Goal: Information Seeking & Learning: Learn about a topic

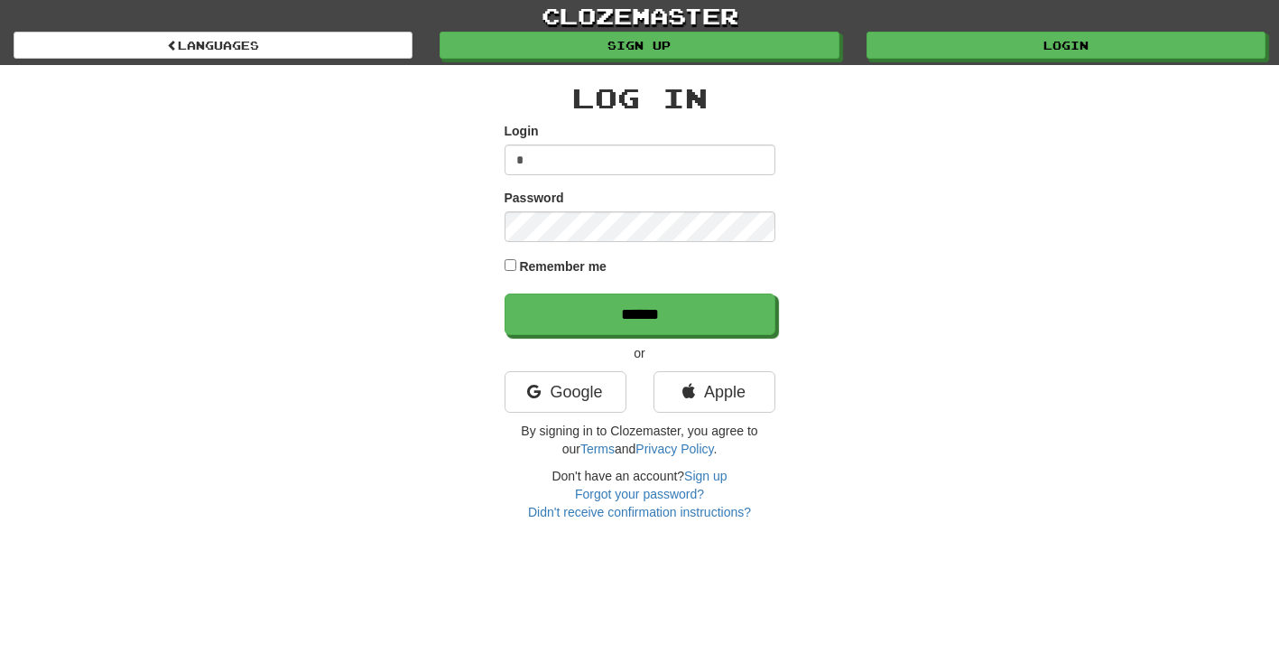
type input "********"
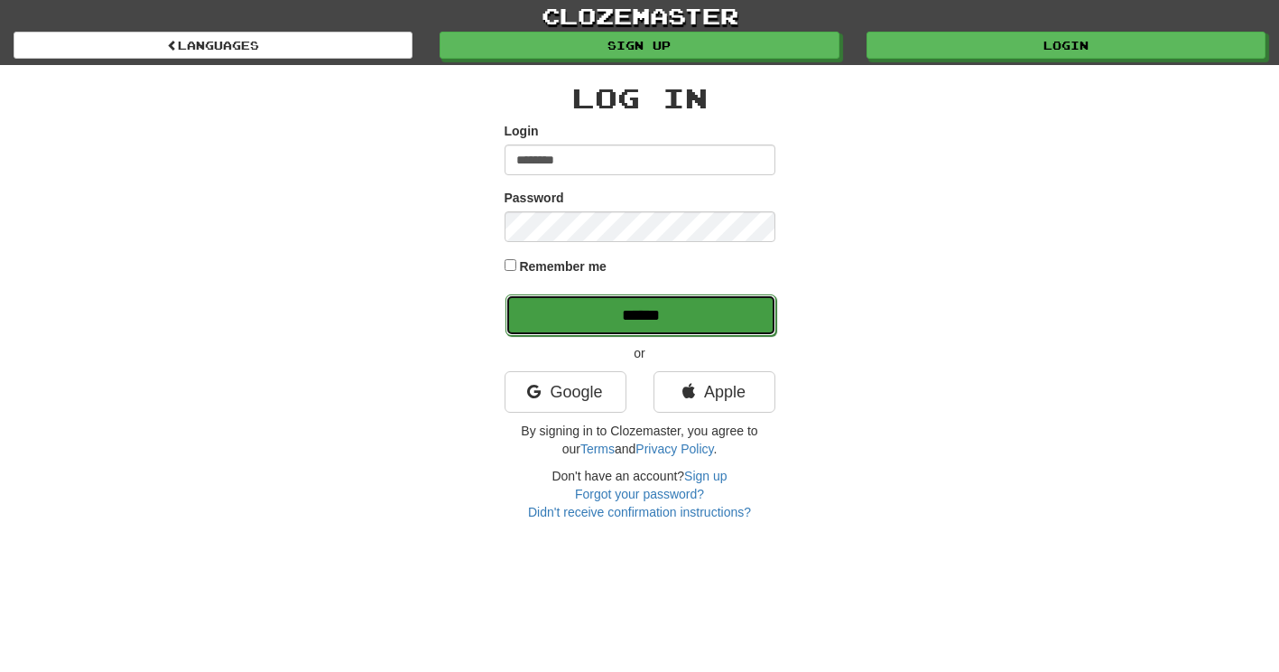
click at [601, 323] on input "******" at bounding box center [641, 315] width 271 height 42
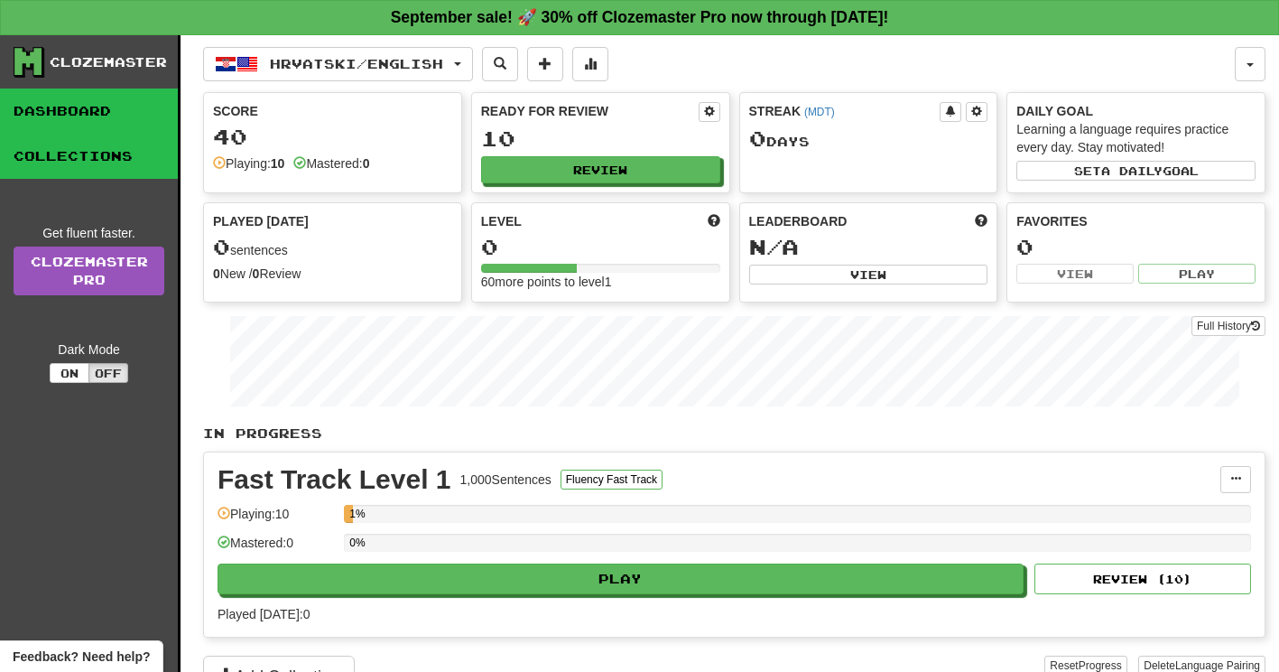
click at [113, 162] on link "Collections" at bounding box center [89, 156] width 178 height 45
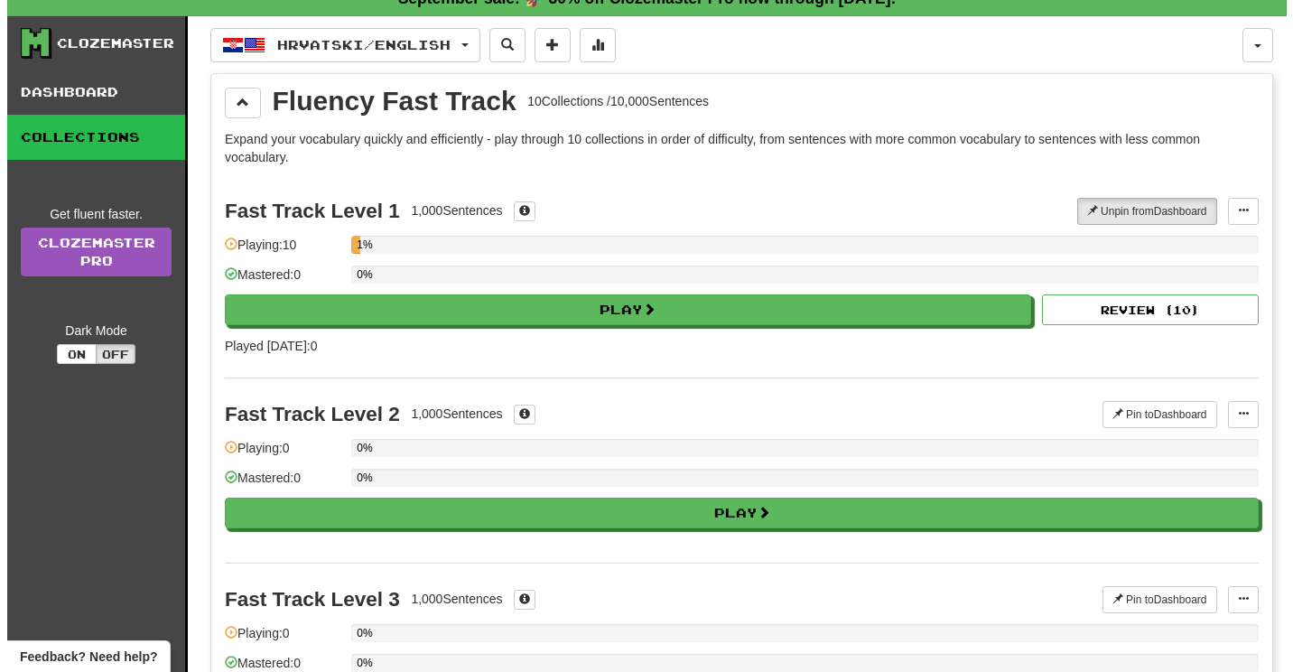
scroll to position [20, 0]
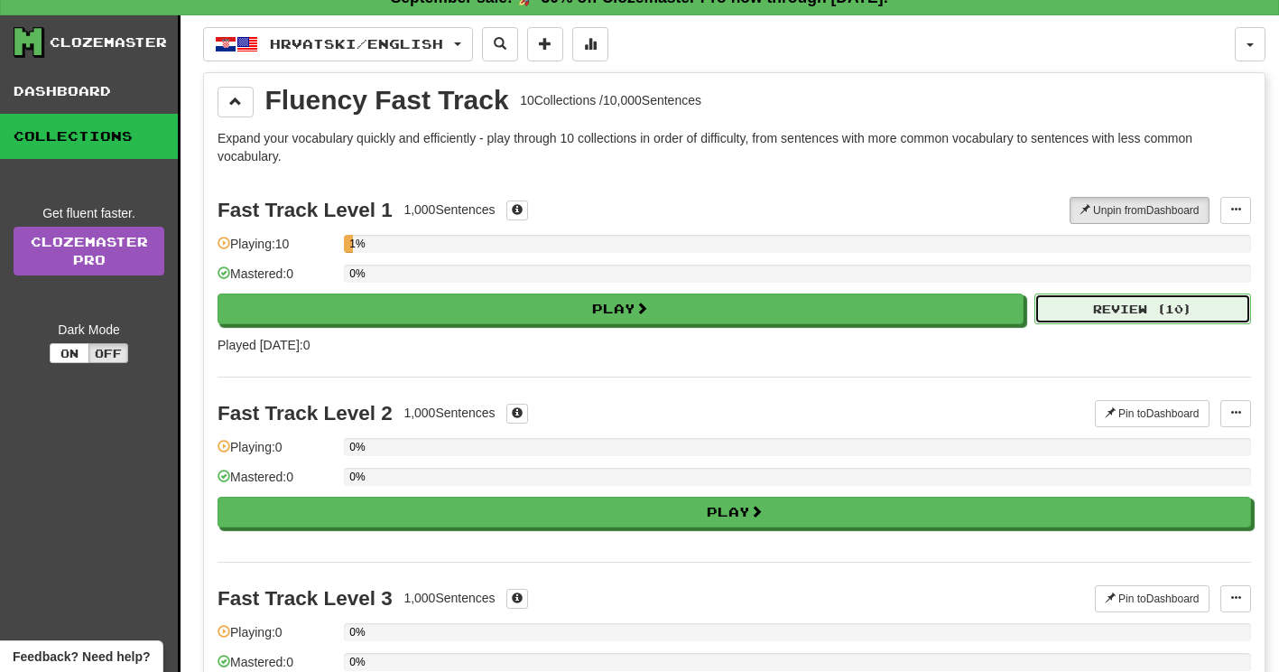
click at [1164, 311] on button "Review ( 10 )" at bounding box center [1143, 308] width 217 height 31
select select "**"
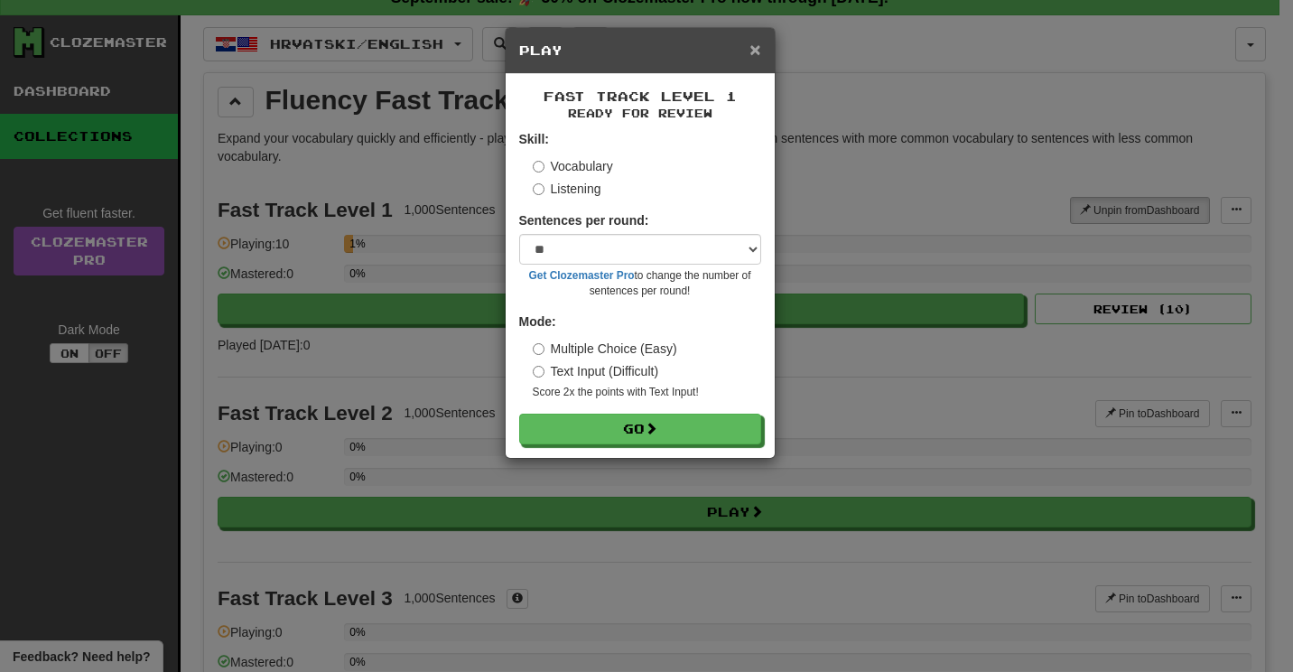
click at [757, 51] on span "×" at bounding box center [754, 49] width 11 height 21
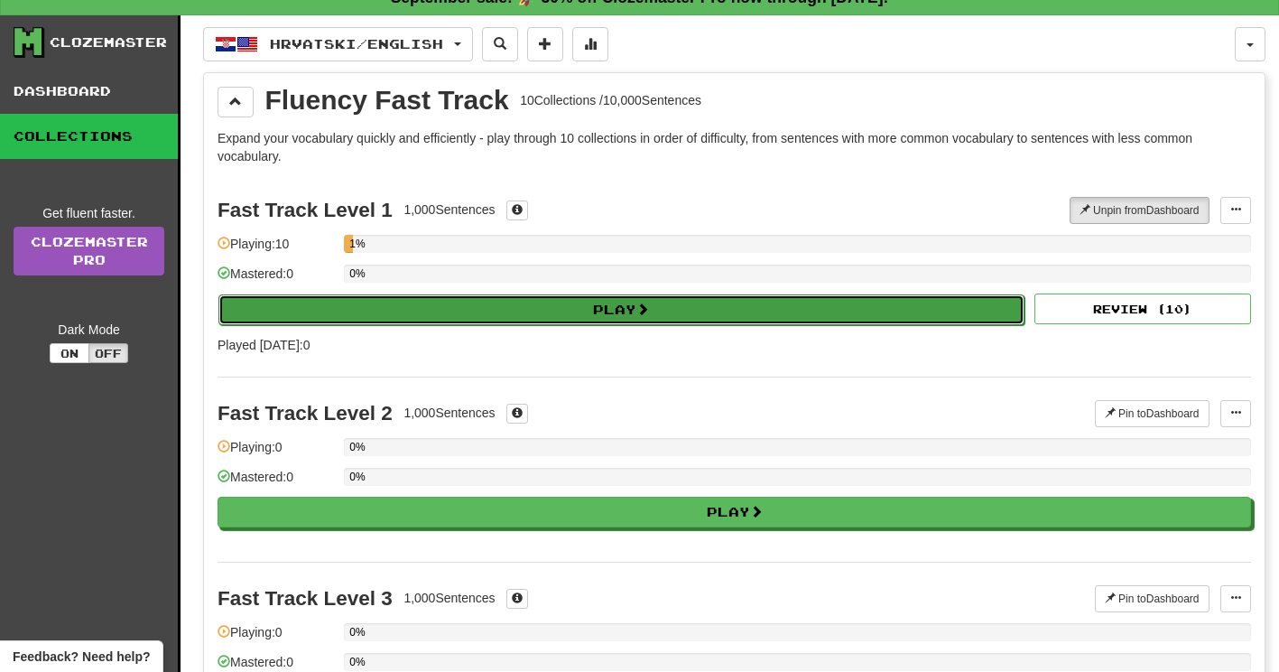
click at [626, 305] on button "Play" at bounding box center [621, 309] width 806 height 31
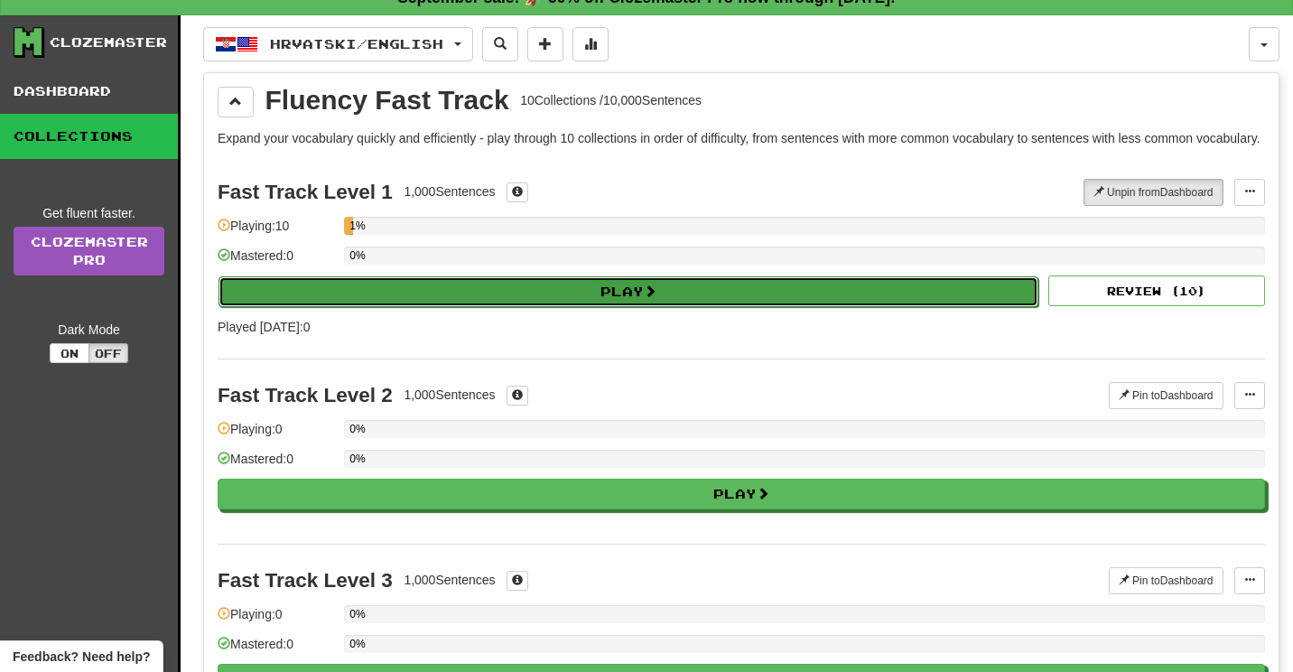
select select "**"
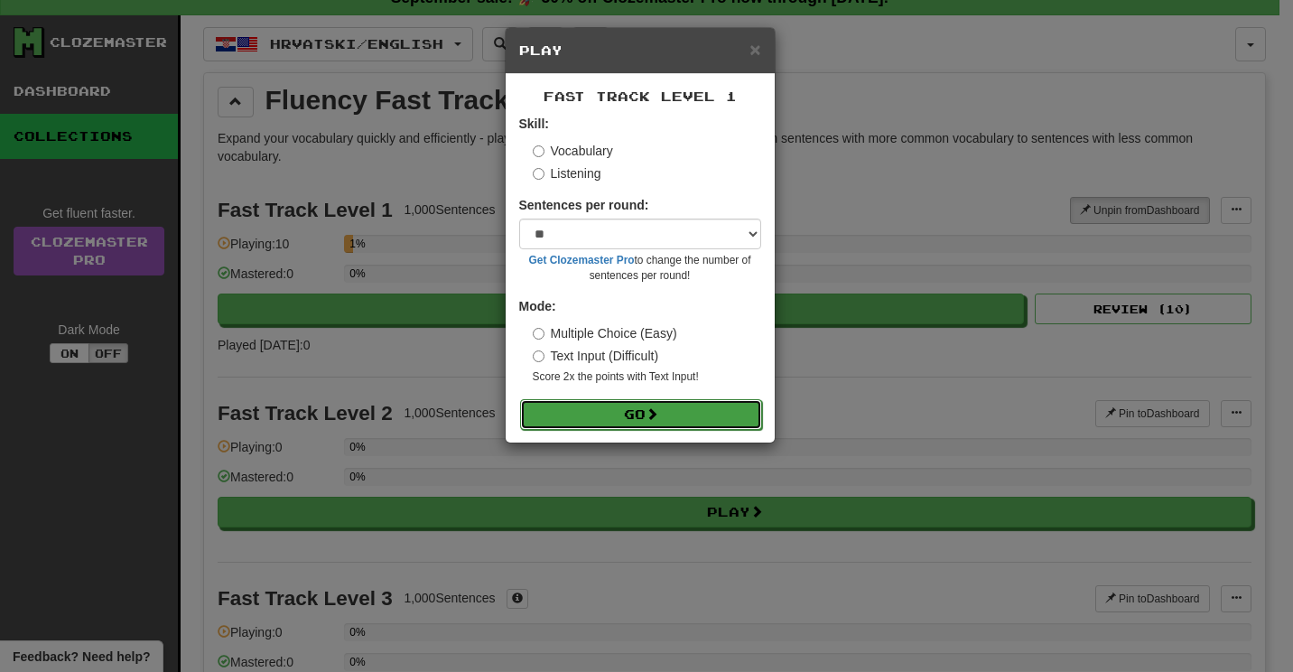
click at [615, 423] on button "Go" at bounding box center [641, 414] width 242 height 31
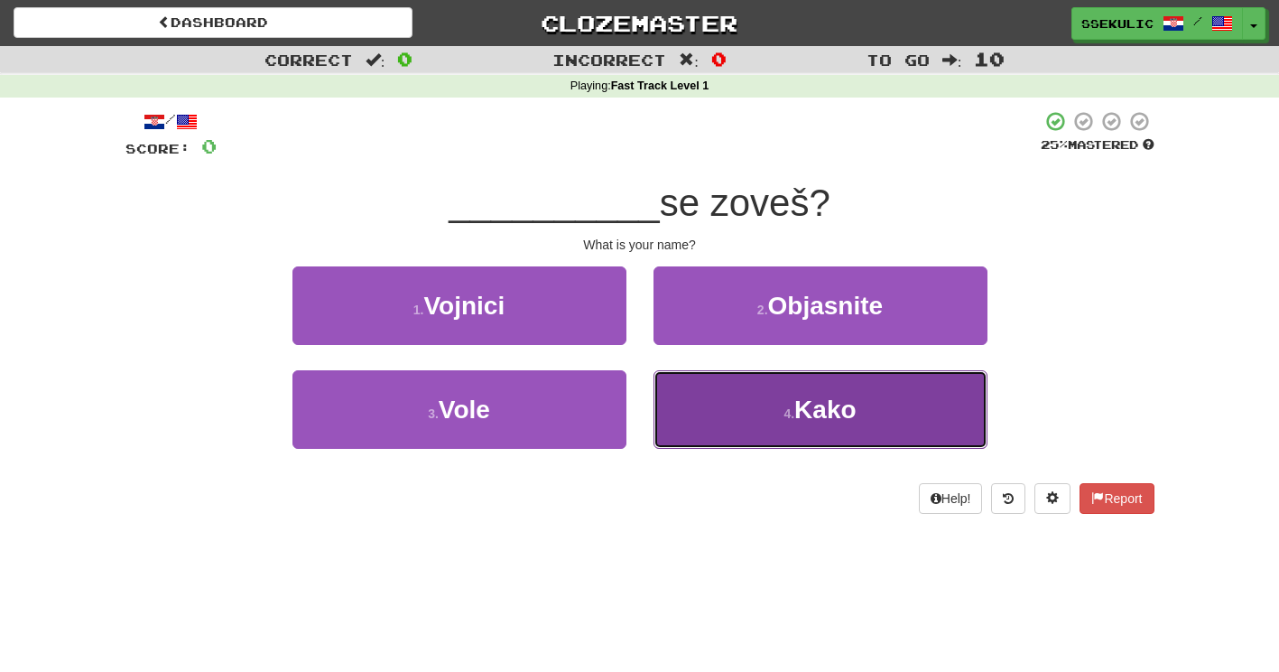
click at [749, 430] on button "4 . Kako" at bounding box center [821, 409] width 334 height 79
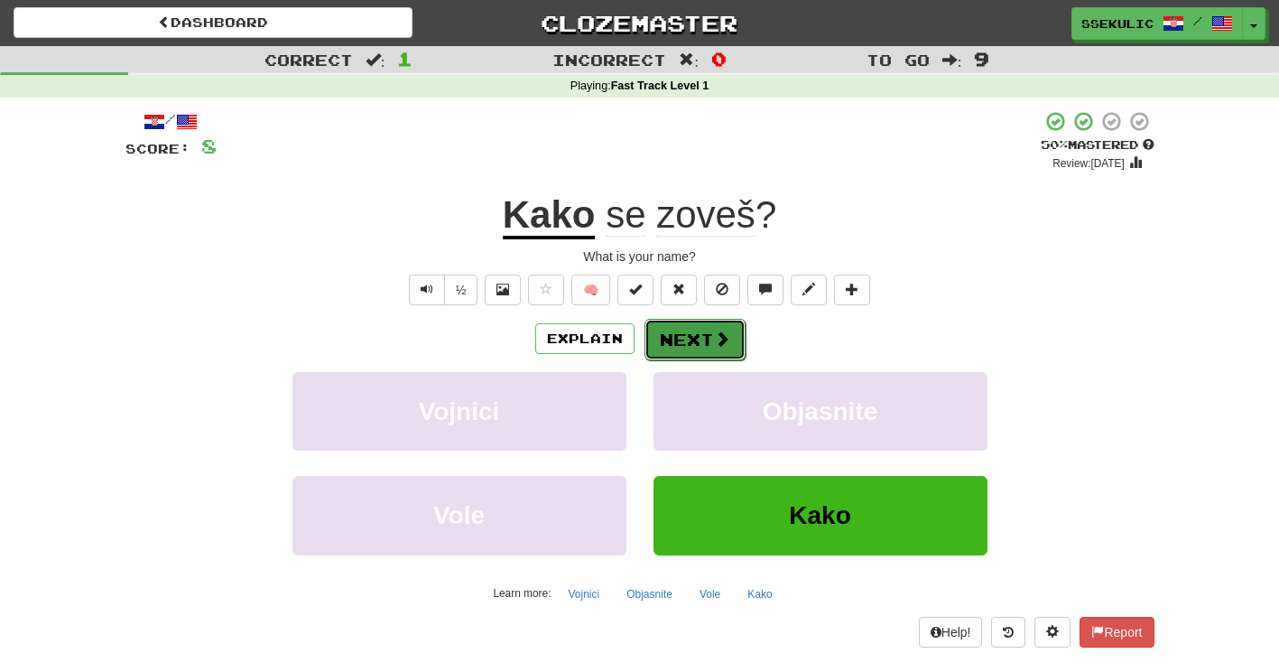
click at [699, 326] on button "Next" at bounding box center [695, 340] width 101 height 42
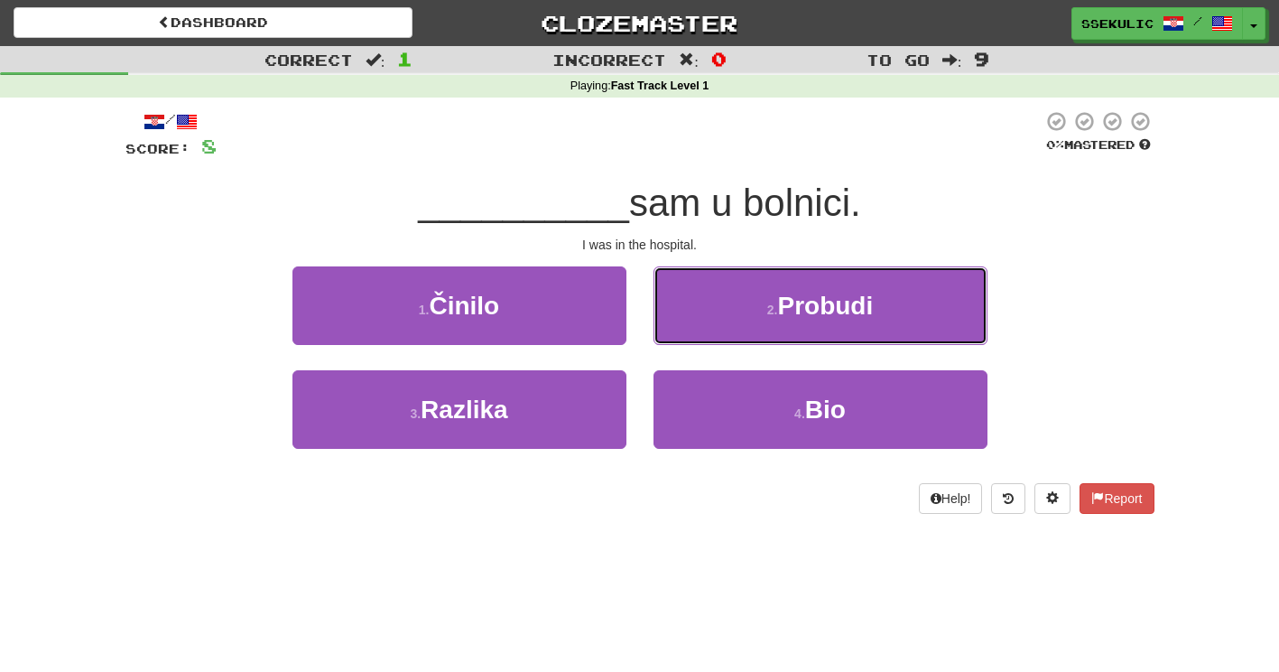
click at [699, 326] on button "2 . Probudi" at bounding box center [821, 305] width 334 height 79
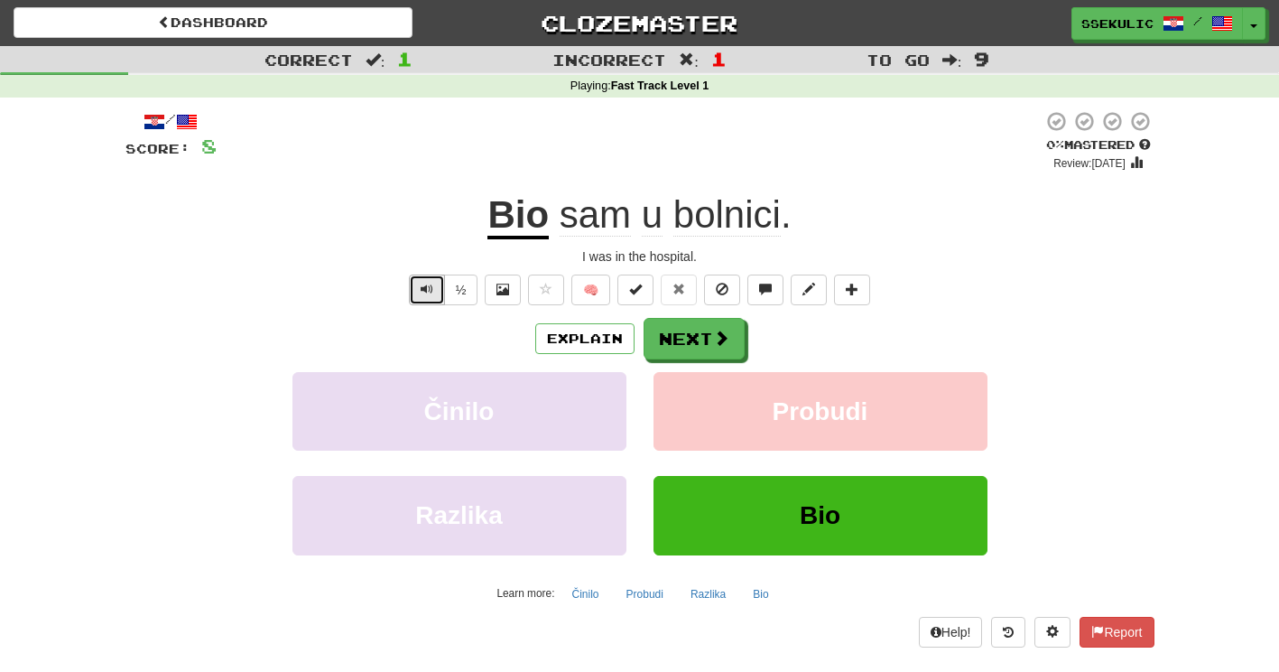
click at [423, 294] on span "Text-to-speech controls" at bounding box center [427, 289] width 13 height 13
click at [467, 289] on button "½" at bounding box center [461, 289] width 34 height 31
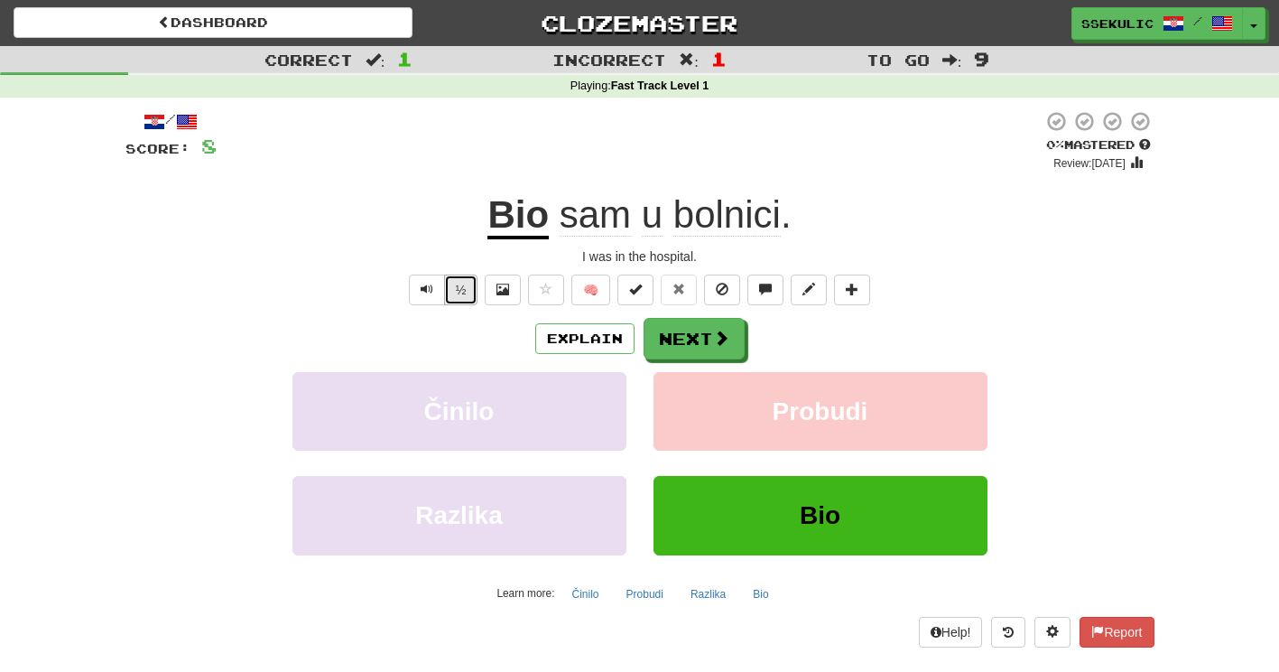
click at [462, 294] on button "½" at bounding box center [461, 289] width 34 height 31
click at [598, 336] on button "Explain" at bounding box center [584, 338] width 99 height 31
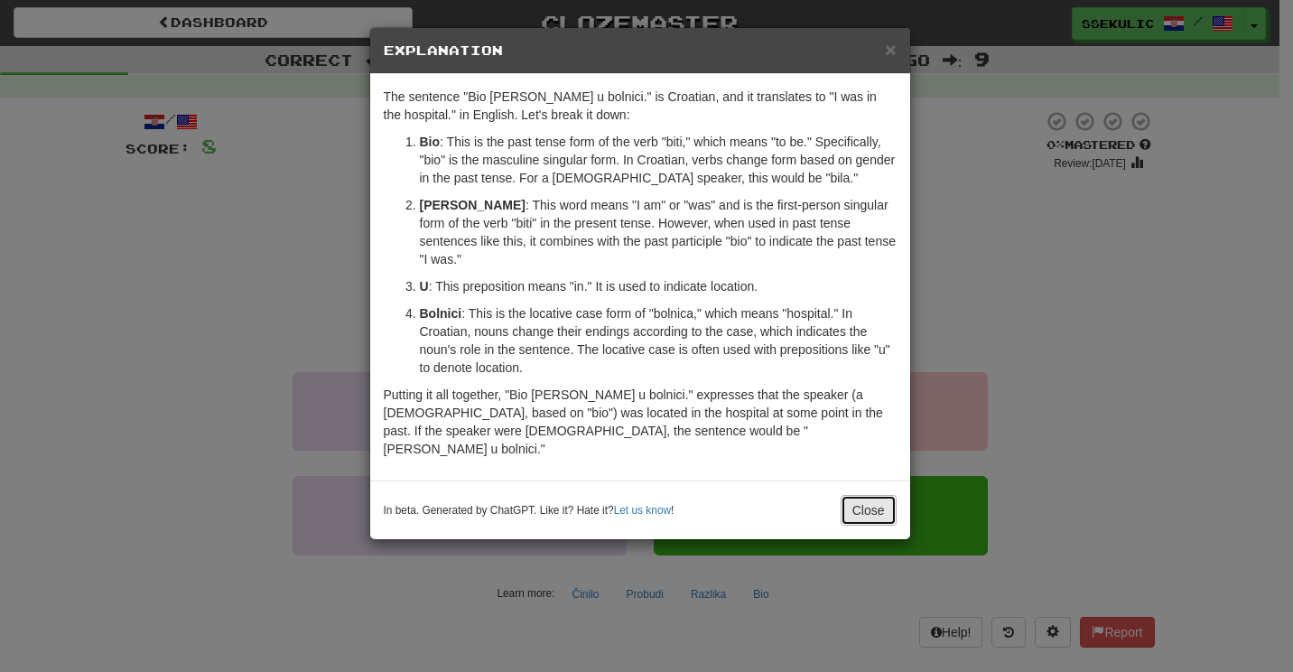
click at [860, 495] on button "Close" at bounding box center [868, 510] width 56 height 31
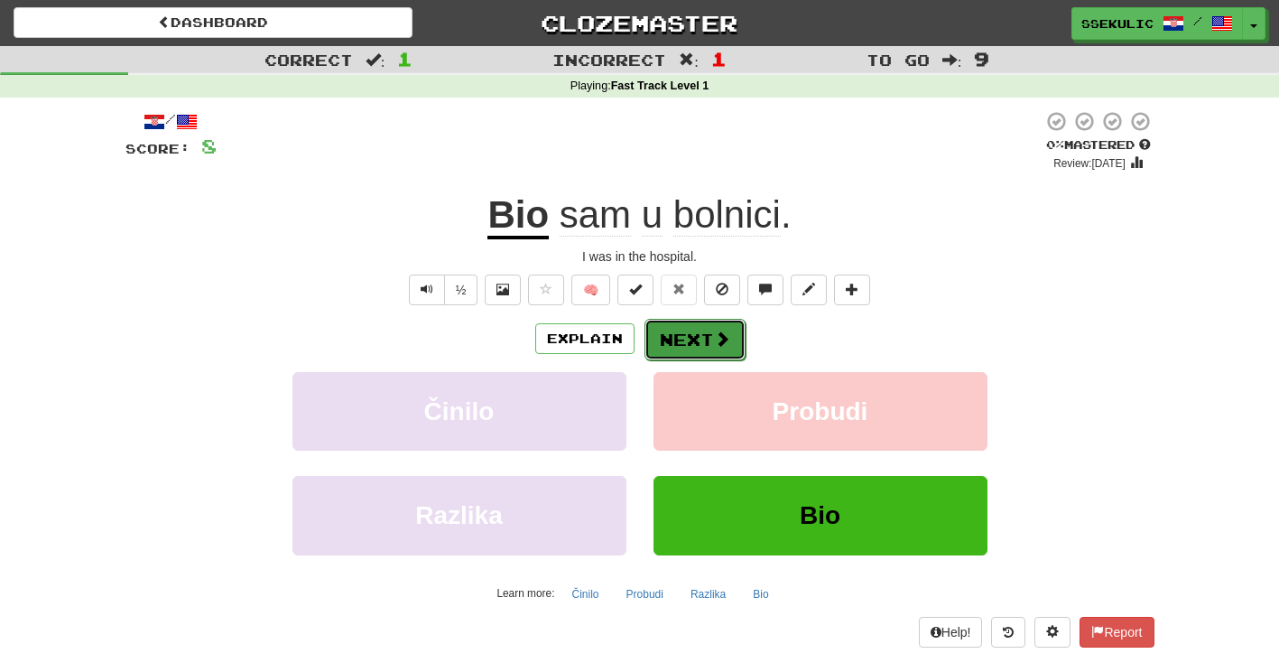
click at [702, 344] on button "Next" at bounding box center [695, 340] width 101 height 42
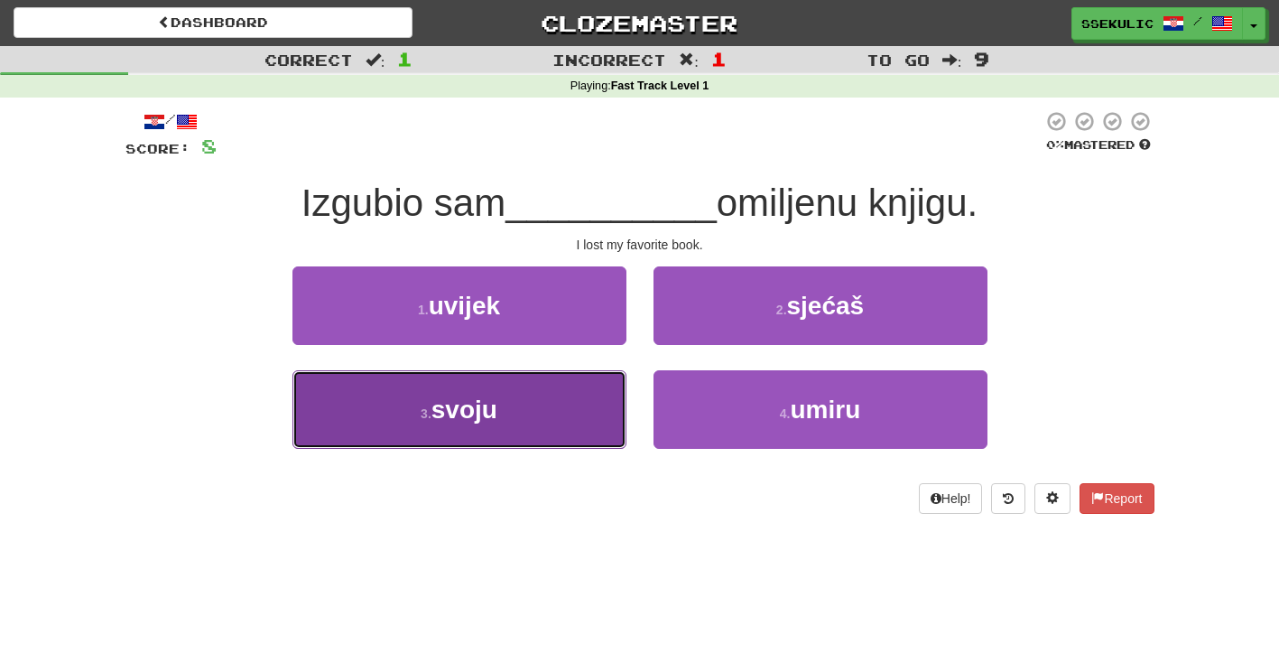
click at [481, 410] on span "svoju" at bounding box center [465, 409] width 66 height 28
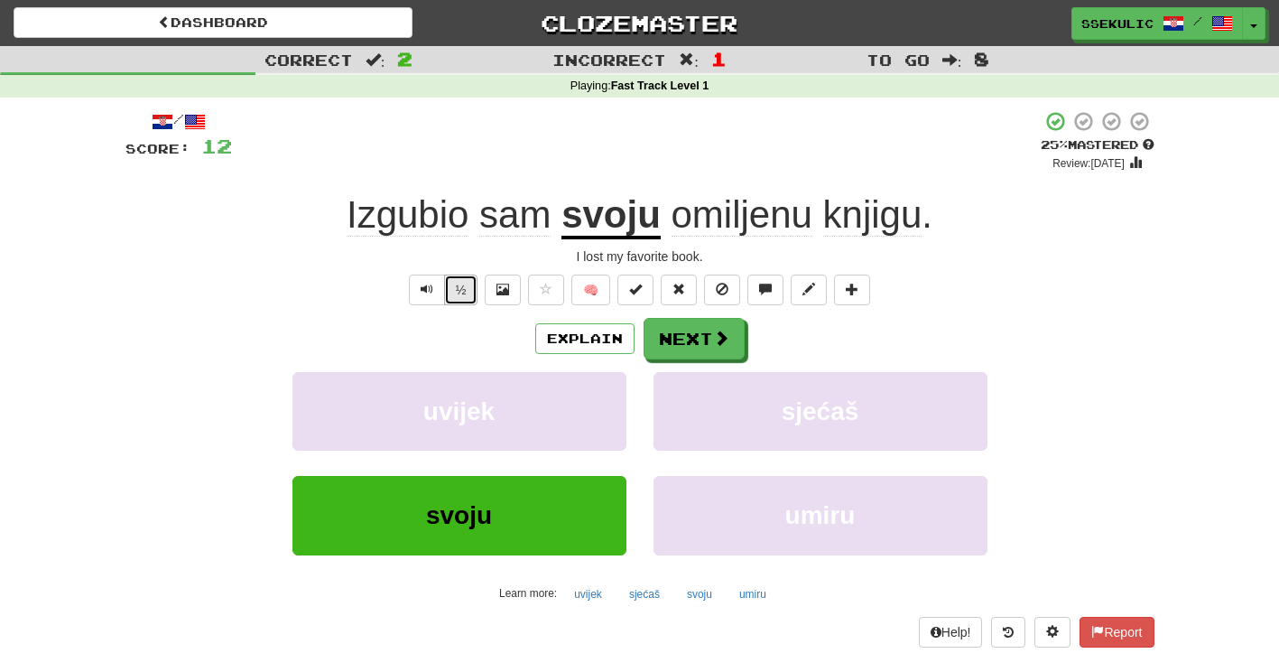
click at [457, 296] on button "½" at bounding box center [461, 289] width 34 height 31
click at [596, 339] on button "Explain" at bounding box center [584, 338] width 99 height 31
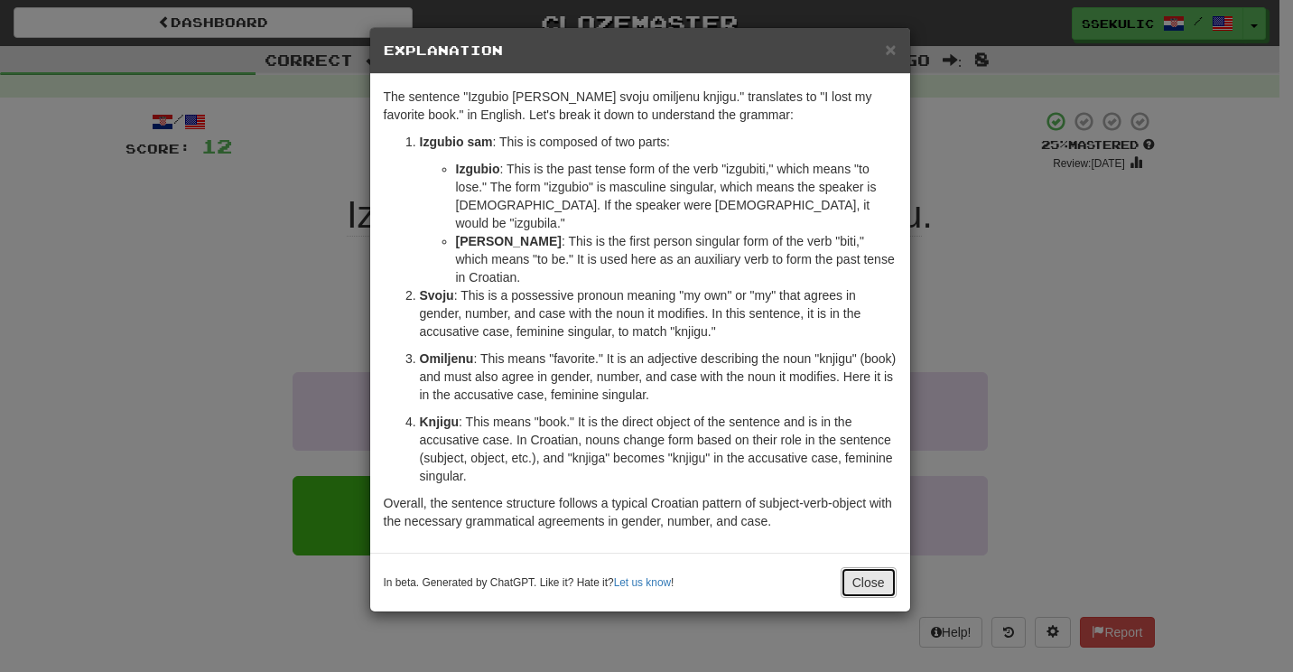
click at [859, 567] on button "Close" at bounding box center [868, 582] width 56 height 31
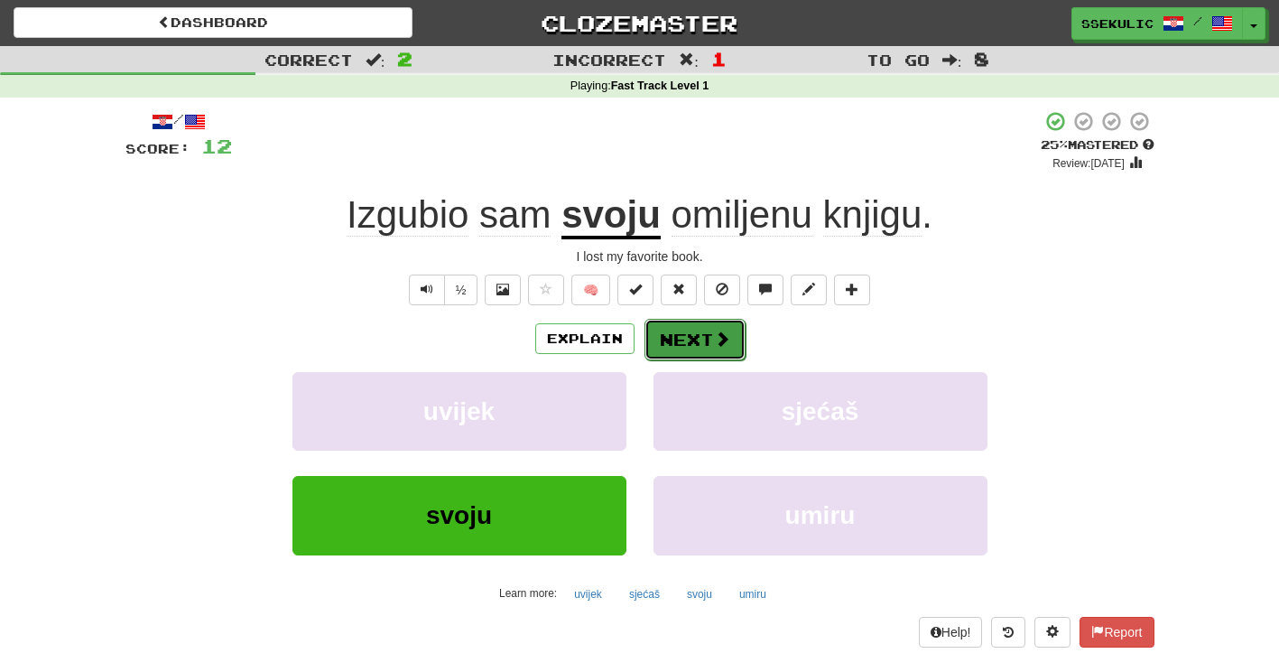
click at [676, 341] on button "Next" at bounding box center [695, 340] width 101 height 42
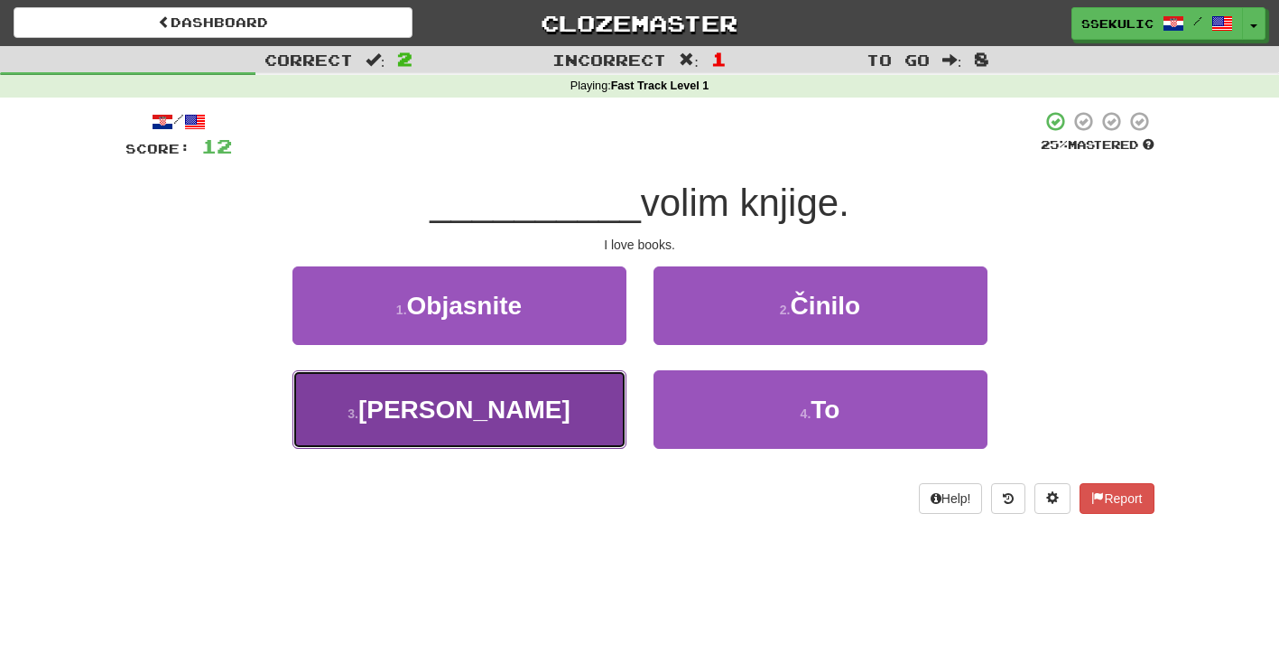
click at [503, 416] on button "3 . Ja" at bounding box center [460, 409] width 334 height 79
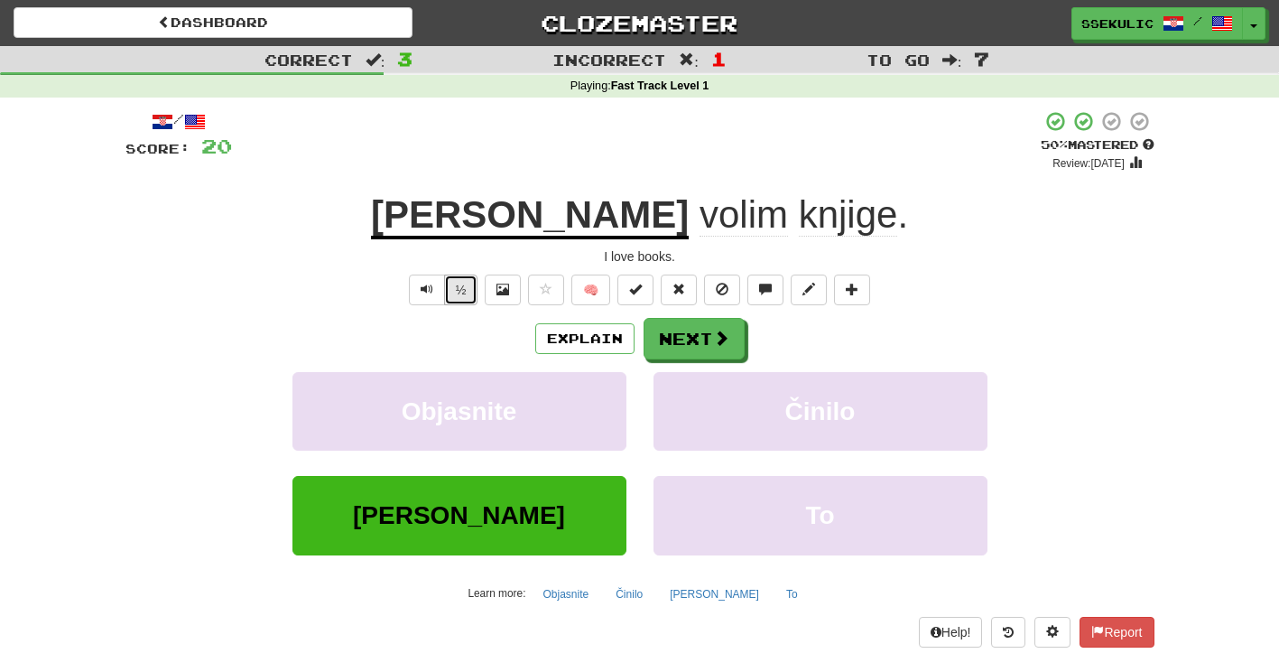
click at [467, 289] on button "½" at bounding box center [461, 289] width 34 height 31
click at [451, 293] on button "½" at bounding box center [461, 289] width 34 height 31
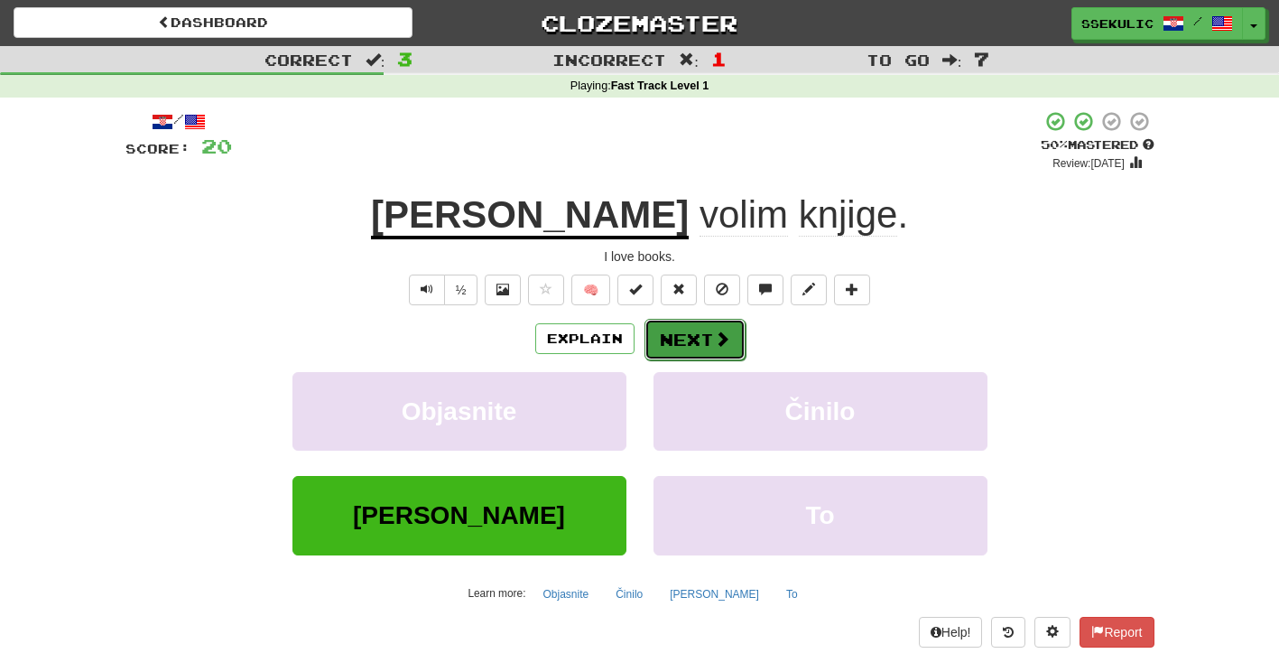
click at [714, 335] on span at bounding box center [722, 338] width 16 height 16
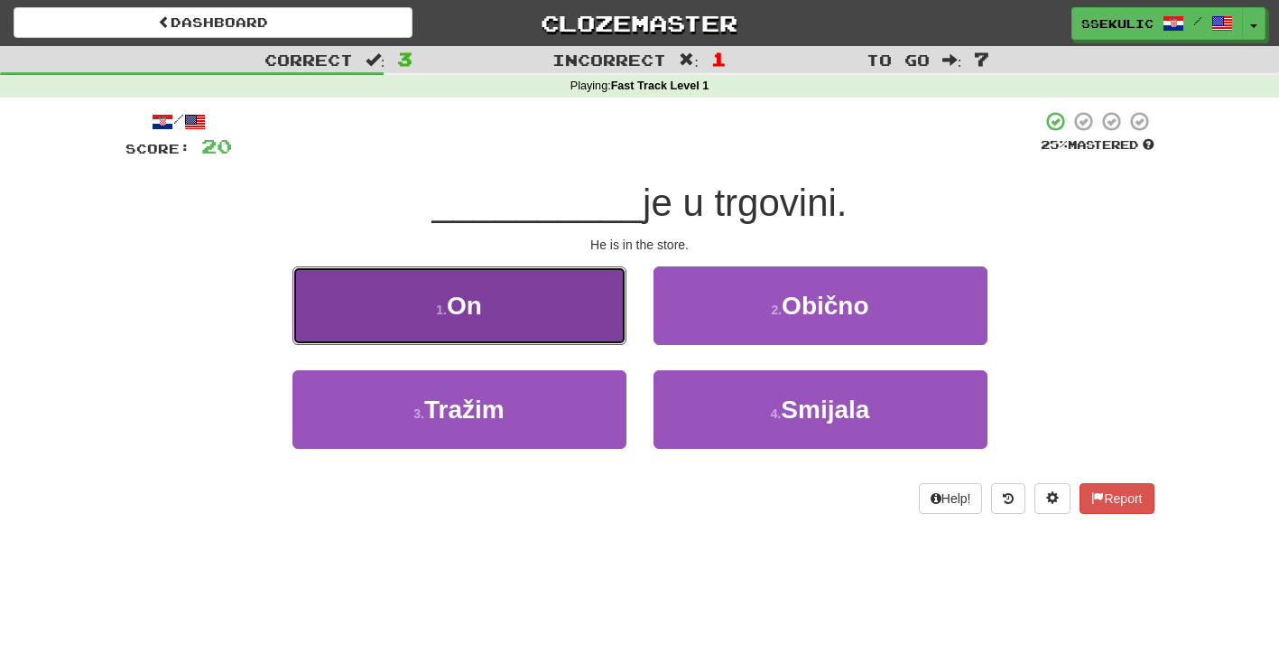
click at [522, 304] on button "1 . On" at bounding box center [460, 305] width 334 height 79
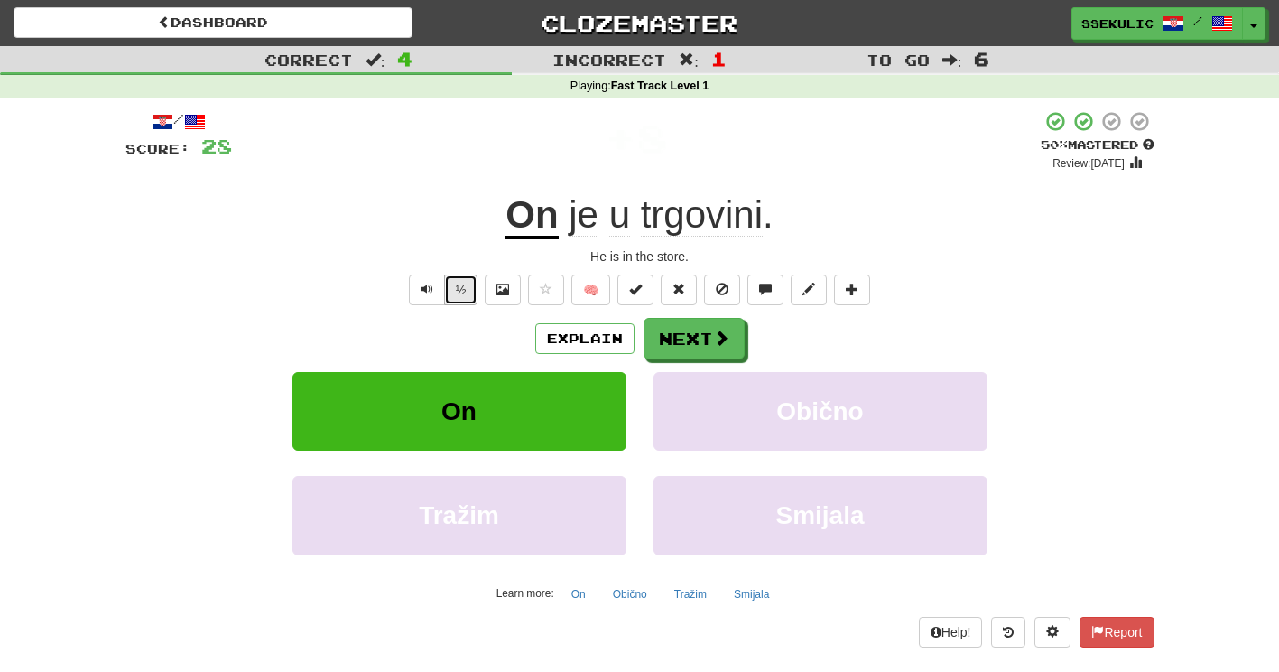
click at [465, 297] on button "½" at bounding box center [461, 289] width 34 height 31
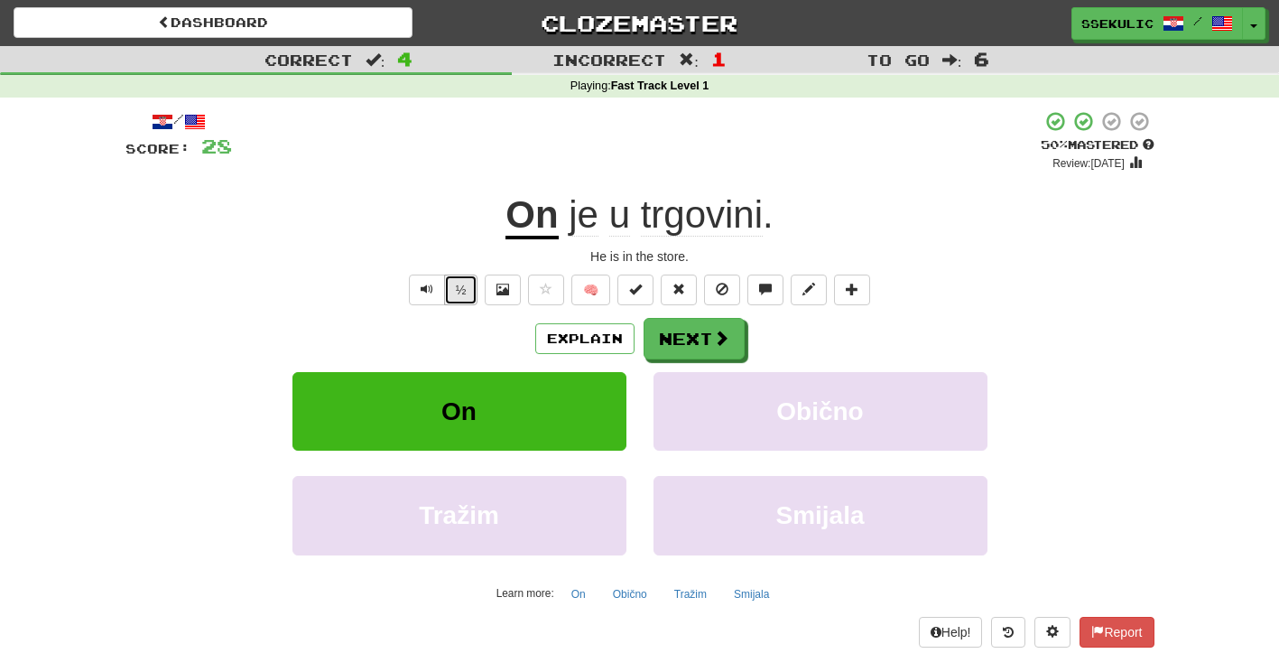
click at [465, 297] on button "½" at bounding box center [461, 289] width 34 height 31
click at [704, 340] on button "Next" at bounding box center [695, 340] width 101 height 42
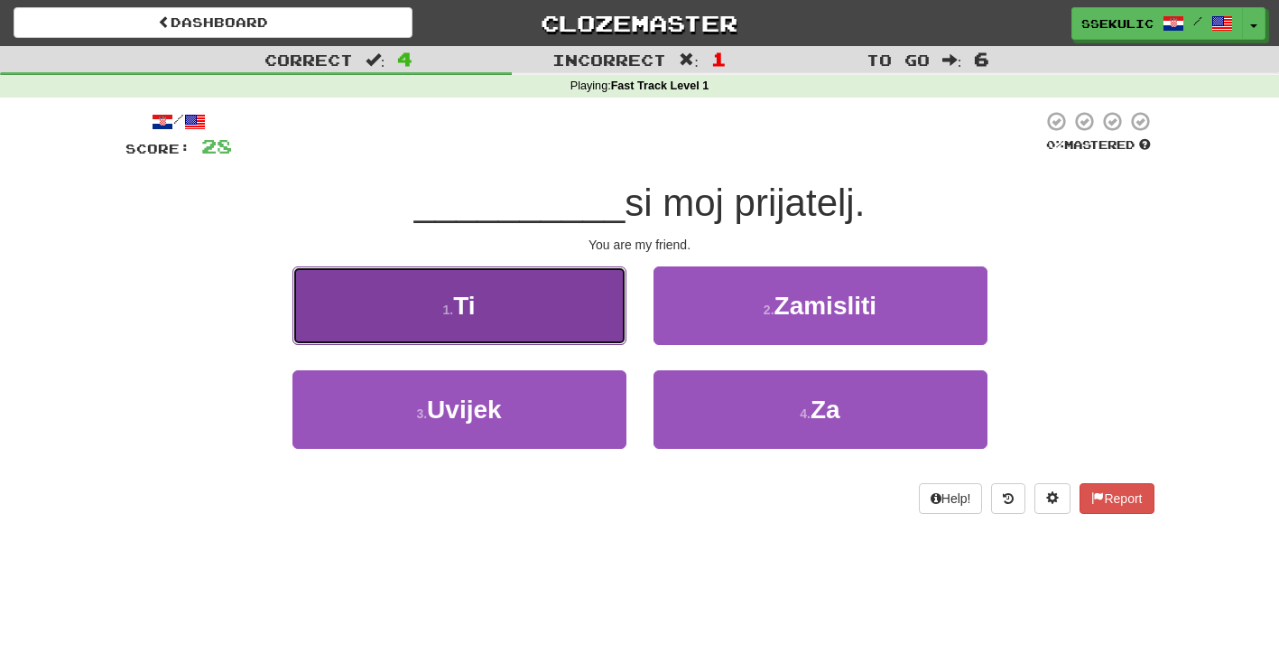
click at [493, 328] on button "1 . Ti" at bounding box center [460, 305] width 334 height 79
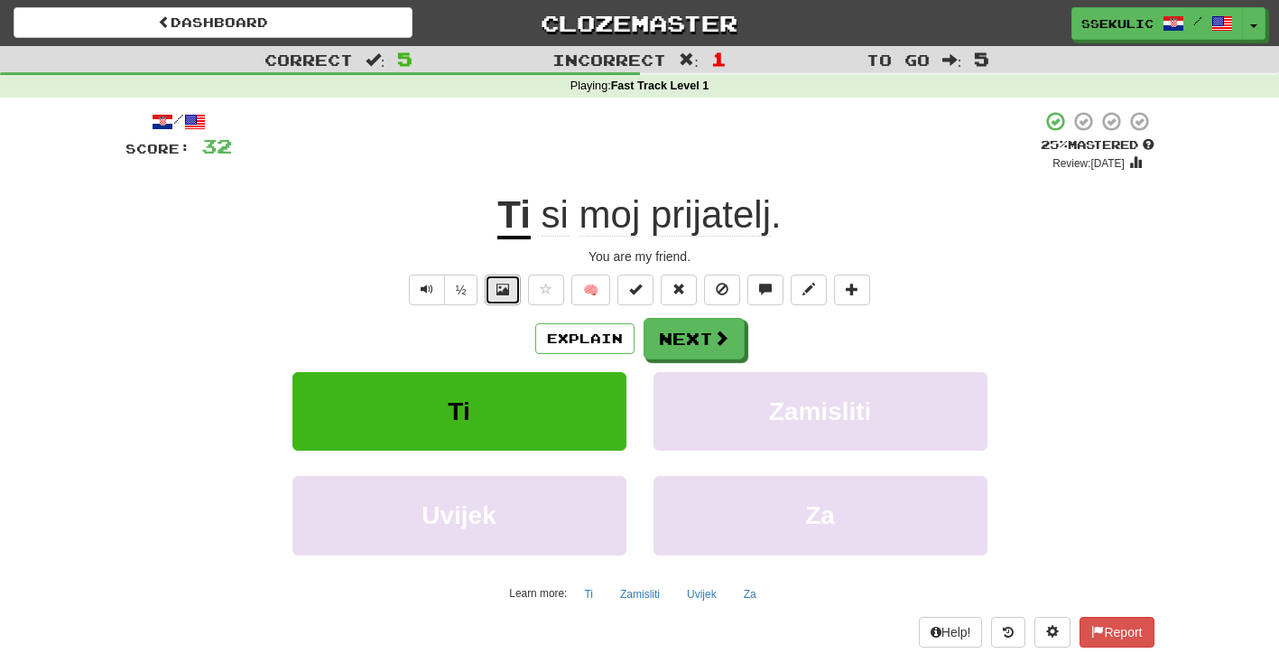
click at [499, 289] on span at bounding box center [503, 289] width 13 height 13
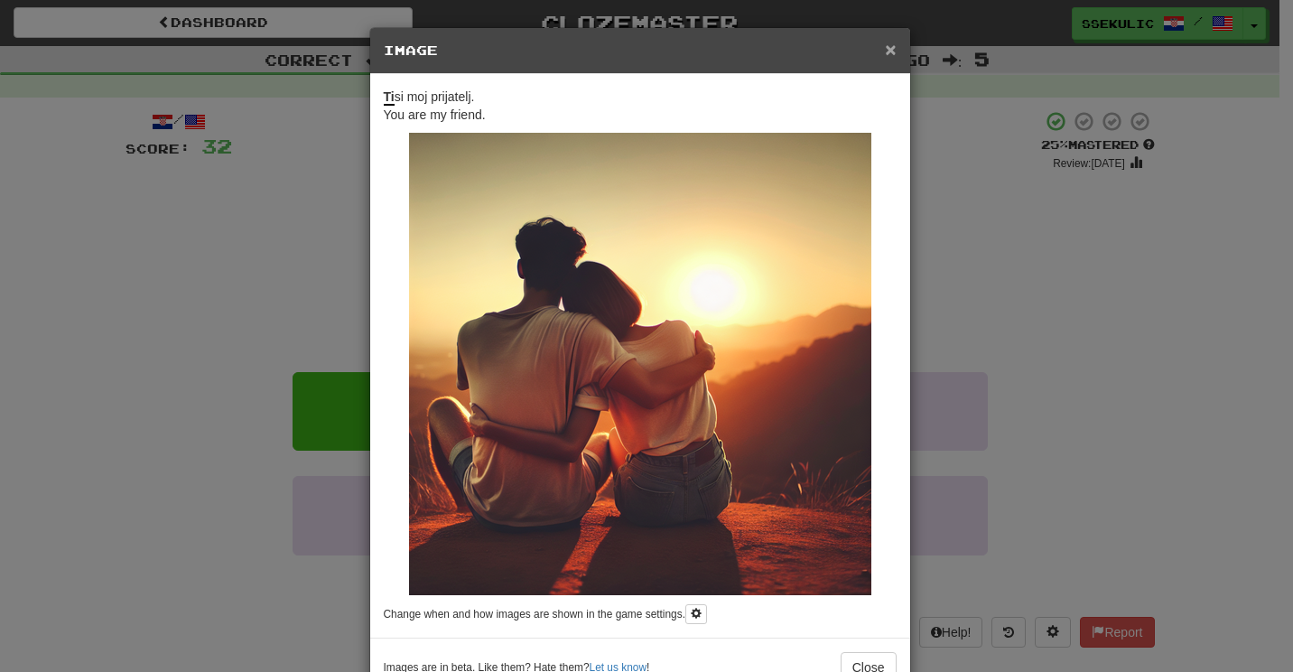
click at [885, 47] on span "×" at bounding box center [890, 49] width 11 height 21
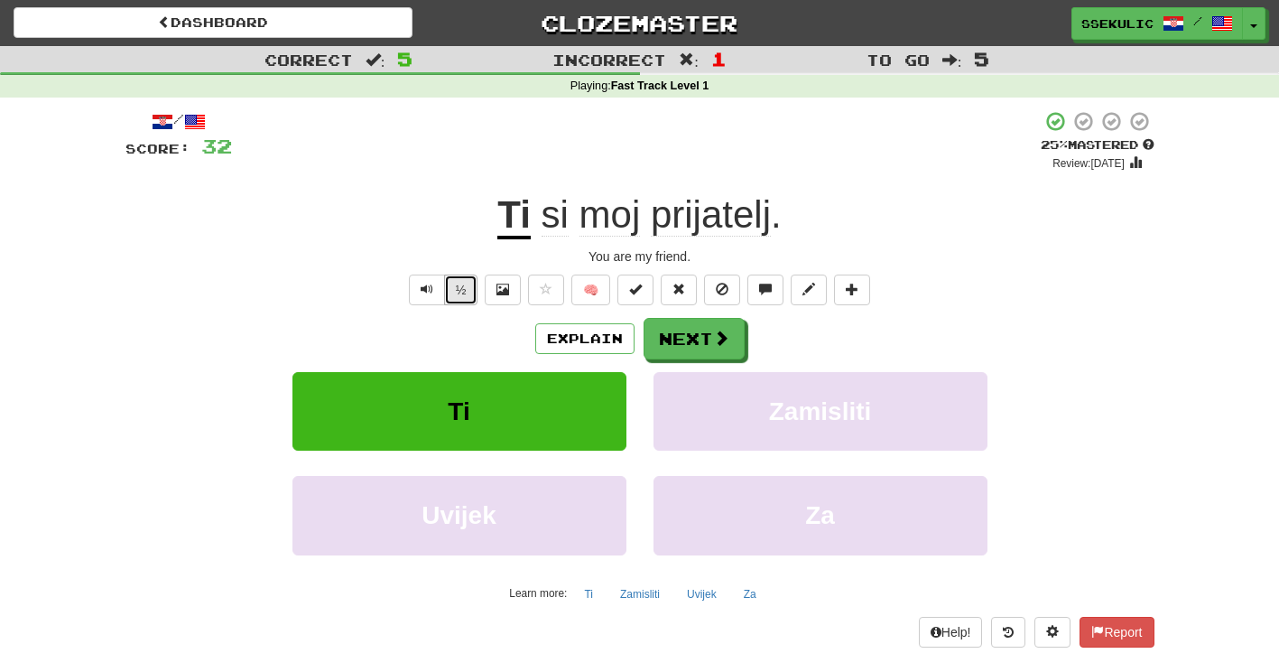
click at [460, 290] on button "½" at bounding box center [461, 289] width 34 height 31
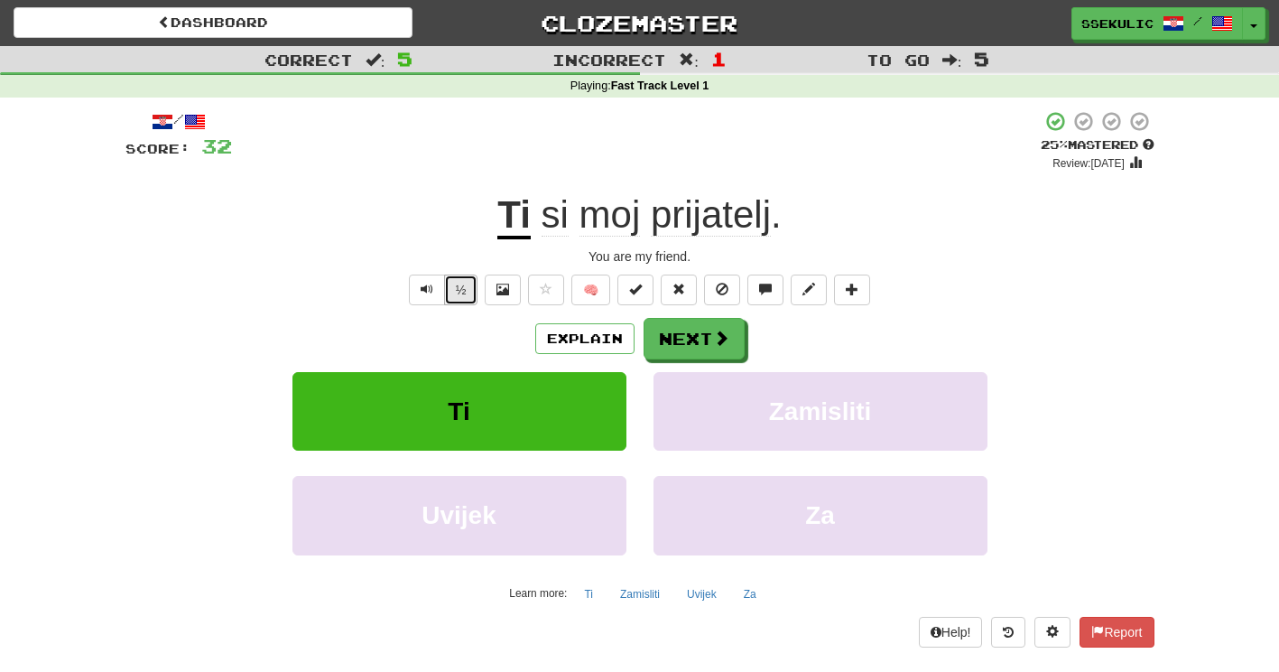
click at [460, 290] on button "½" at bounding box center [461, 289] width 34 height 31
click at [697, 345] on button "Next" at bounding box center [695, 340] width 101 height 42
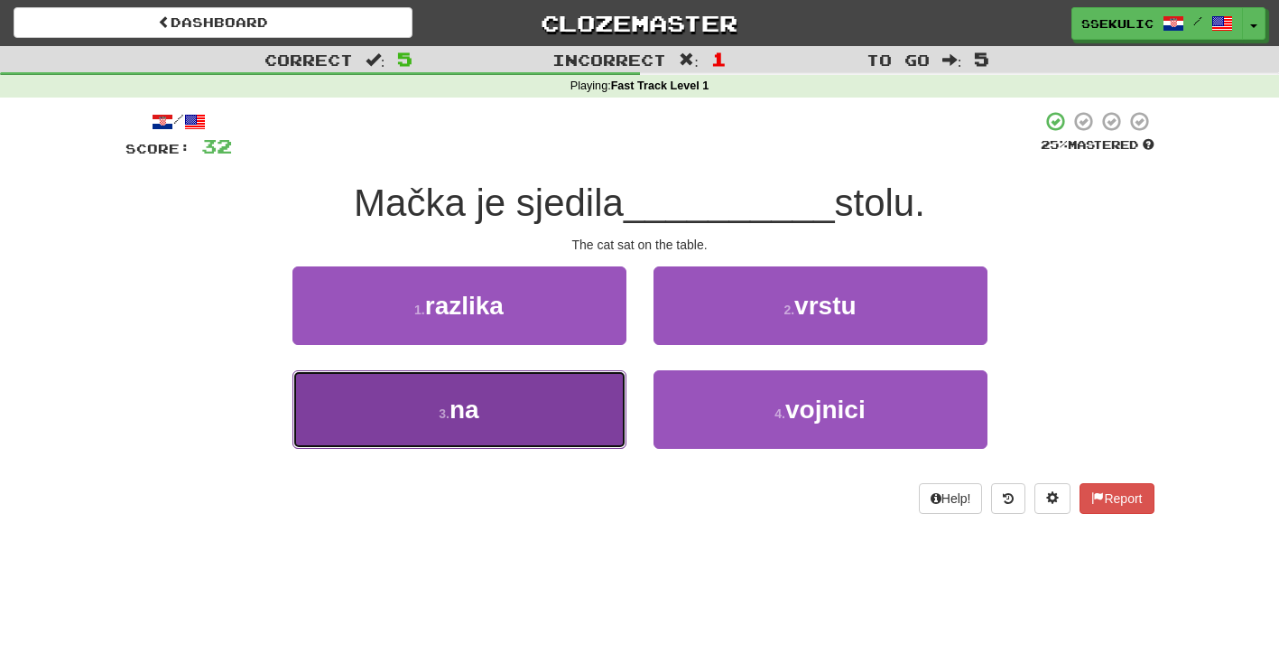
click at [520, 410] on button "3 . na" at bounding box center [460, 409] width 334 height 79
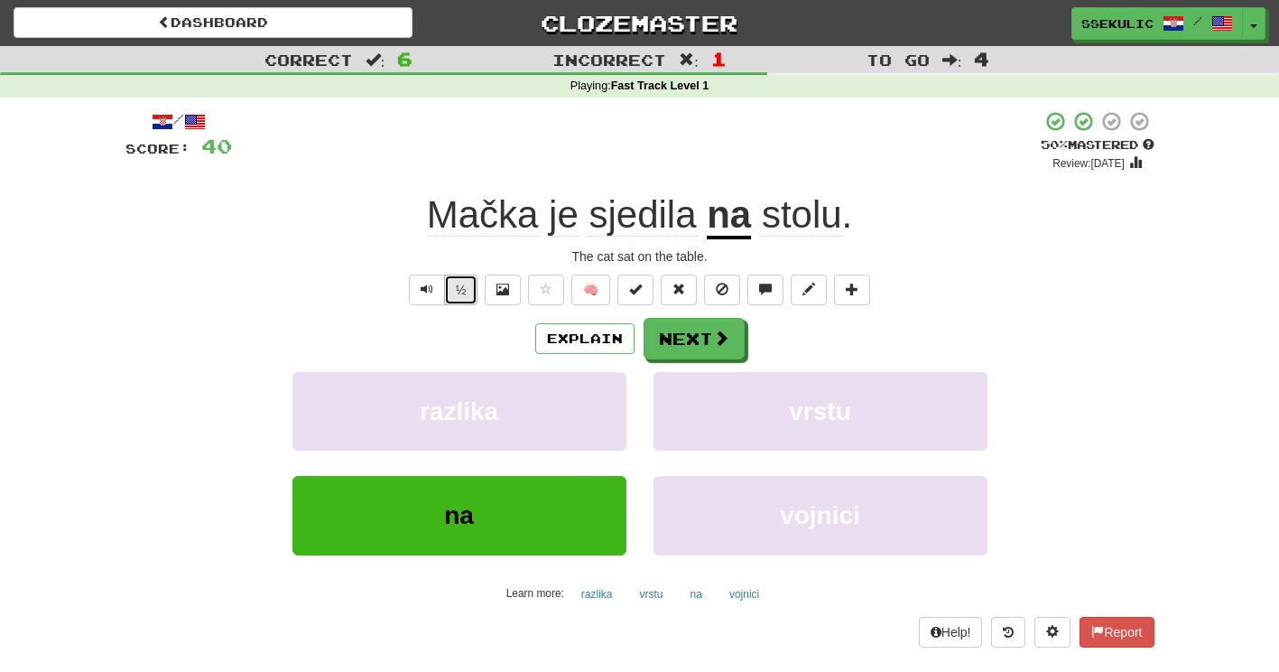
click at [456, 289] on button "½" at bounding box center [461, 289] width 34 height 31
click at [425, 292] on span "Text-to-speech controls" at bounding box center [427, 289] width 13 height 13
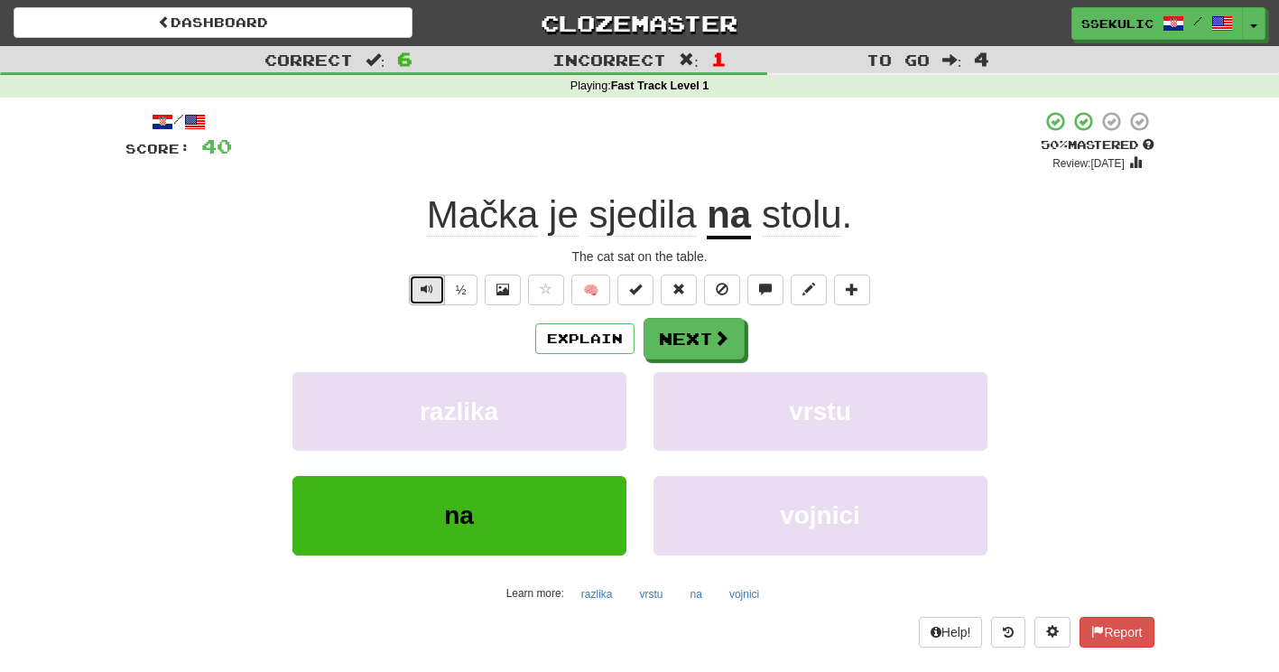
click at [425, 292] on span "Text-to-speech controls" at bounding box center [427, 289] width 13 height 13
click at [687, 332] on button "Next" at bounding box center [695, 340] width 101 height 42
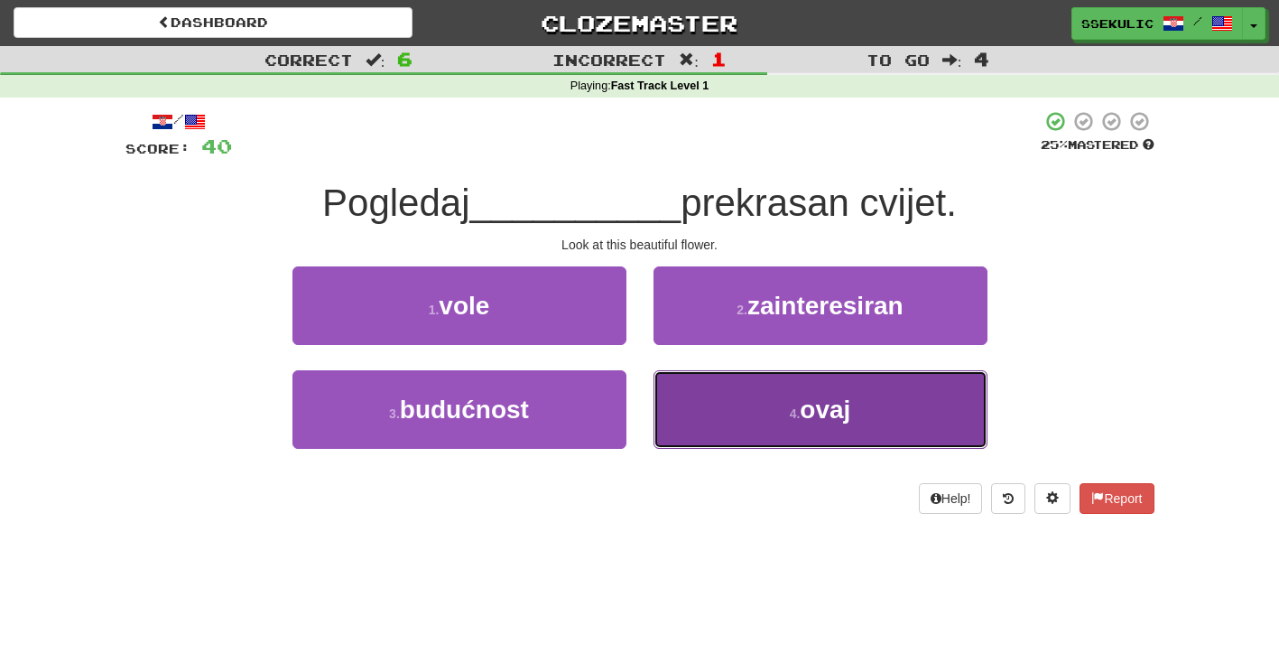
click at [785, 425] on button "4 . ovaj" at bounding box center [821, 409] width 334 height 79
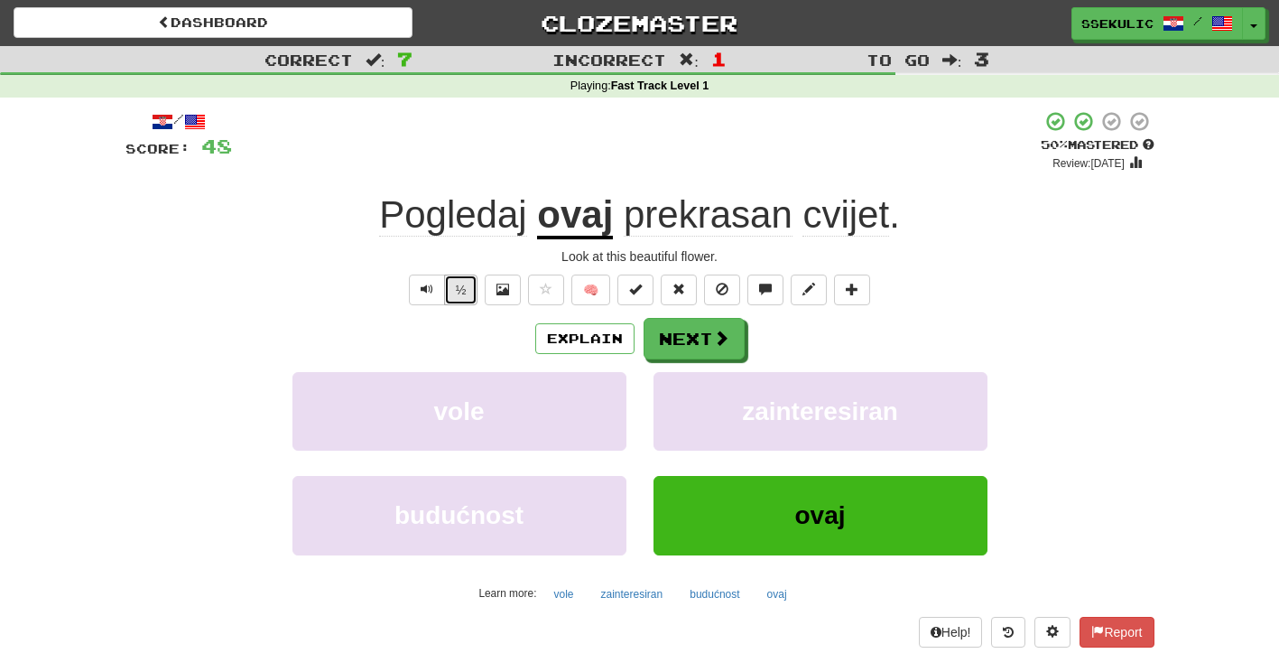
click at [469, 295] on button "½" at bounding box center [461, 289] width 34 height 31
drag, startPoint x: 469, startPoint y: 295, endPoint x: 458, endPoint y: 293, distance: 11.2
click at [458, 293] on button "½" at bounding box center [461, 289] width 34 height 31
click at [586, 345] on button "Explain" at bounding box center [584, 338] width 99 height 31
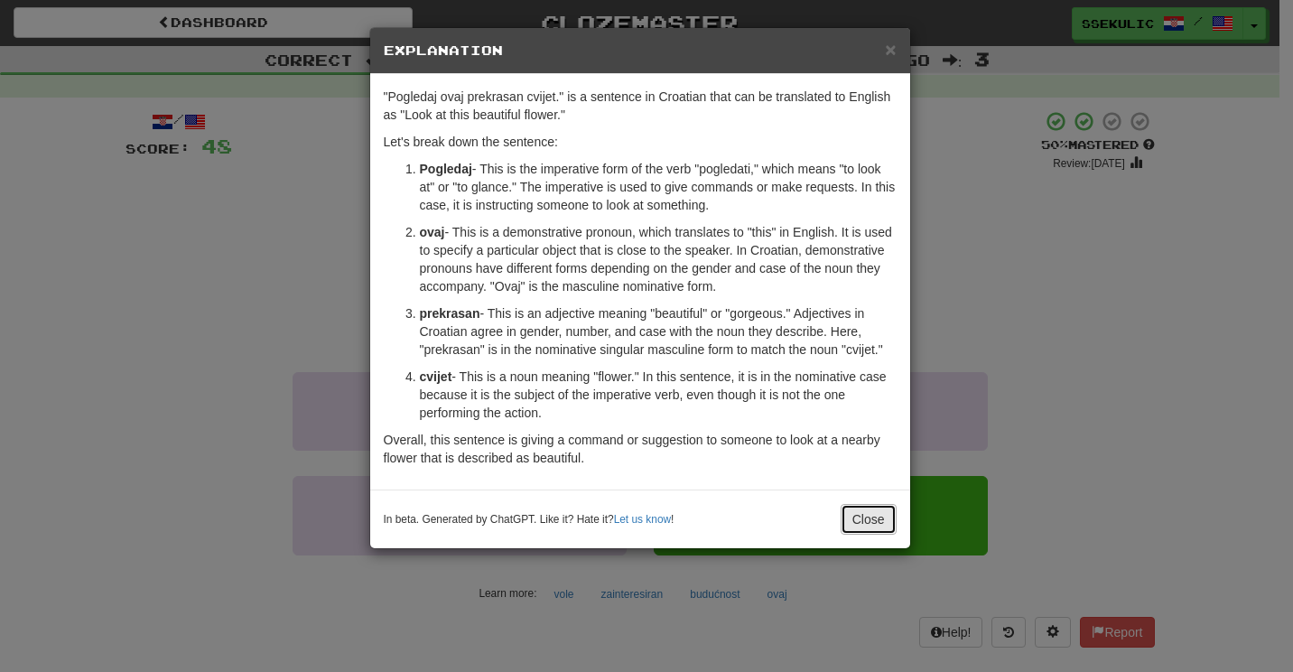
click at [886, 517] on button "Close" at bounding box center [868, 519] width 56 height 31
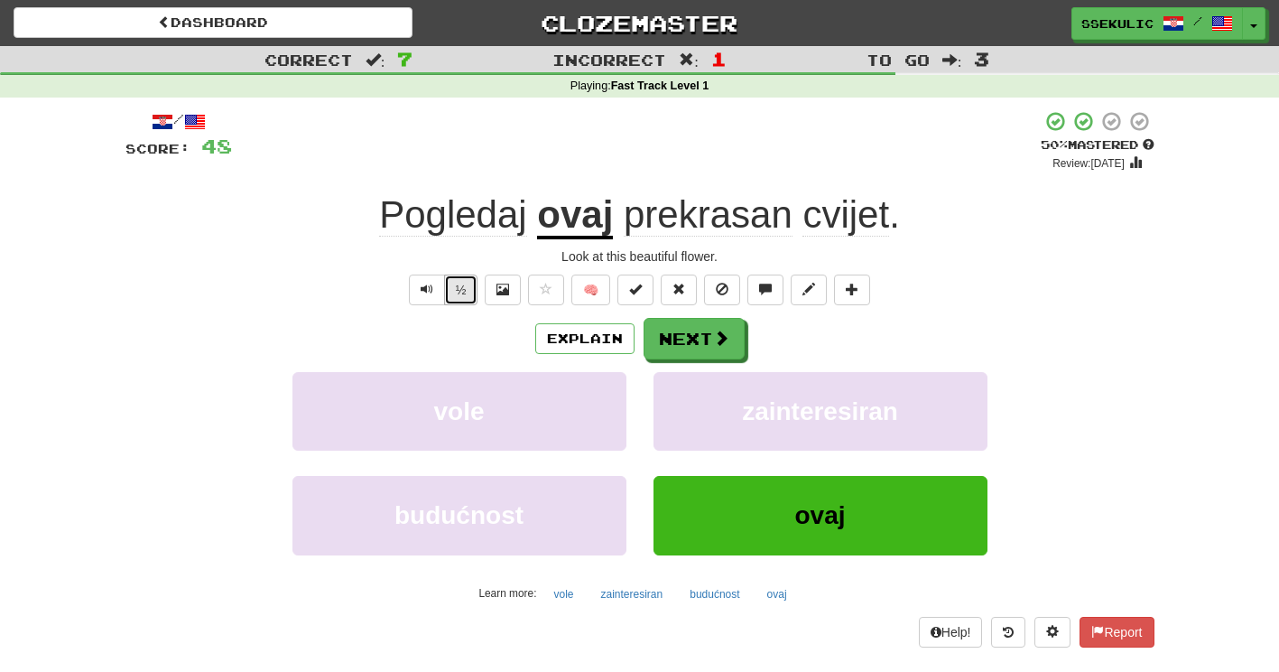
click at [455, 294] on button "½" at bounding box center [461, 289] width 34 height 31
click at [459, 295] on button "½" at bounding box center [461, 289] width 34 height 31
click at [460, 296] on button "½" at bounding box center [461, 289] width 34 height 31
click at [684, 342] on button "Next" at bounding box center [695, 340] width 101 height 42
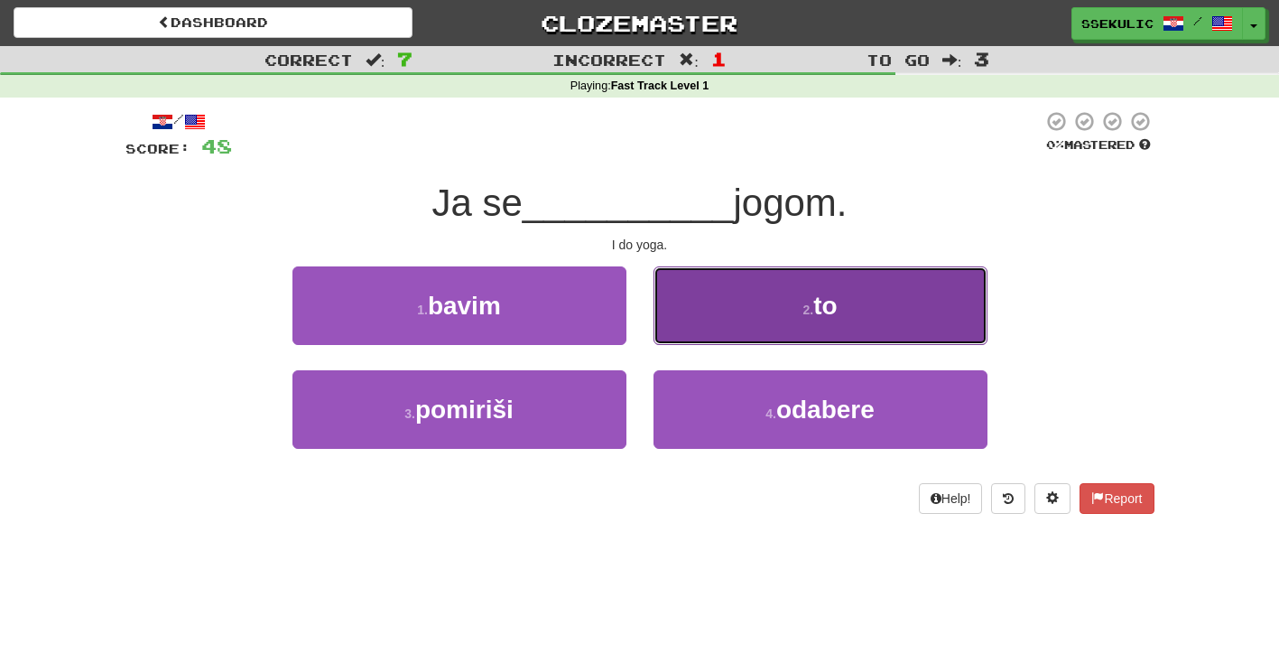
click at [778, 320] on button "2 . to" at bounding box center [821, 305] width 334 height 79
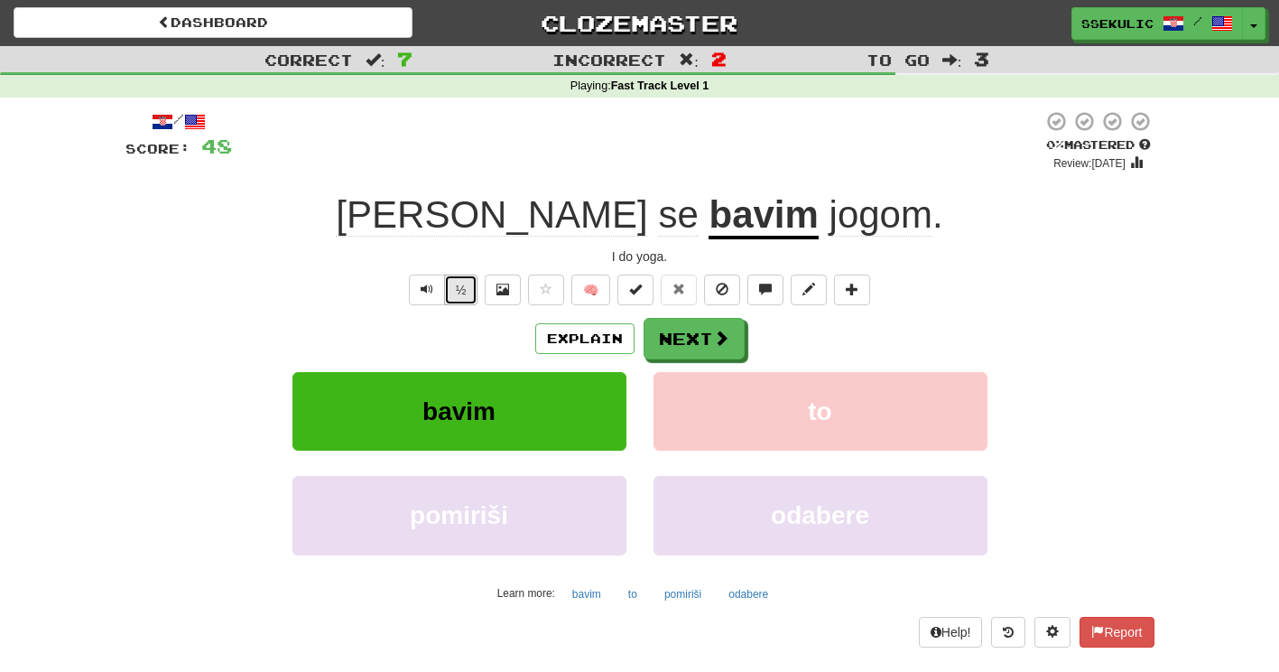
click at [460, 283] on button "½" at bounding box center [461, 289] width 34 height 31
click at [599, 340] on button "Explain" at bounding box center [584, 338] width 99 height 31
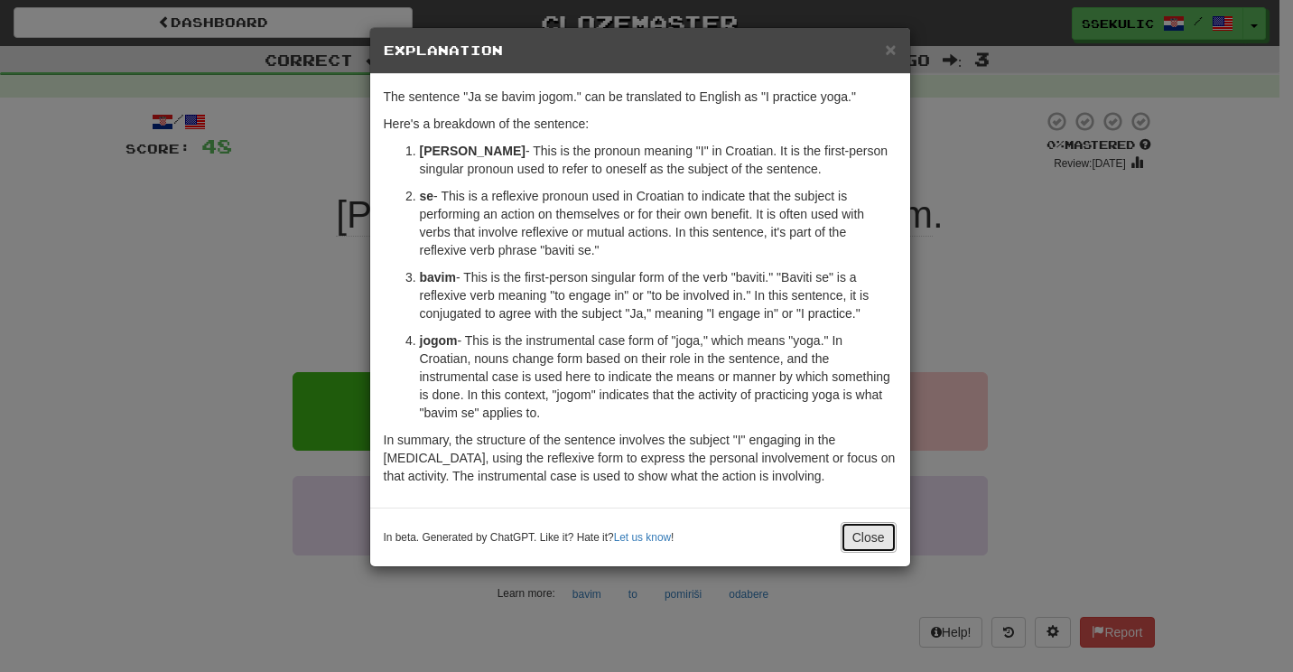
click at [867, 534] on button "Close" at bounding box center [868, 537] width 56 height 31
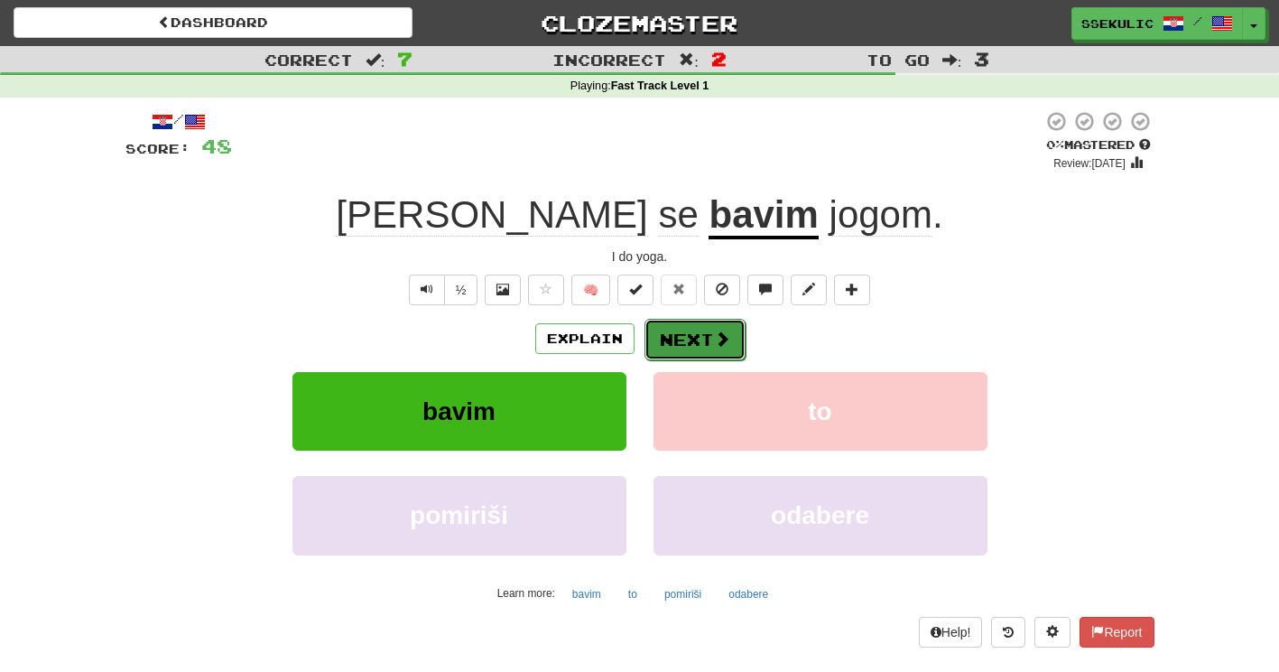
click at [692, 334] on button "Next" at bounding box center [695, 340] width 101 height 42
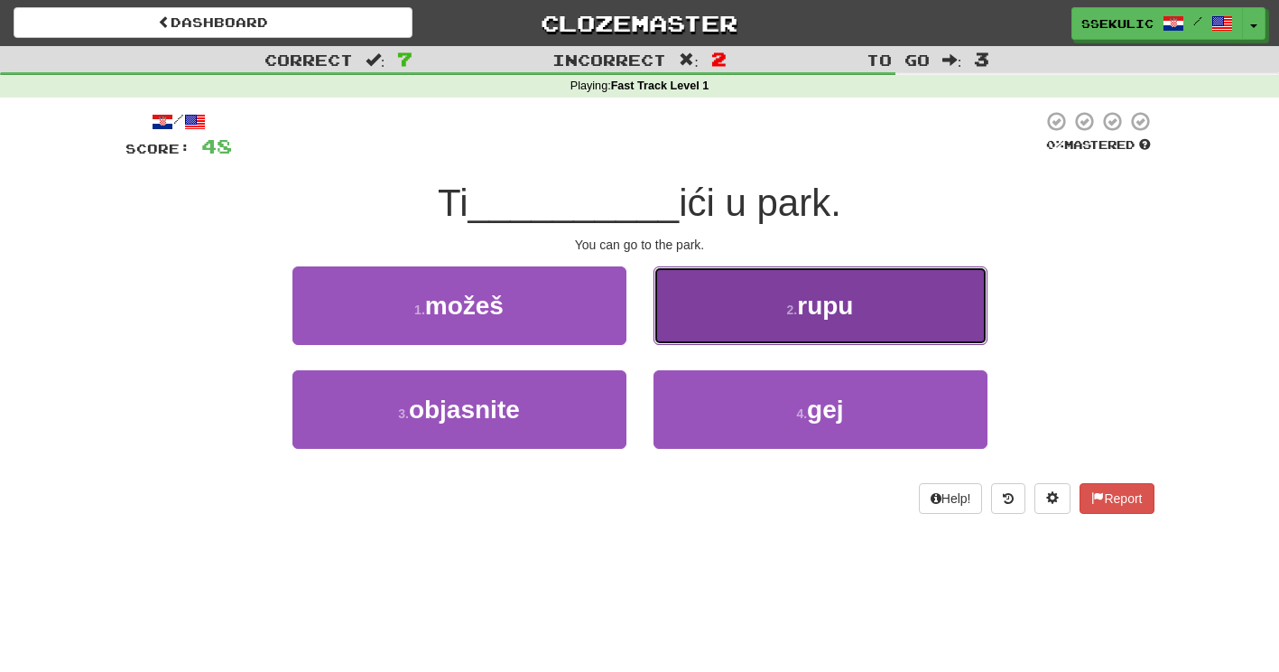
click at [850, 311] on span "rupu" at bounding box center [825, 306] width 56 height 28
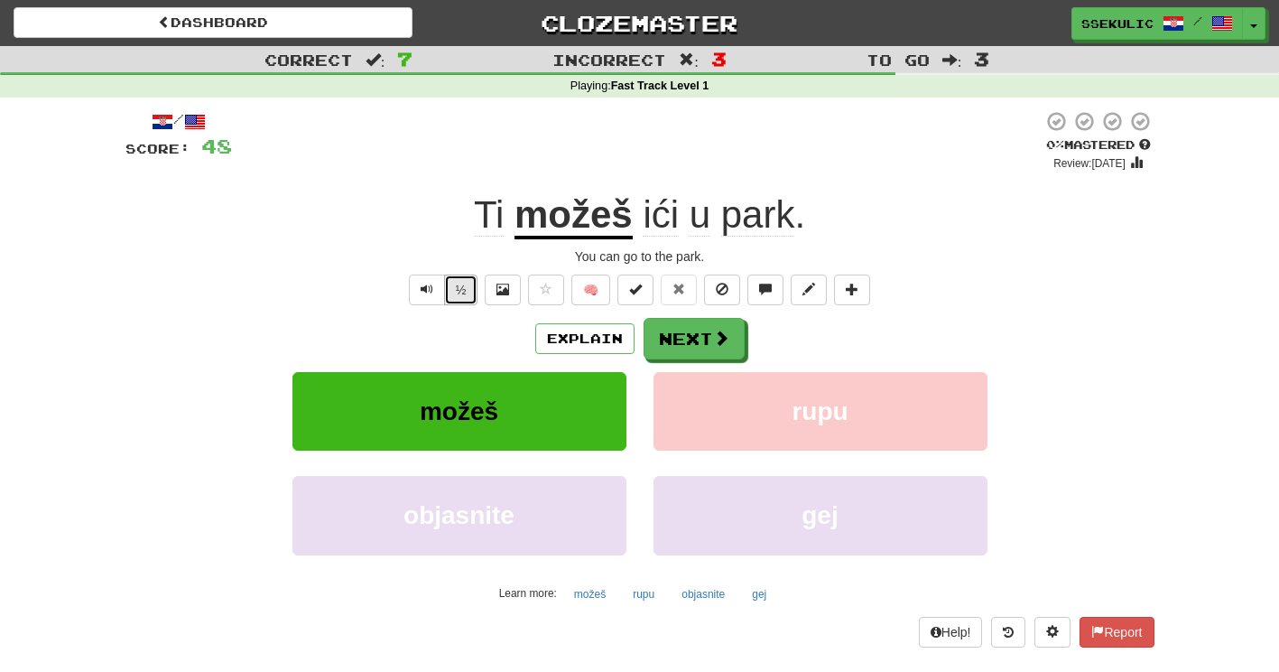
click at [450, 294] on button "½" at bounding box center [461, 289] width 34 height 31
click at [454, 296] on button "½" at bounding box center [461, 289] width 34 height 31
click at [581, 224] on u "možeš" at bounding box center [574, 216] width 118 height 46
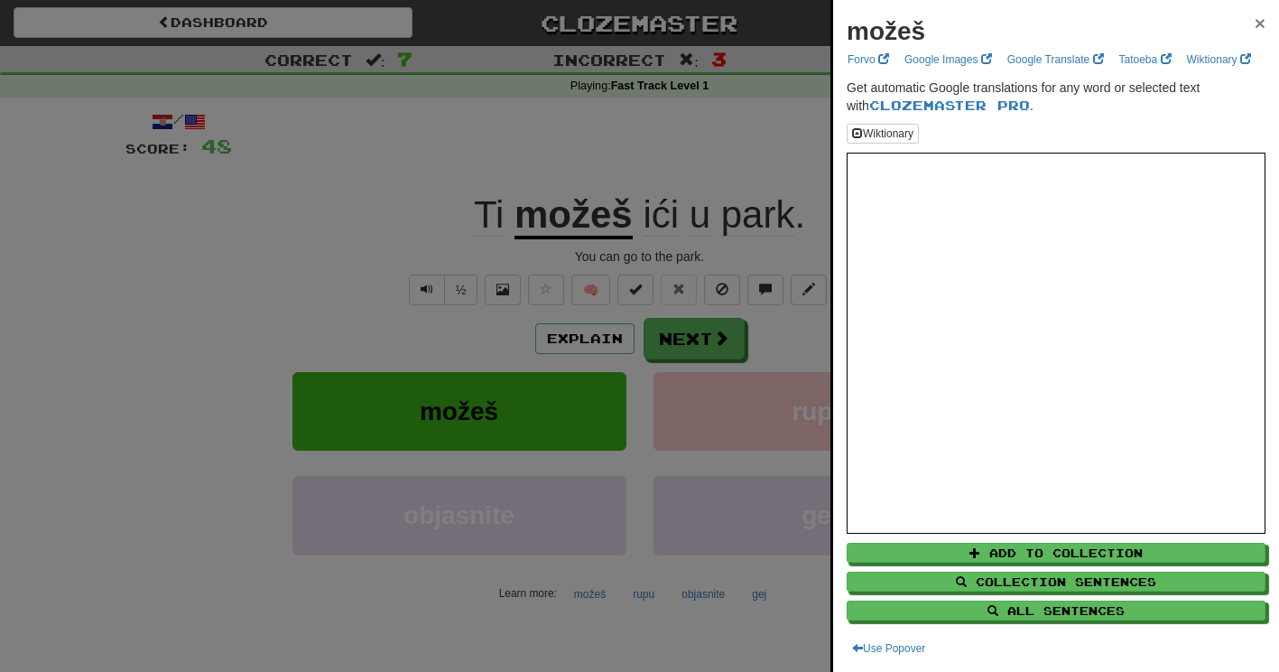
click at [1255, 17] on span "×" at bounding box center [1260, 23] width 11 height 21
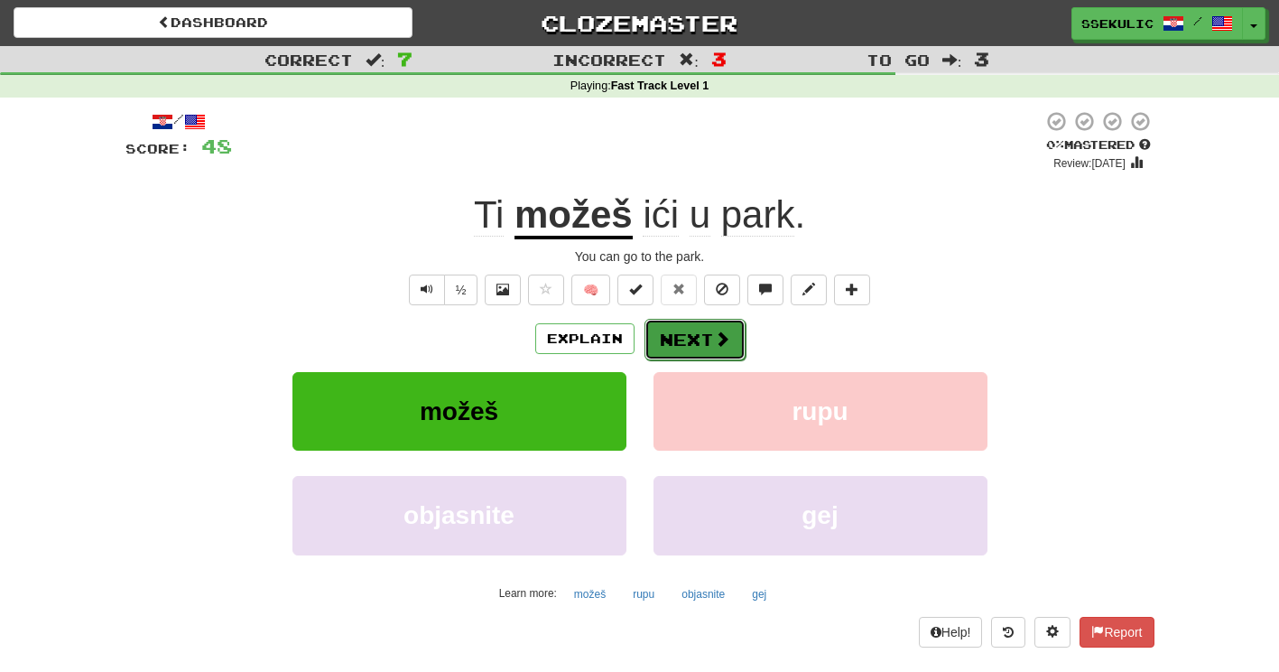
click at [709, 330] on button "Next" at bounding box center [695, 340] width 101 height 42
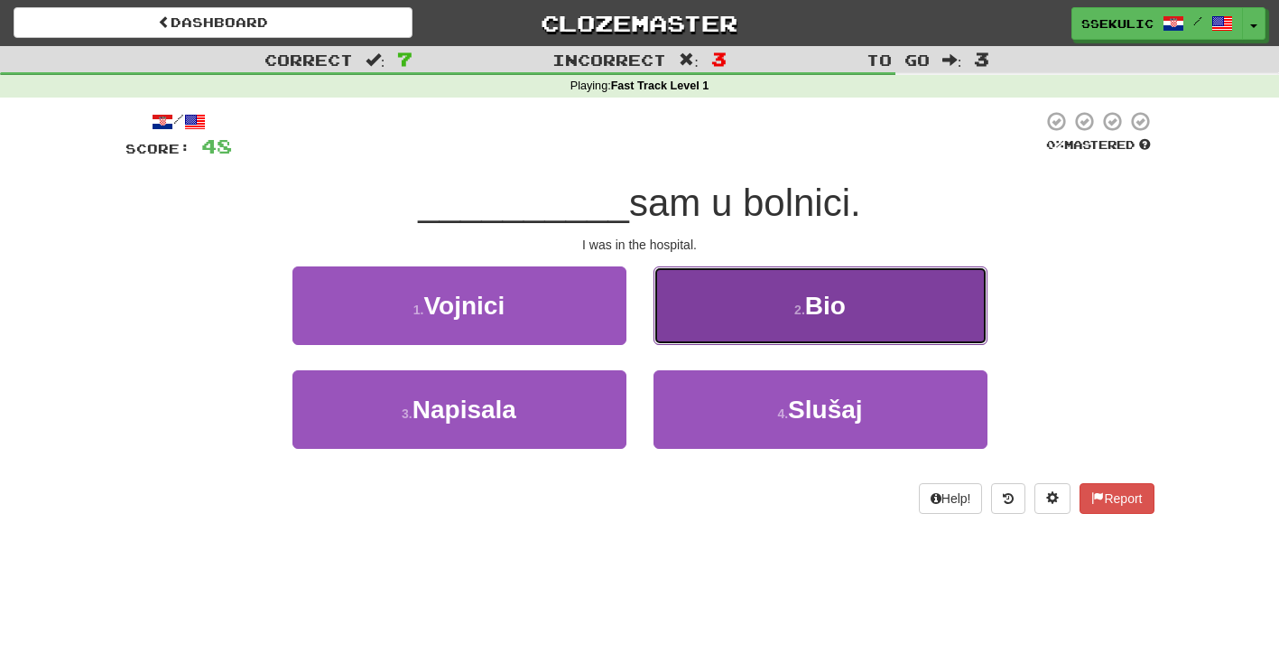
click at [850, 301] on button "2 . Bio" at bounding box center [821, 305] width 334 height 79
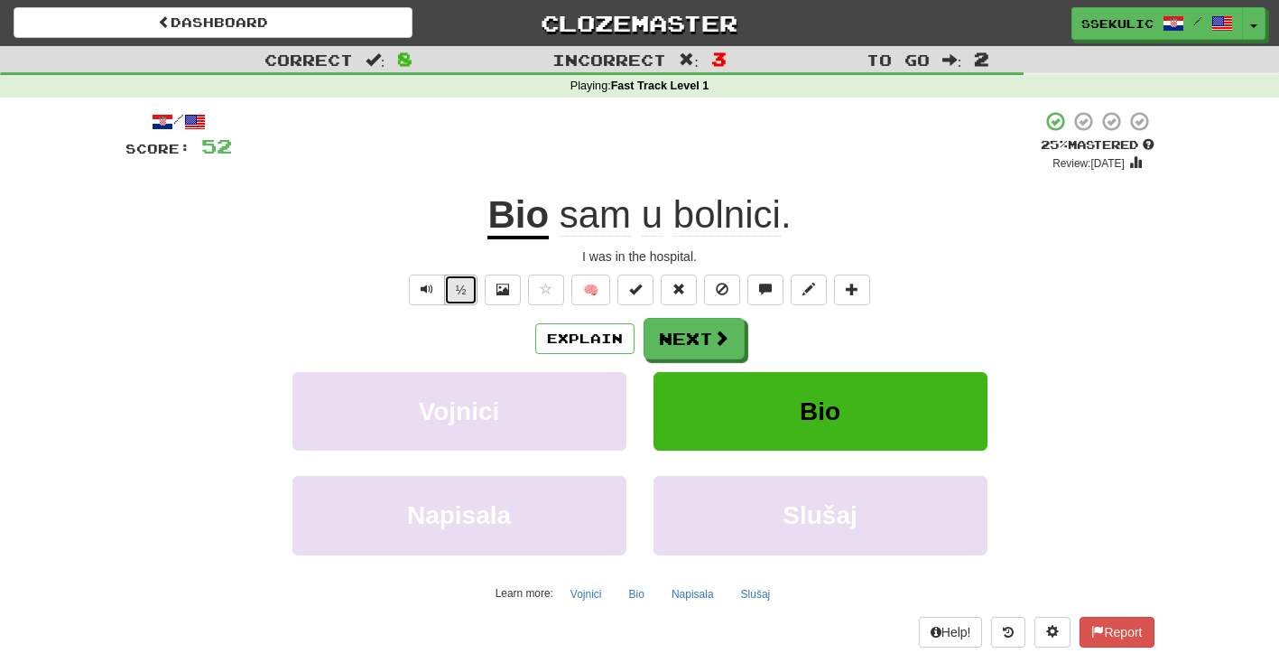
click at [461, 293] on button "½" at bounding box center [461, 289] width 34 height 31
click at [456, 292] on button "½" at bounding box center [461, 289] width 34 height 31
click at [699, 346] on button "Next" at bounding box center [695, 340] width 101 height 42
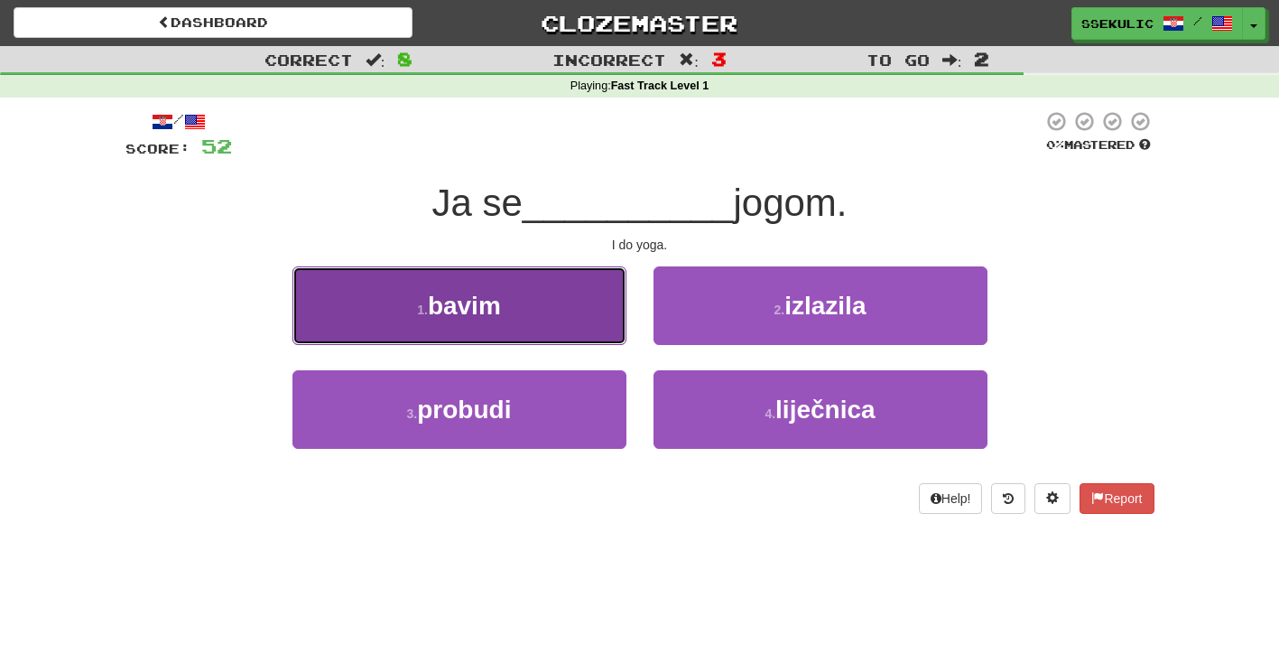
click at [559, 293] on button "1 . bavim" at bounding box center [460, 305] width 334 height 79
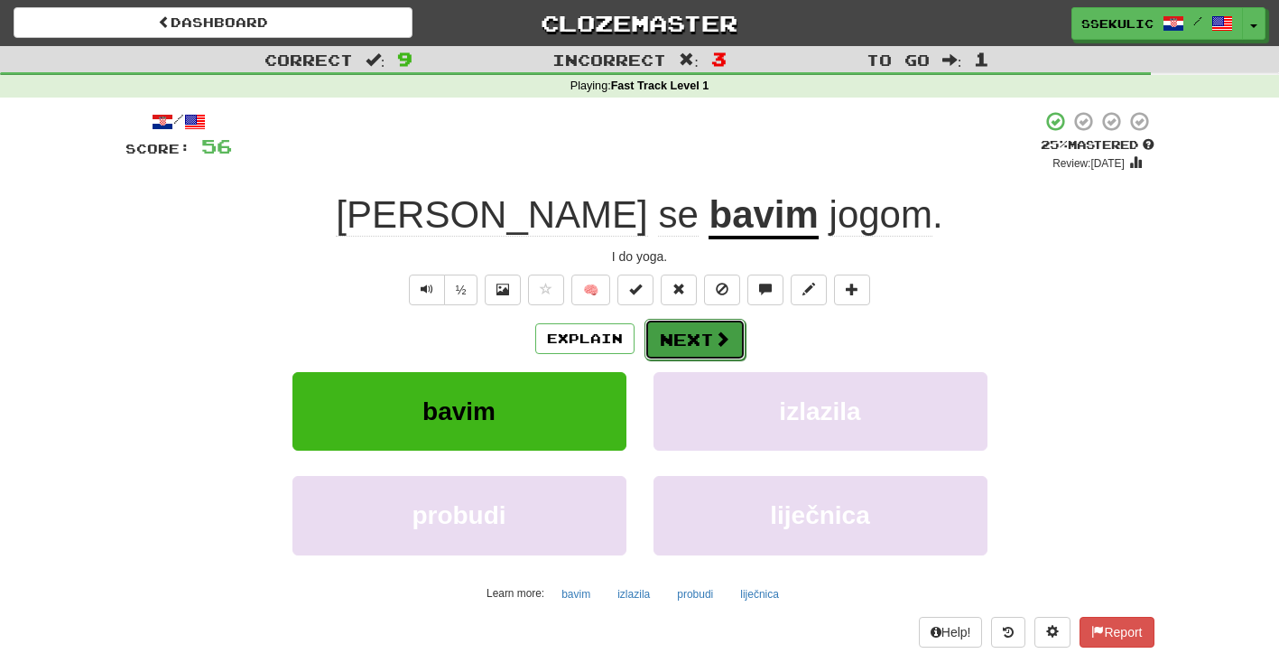
click at [703, 346] on button "Next" at bounding box center [695, 340] width 101 height 42
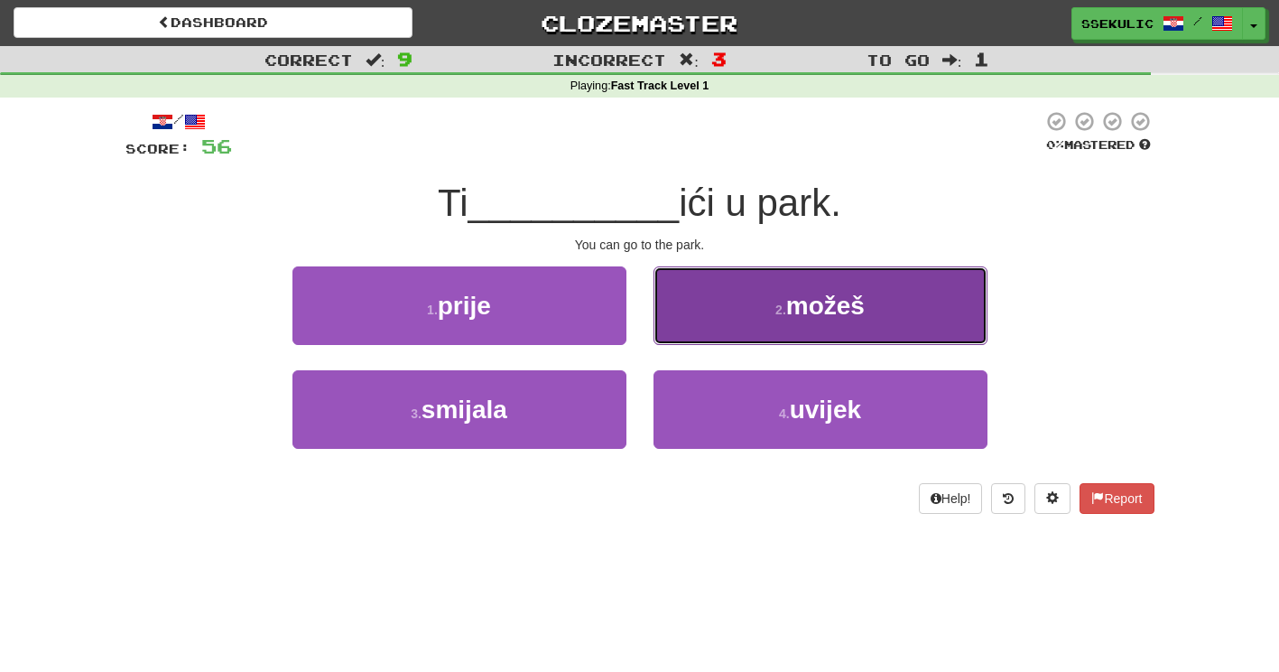
click at [840, 294] on span "možeš" at bounding box center [825, 306] width 79 height 28
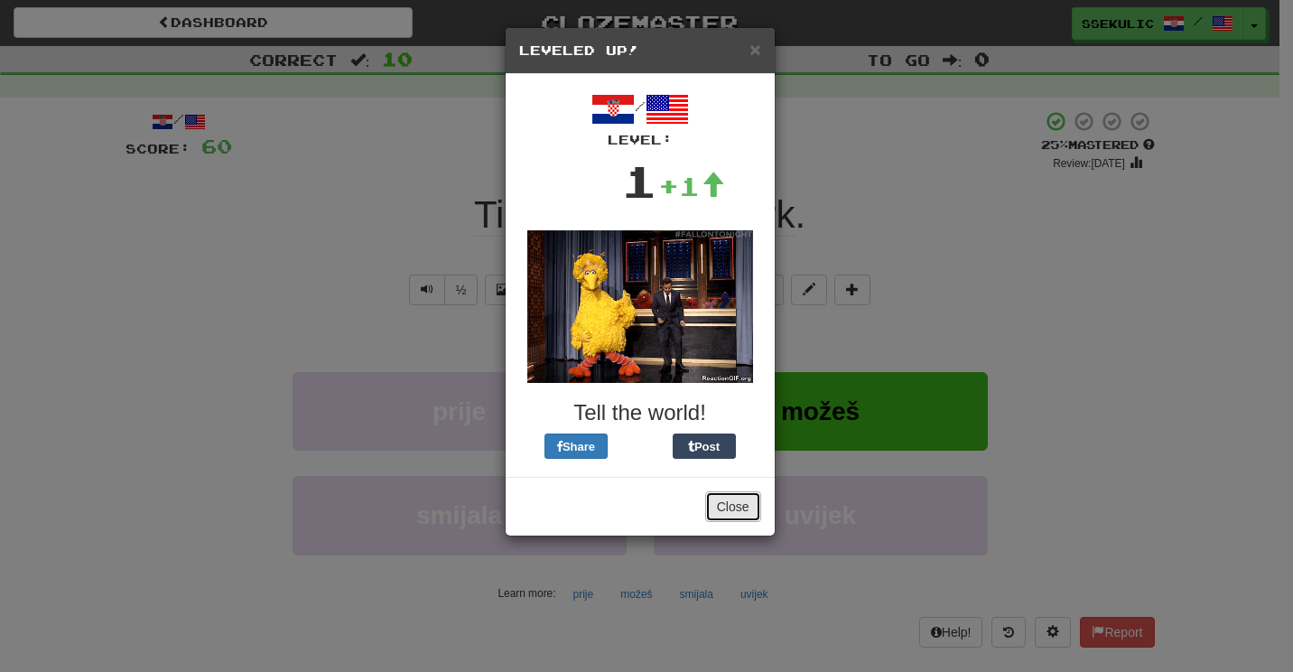
click at [728, 503] on button "Close" at bounding box center [733, 506] width 56 height 31
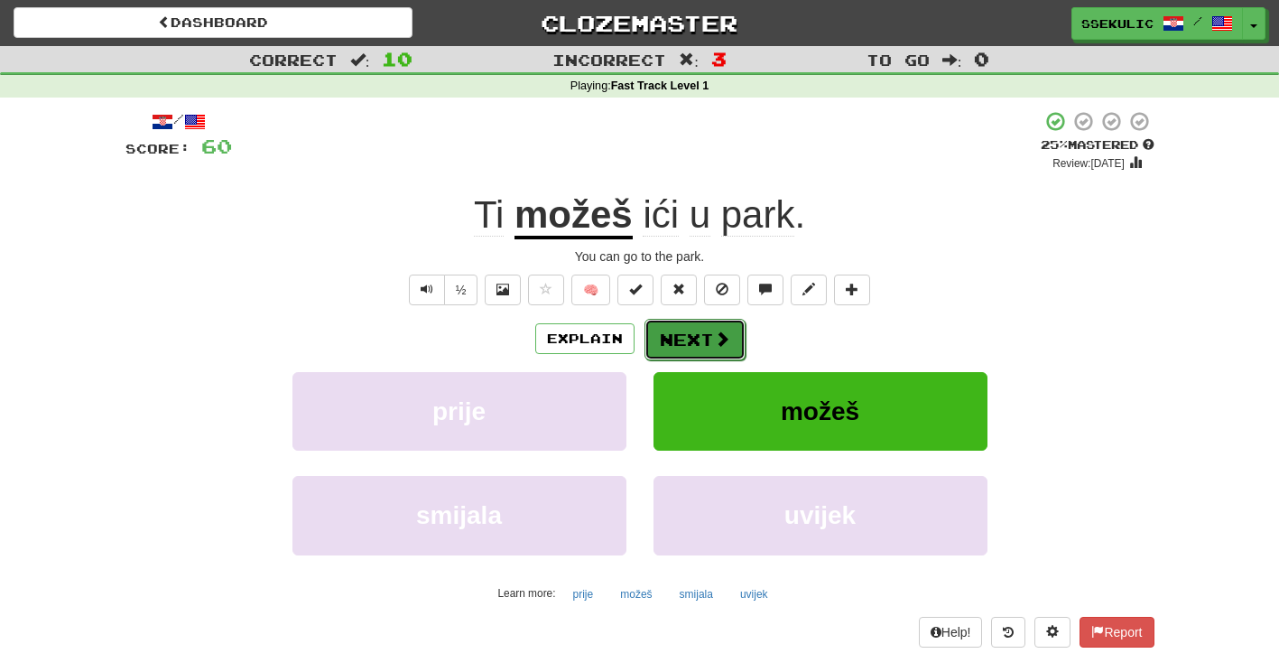
click at [701, 348] on button "Next" at bounding box center [695, 340] width 101 height 42
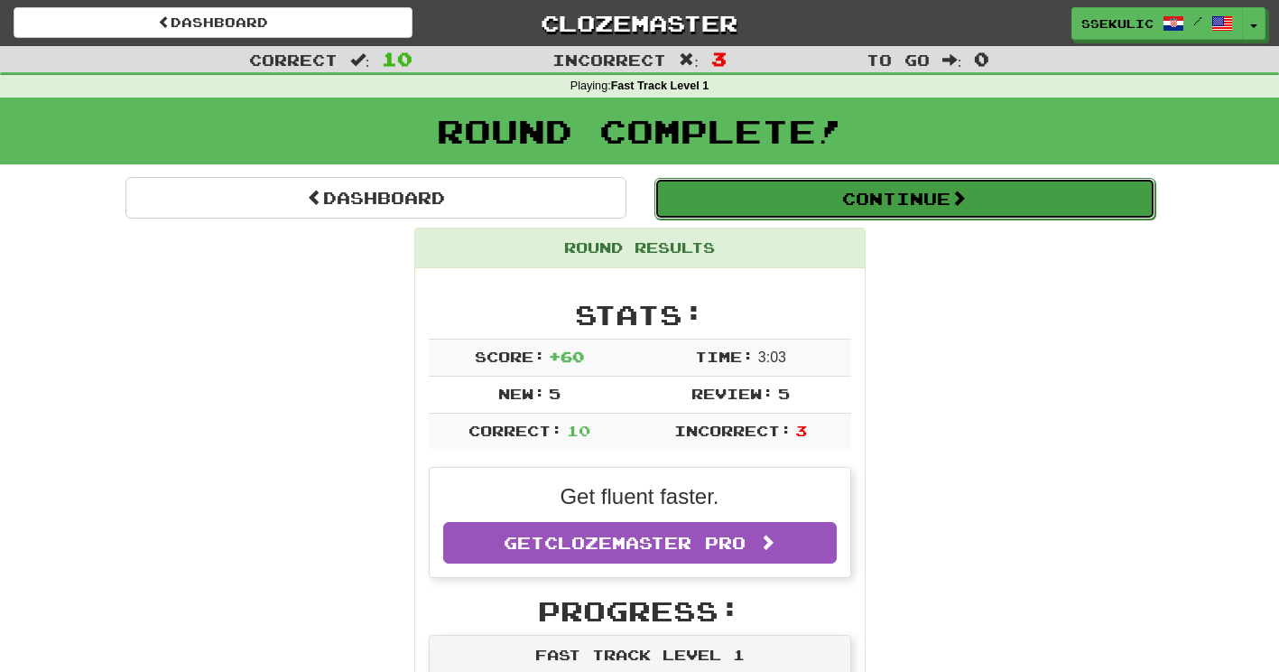
click at [901, 200] on button "Continue" at bounding box center [905, 199] width 501 height 42
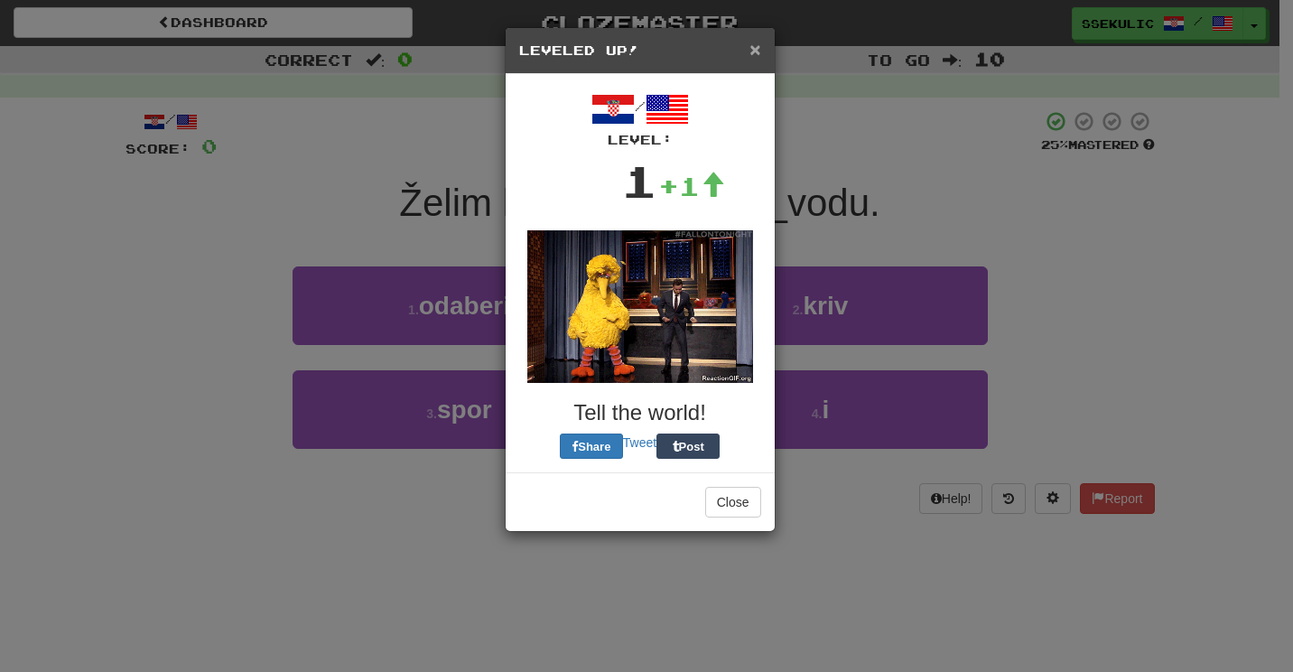
click at [755, 49] on span "×" at bounding box center [754, 49] width 11 height 21
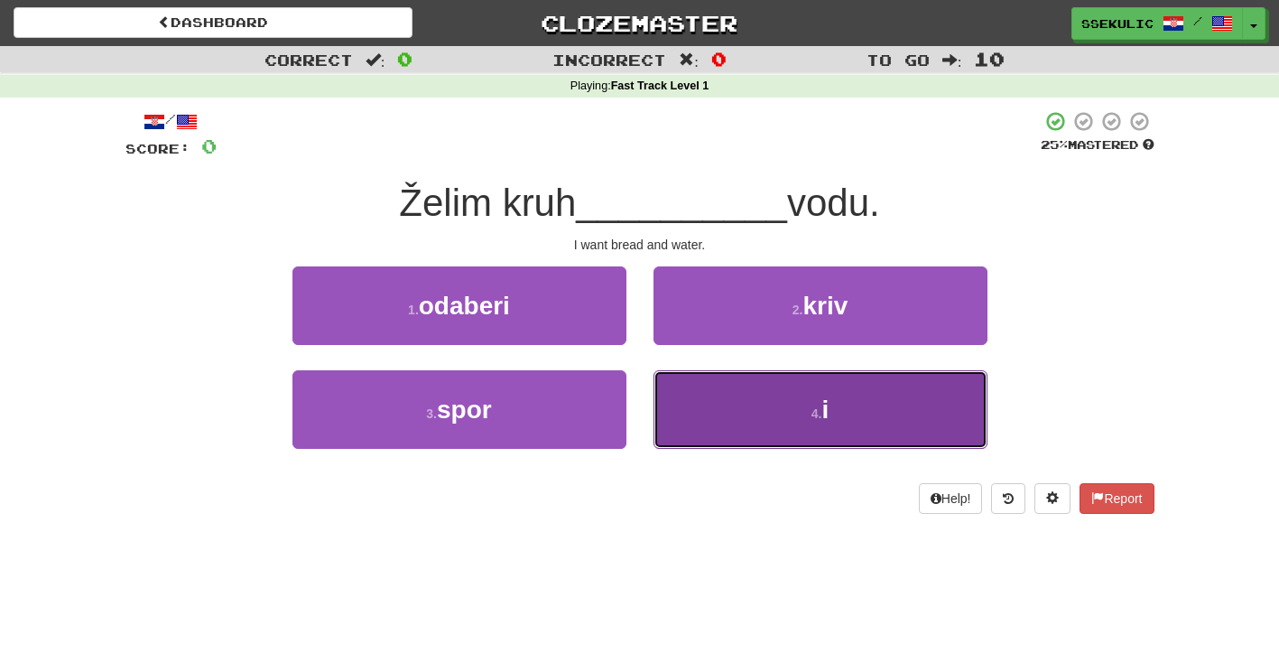
click at [727, 415] on button "4 . i" at bounding box center [821, 409] width 334 height 79
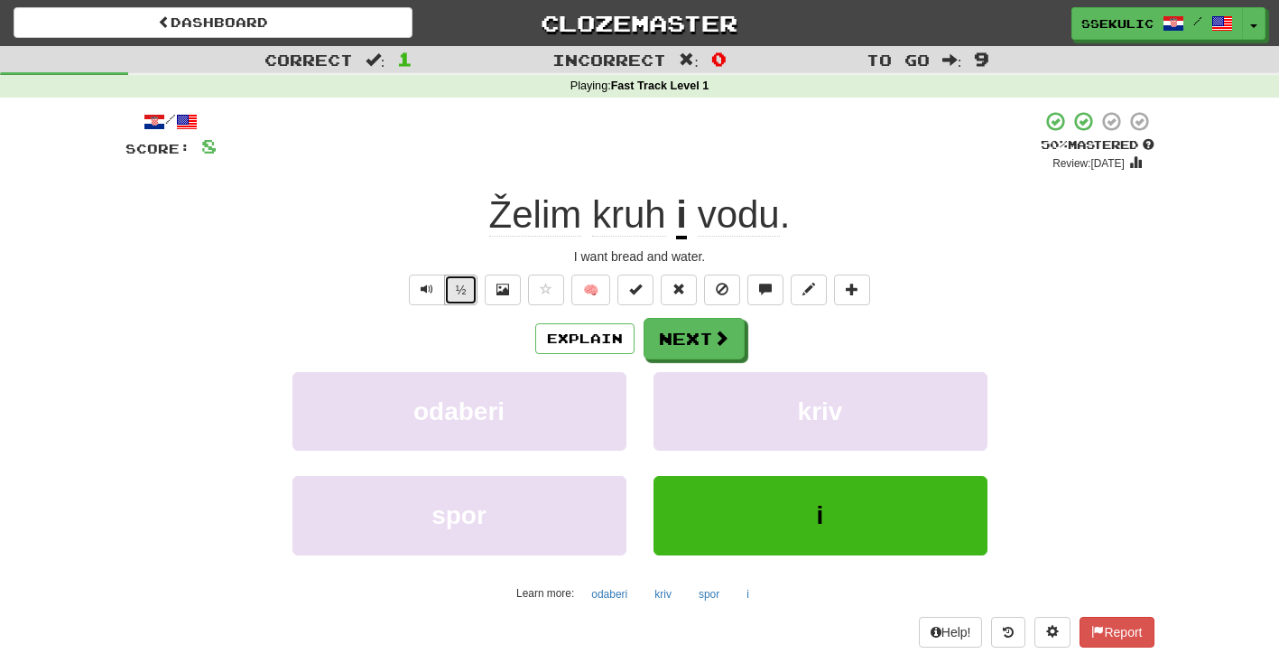
click at [459, 297] on button "½" at bounding box center [461, 289] width 34 height 31
click at [688, 339] on button "Next" at bounding box center [695, 340] width 101 height 42
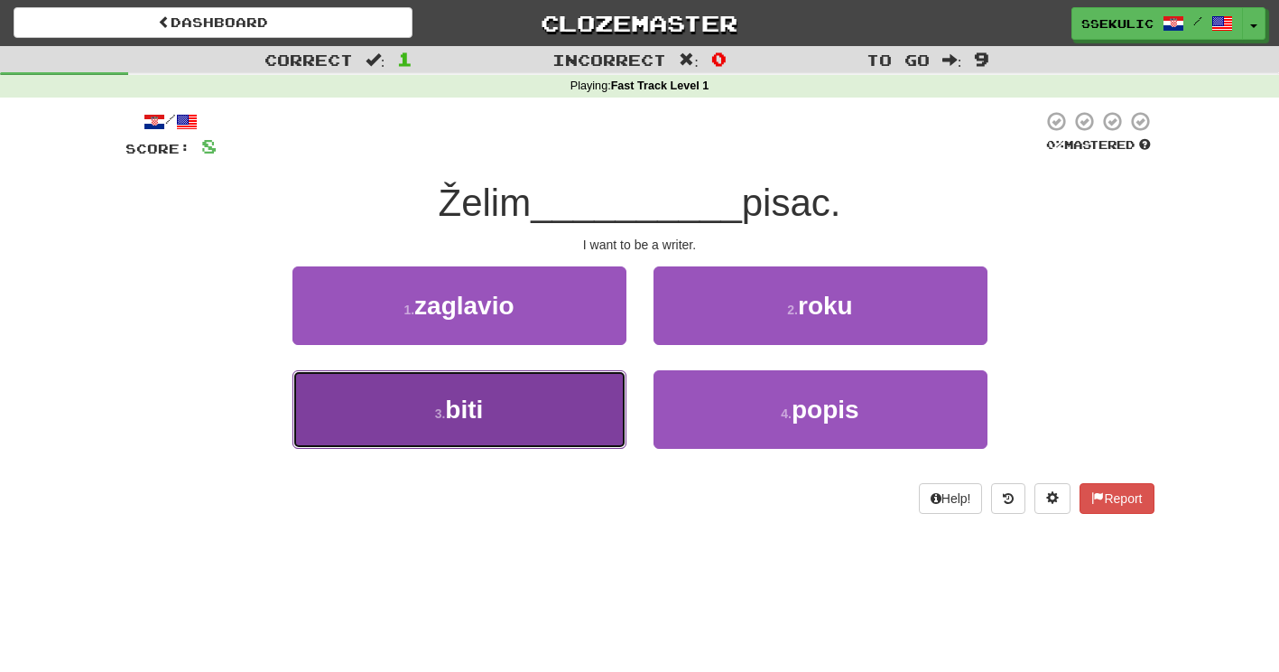
click at [499, 429] on button "3 . biti" at bounding box center [460, 409] width 334 height 79
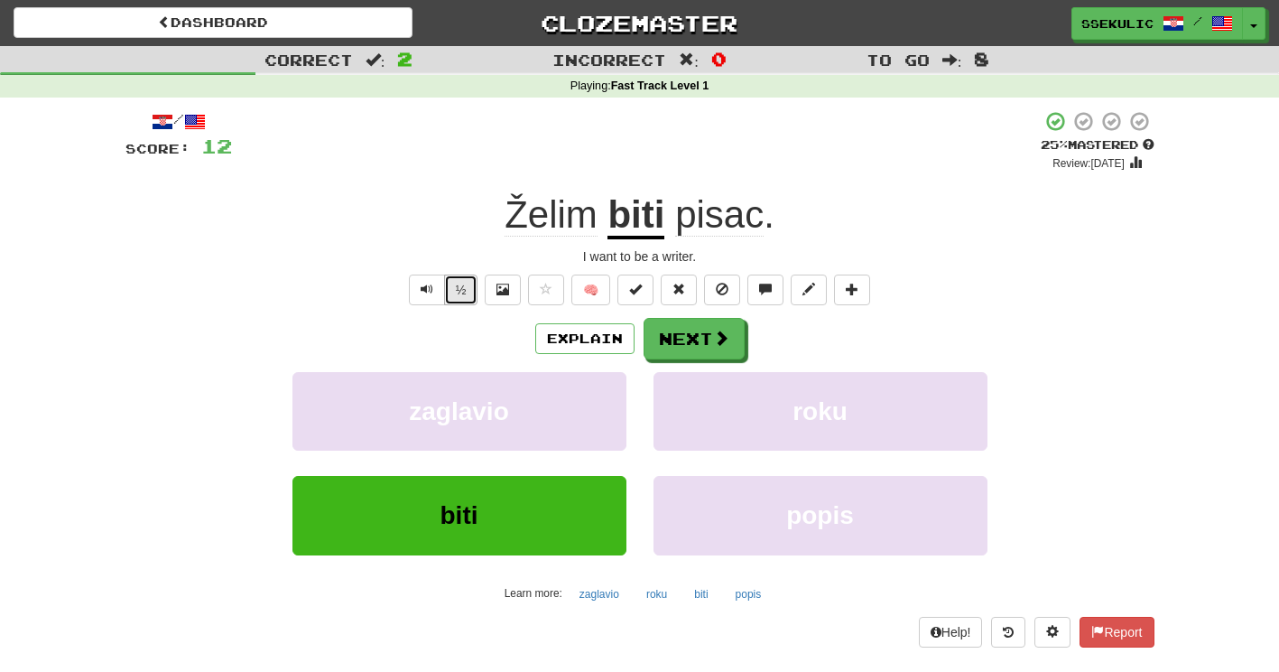
click at [465, 296] on button "½" at bounding box center [461, 289] width 34 height 31
click at [469, 297] on button "½" at bounding box center [461, 289] width 34 height 31
click at [462, 293] on button "½" at bounding box center [461, 289] width 34 height 31
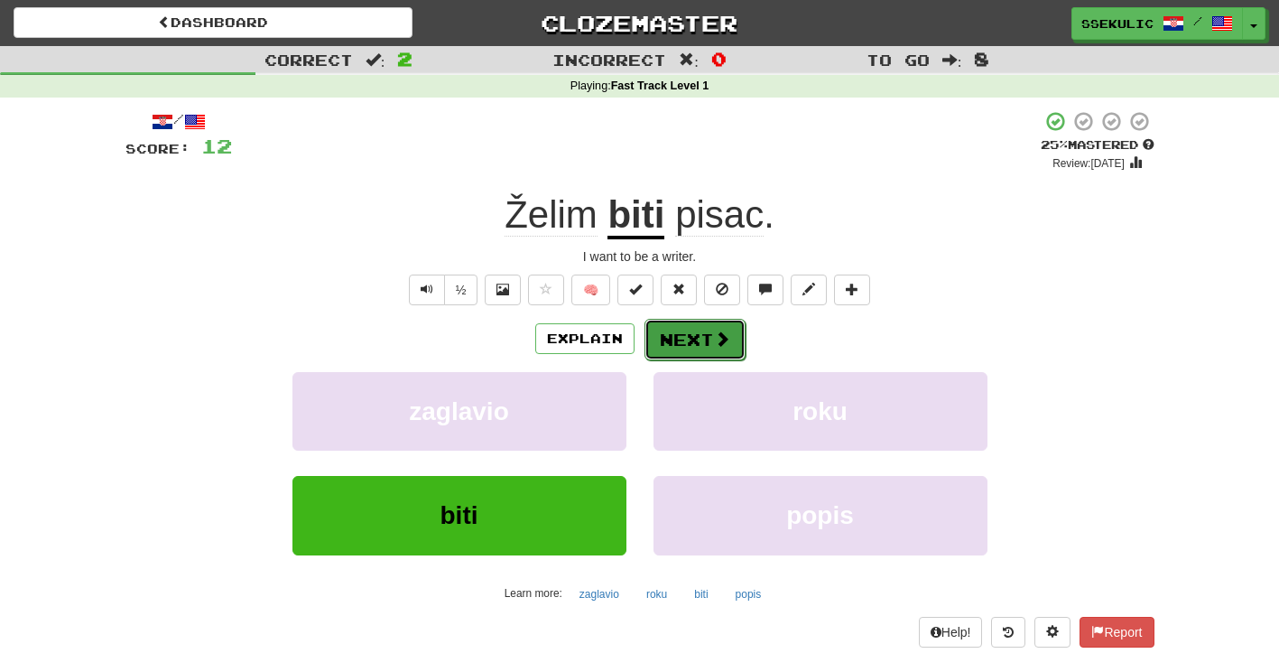
click at [717, 354] on button "Next" at bounding box center [695, 340] width 101 height 42
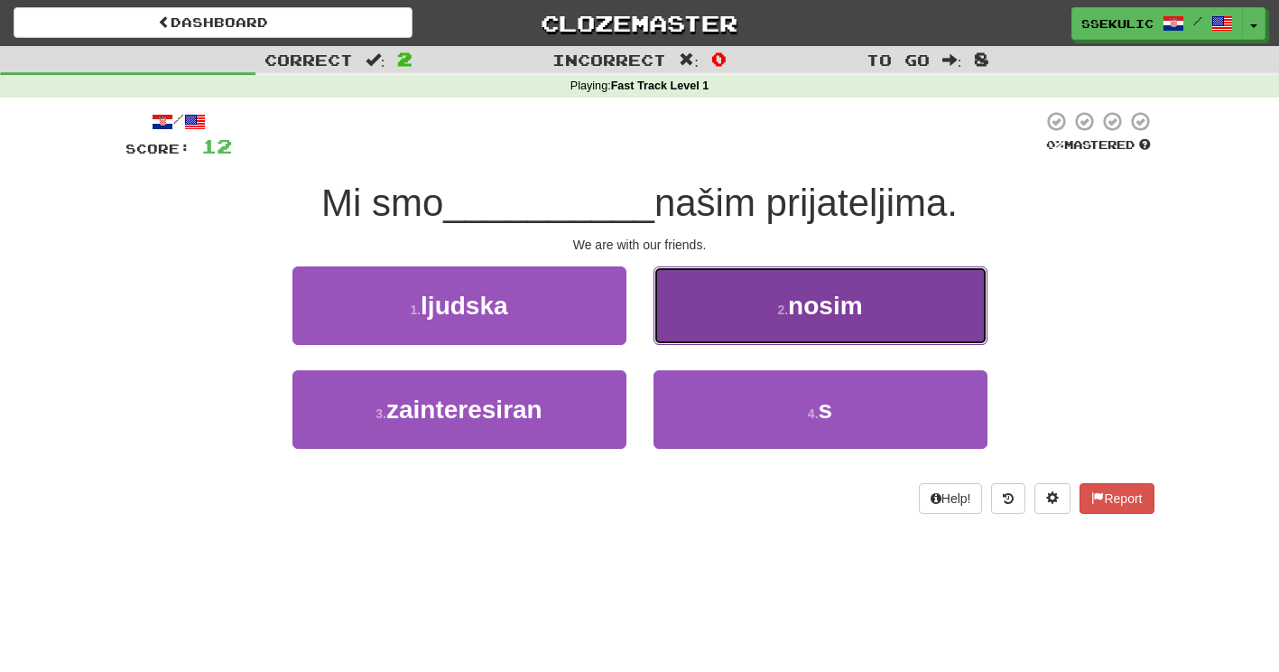
click at [831, 314] on span "nosim" at bounding box center [825, 306] width 74 height 28
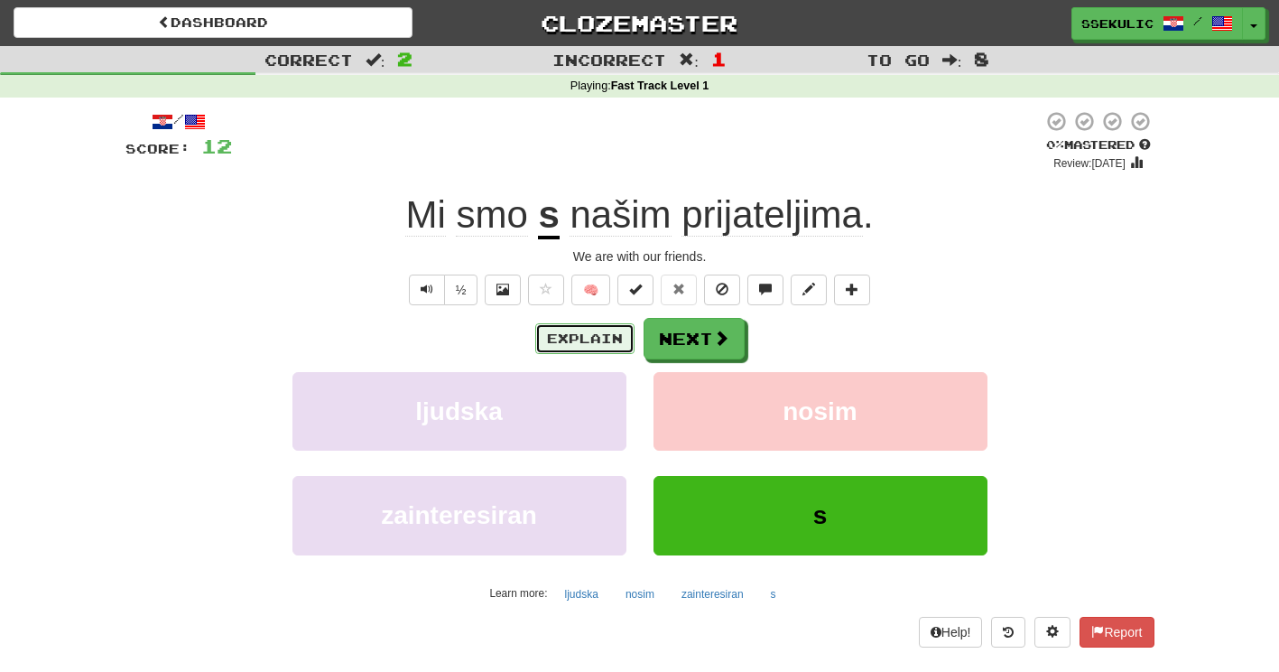
click at [594, 342] on button "Explain" at bounding box center [584, 338] width 99 height 31
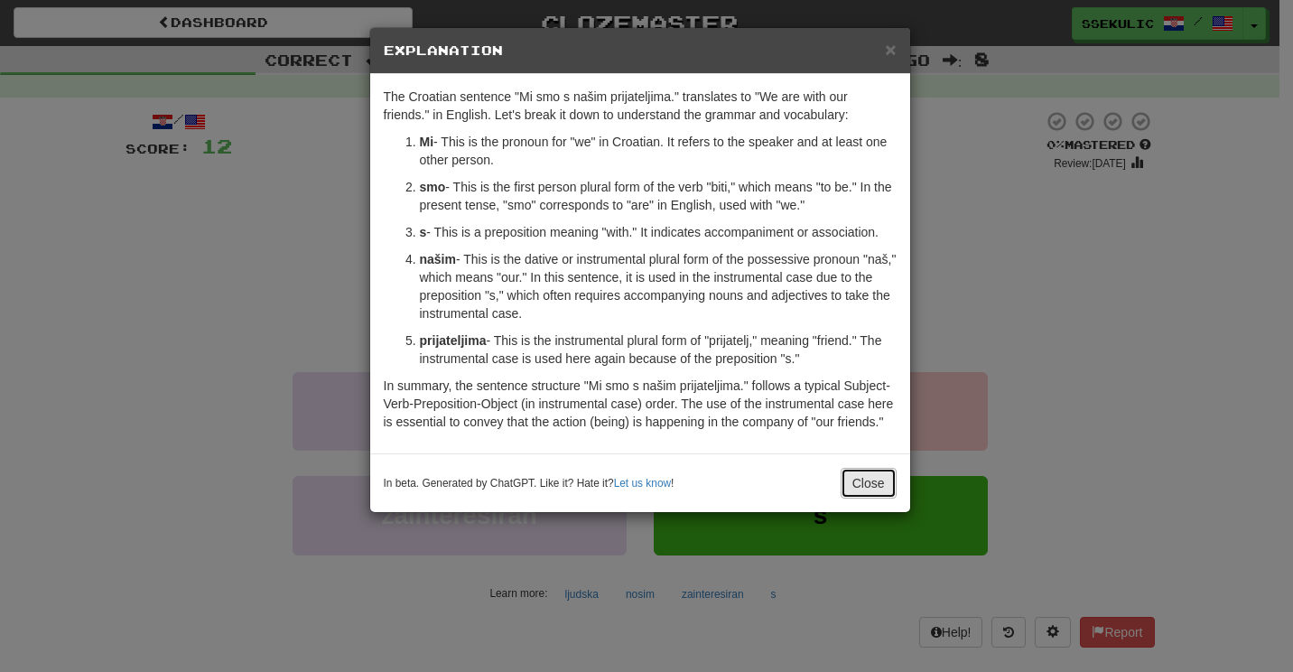
click at [864, 480] on button "Close" at bounding box center [868, 483] width 56 height 31
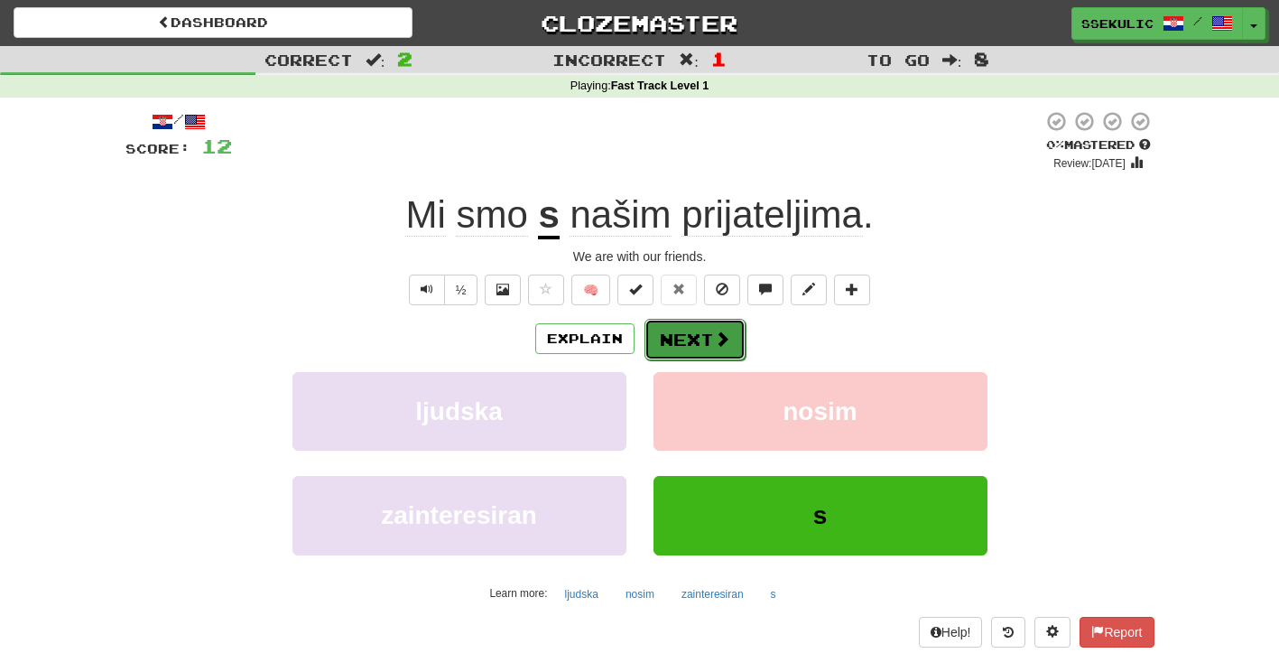
click at [700, 333] on button "Next" at bounding box center [695, 340] width 101 height 42
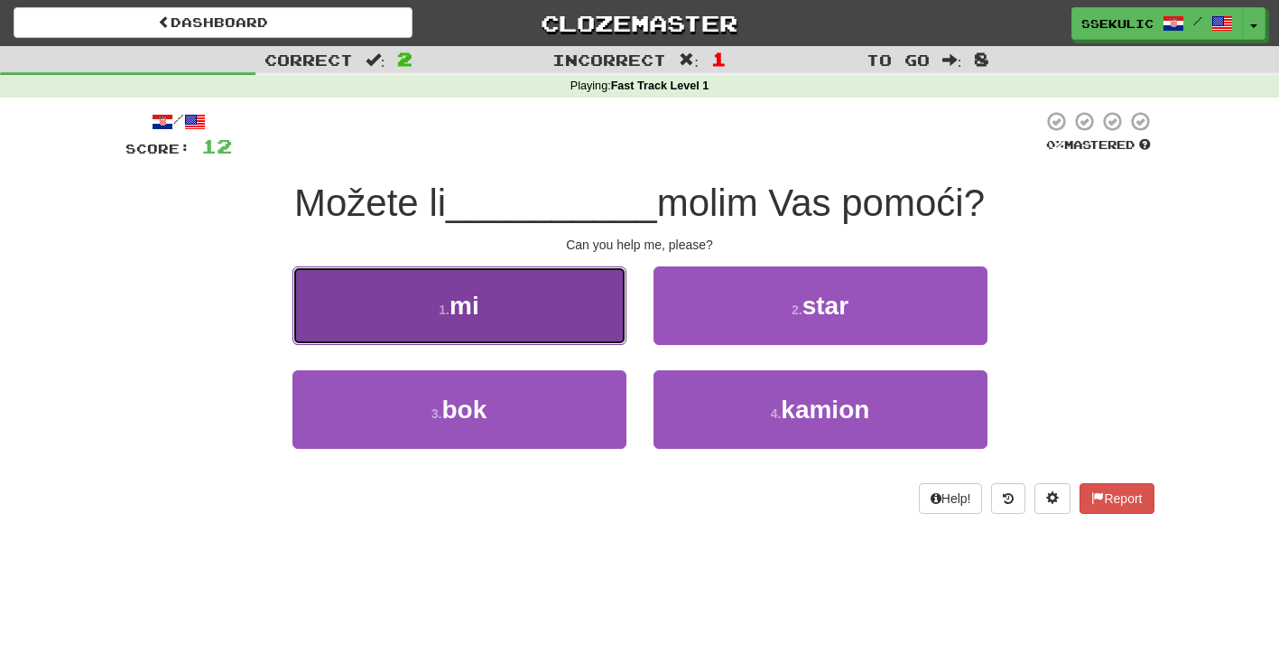
click at [370, 320] on button "1 . mi" at bounding box center [460, 305] width 334 height 79
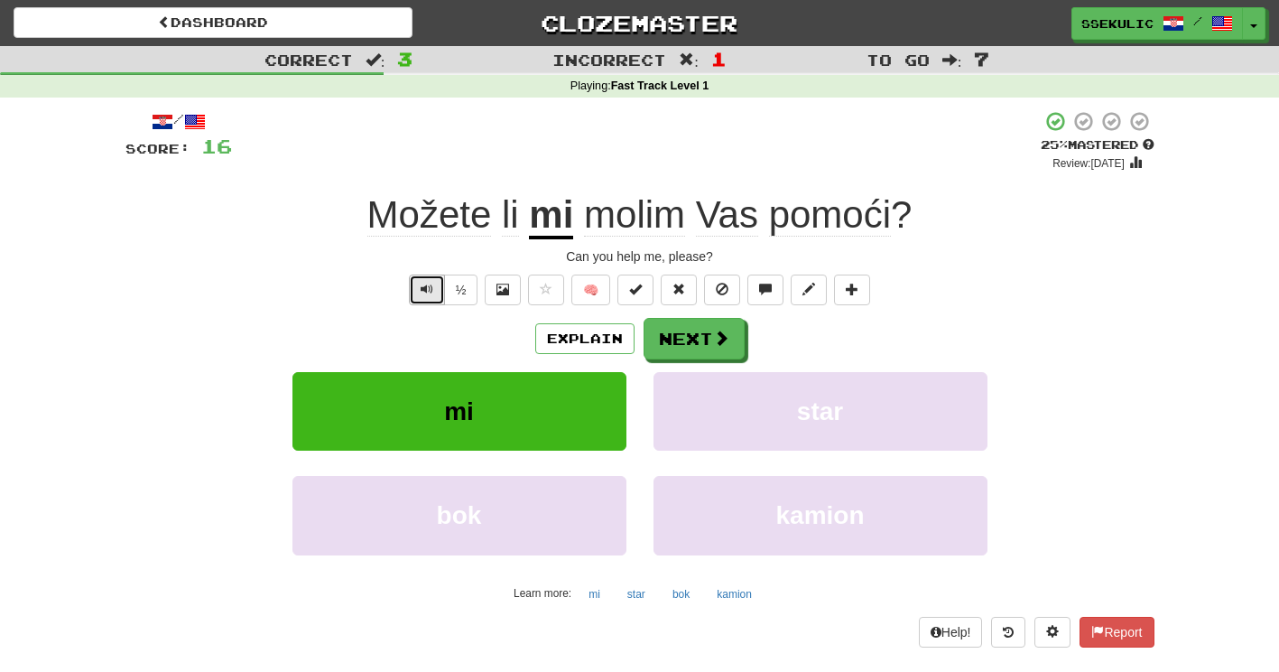
click at [417, 287] on button "Text-to-speech controls" at bounding box center [427, 289] width 36 height 31
click at [463, 293] on button "½" at bounding box center [461, 289] width 34 height 31
click at [580, 340] on button "Explain" at bounding box center [584, 338] width 99 height 31
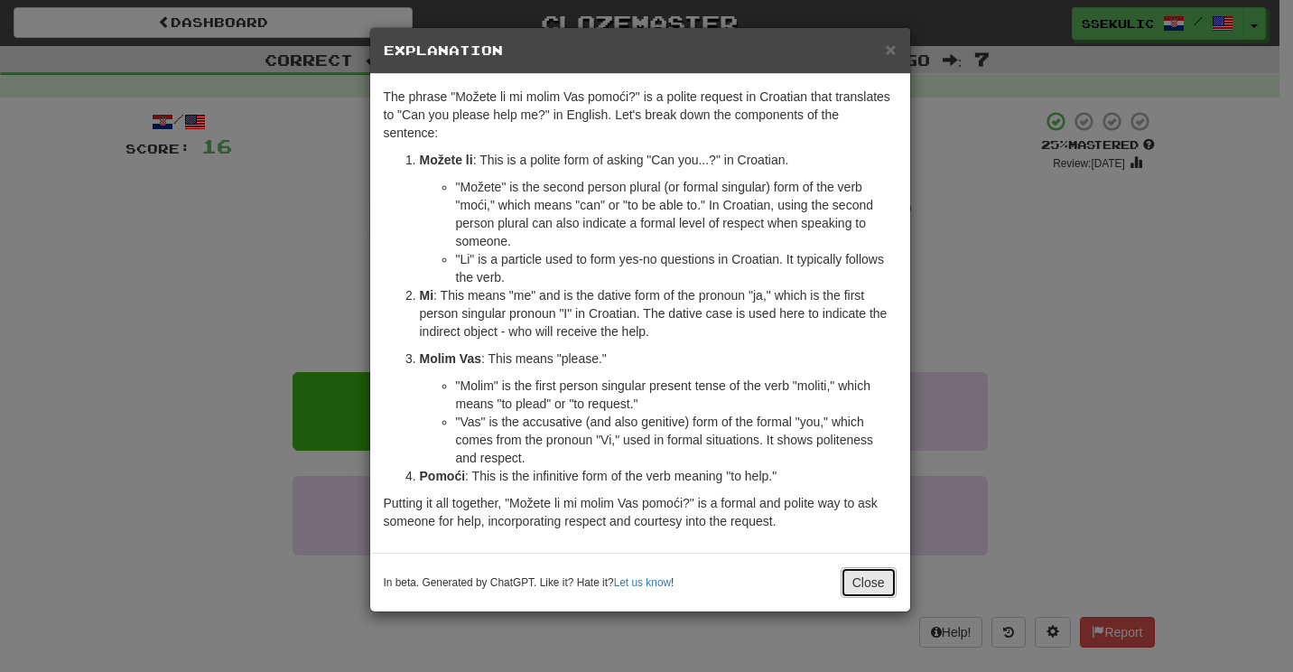
click at [874, 585] on button "Close" at bounding box center [868, 582] width 56 height 31
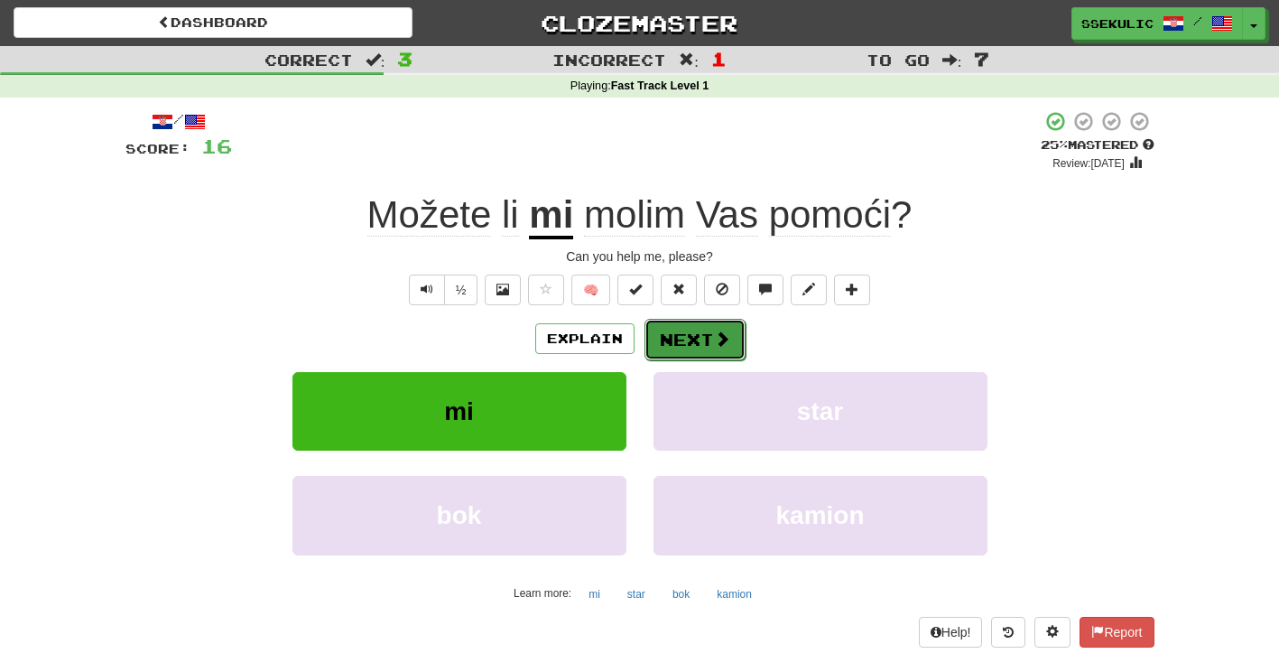
click at [683, 340] on button "Next" at bounding box center [695, 340] width 101 height 42
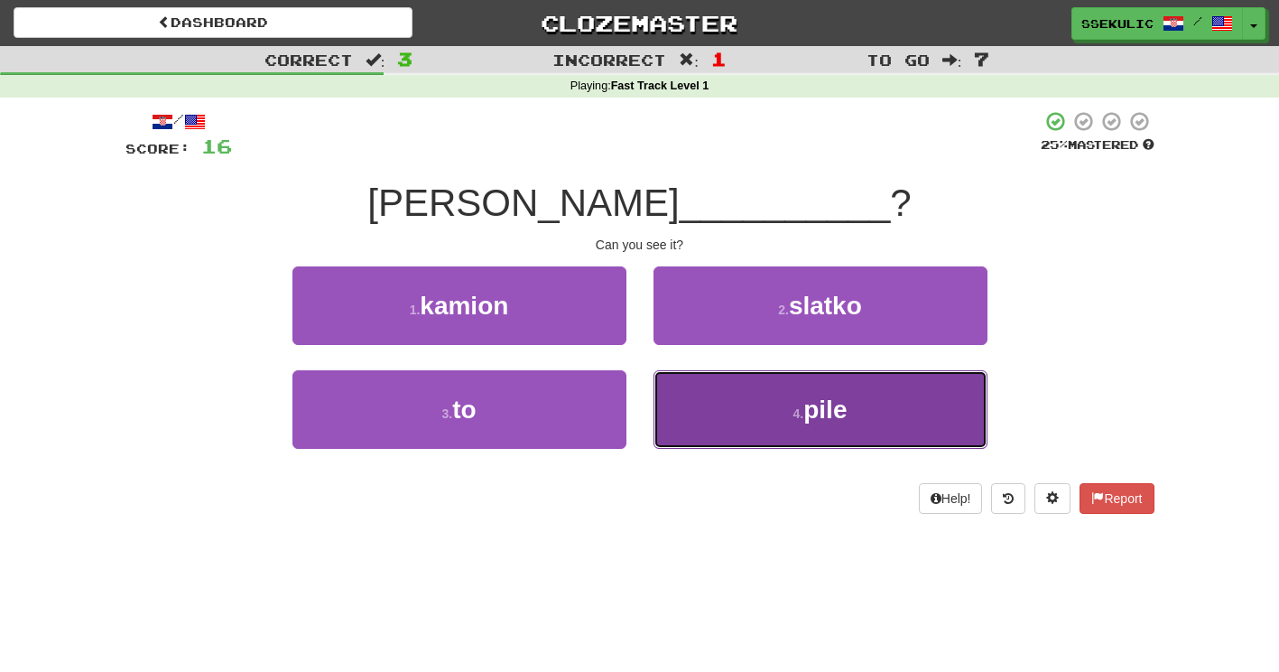
click at [830, 428] on button "4 . pile" at bounding box center [821, 409] width 334 height 79
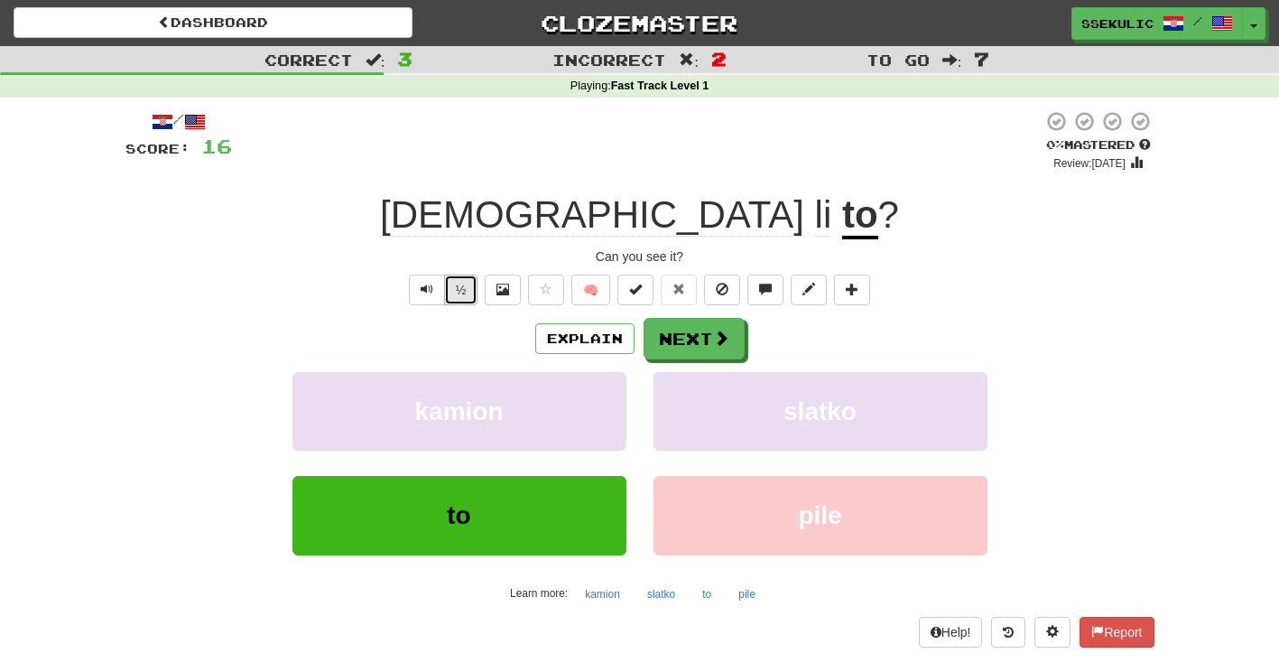
click at [456, 294] on button "½" at bounding box center [461, 289] width 34 height 31
click at [585, 344] on button "Explain" at bounding box center [584, 338] width 99 height 31
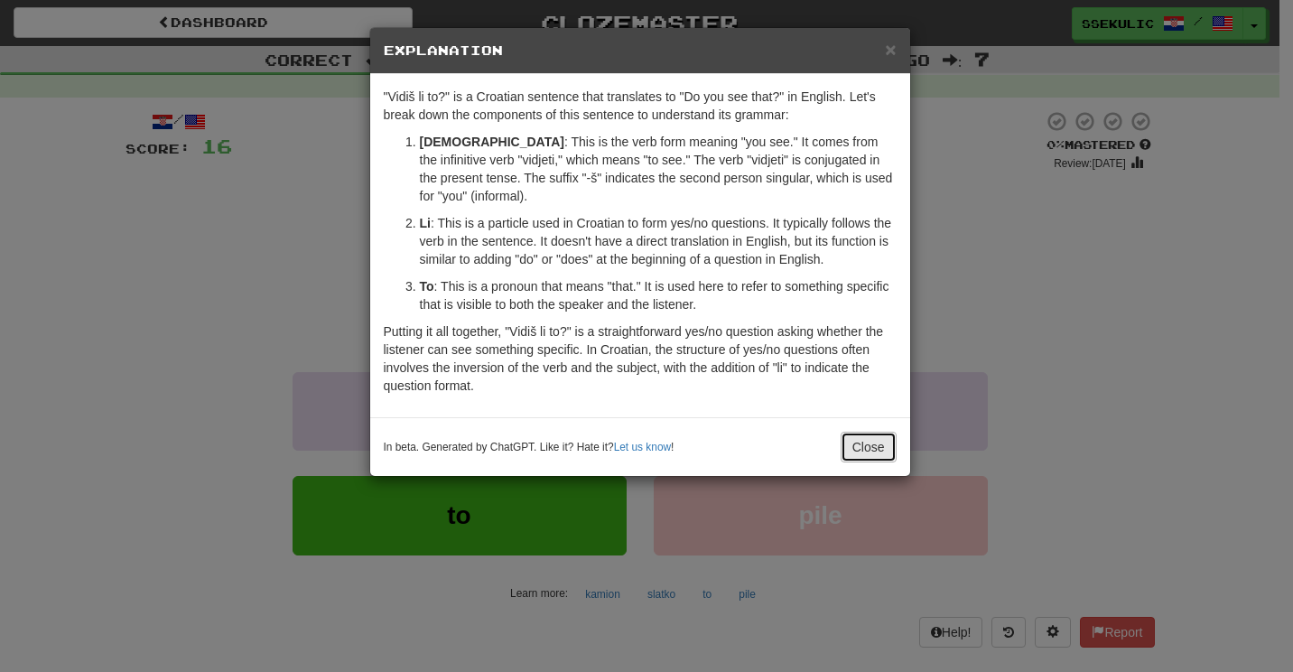
click at [861, 440] on button "Close" at bounding box center [868, 447] width 56 height 31
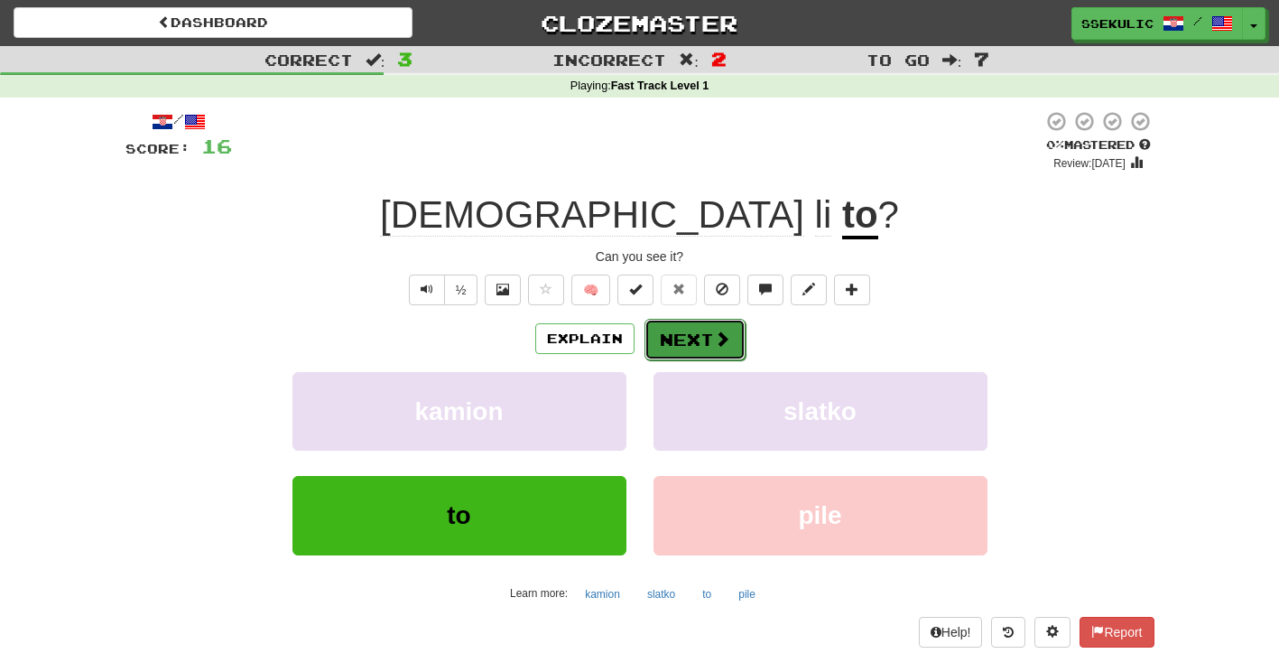
click at [705, 342] on button "Next" at bounding box center [695, 340] width 101 height 42
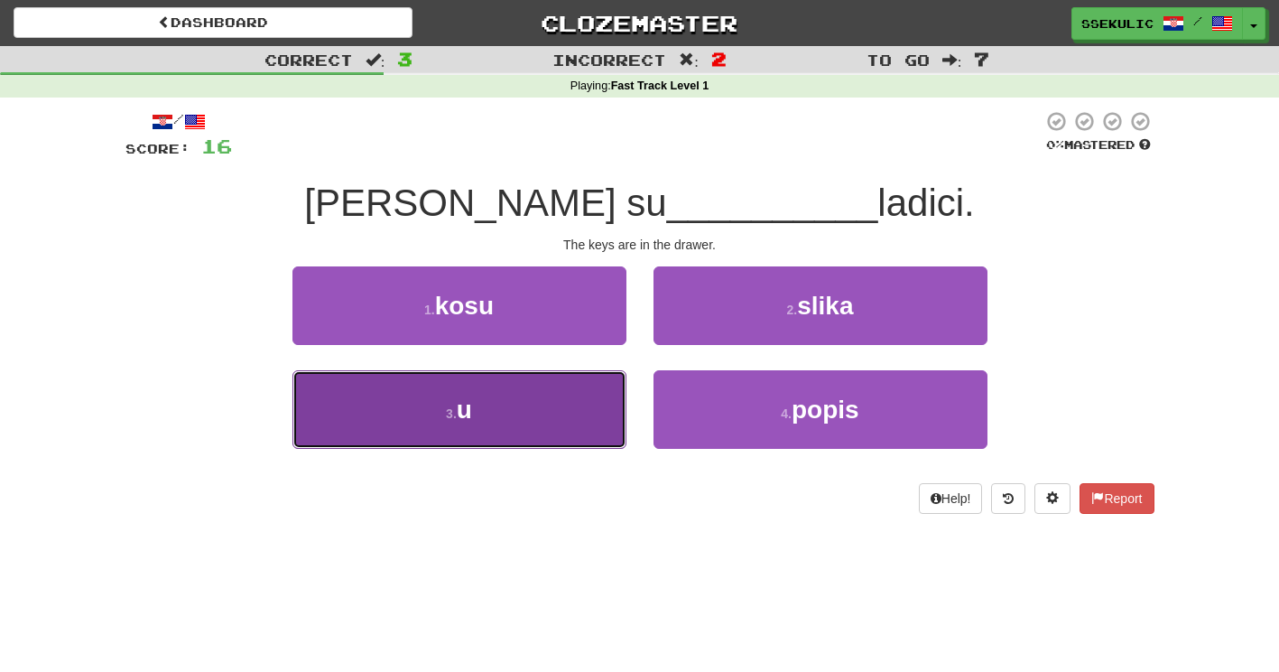
drag, startPoint x: 467, startPoint y: 400, endPoint x: 391, endPoint y: 423, distance: 79.4
click at [391, 423] on button "3 . u" at bounding box center [460, 409] width 334 height 79
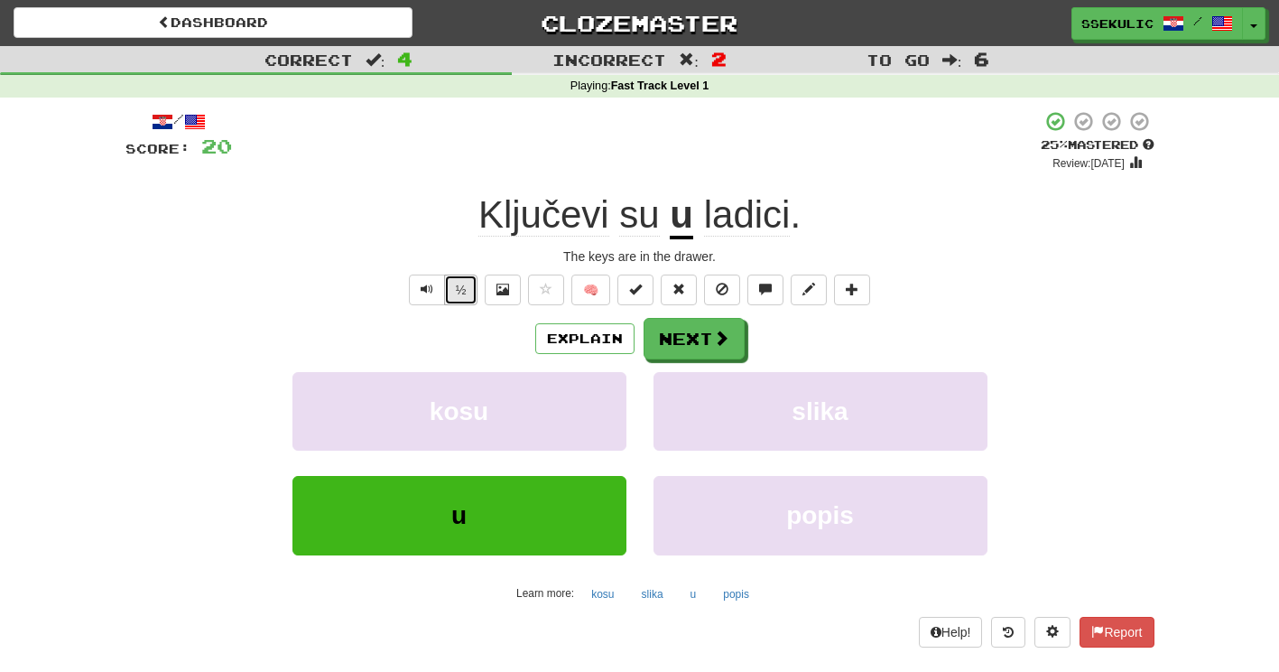
click at [466, 286] on button "½" at bounding box center [461, 289] width 34 height 31
click at [425, 293] on span "Text-to-speech controls" at bounding box center [427, 289] width 13 height 13
click at [461, 292] on button "½" at bounding box center [461, 289] width 34 height 31
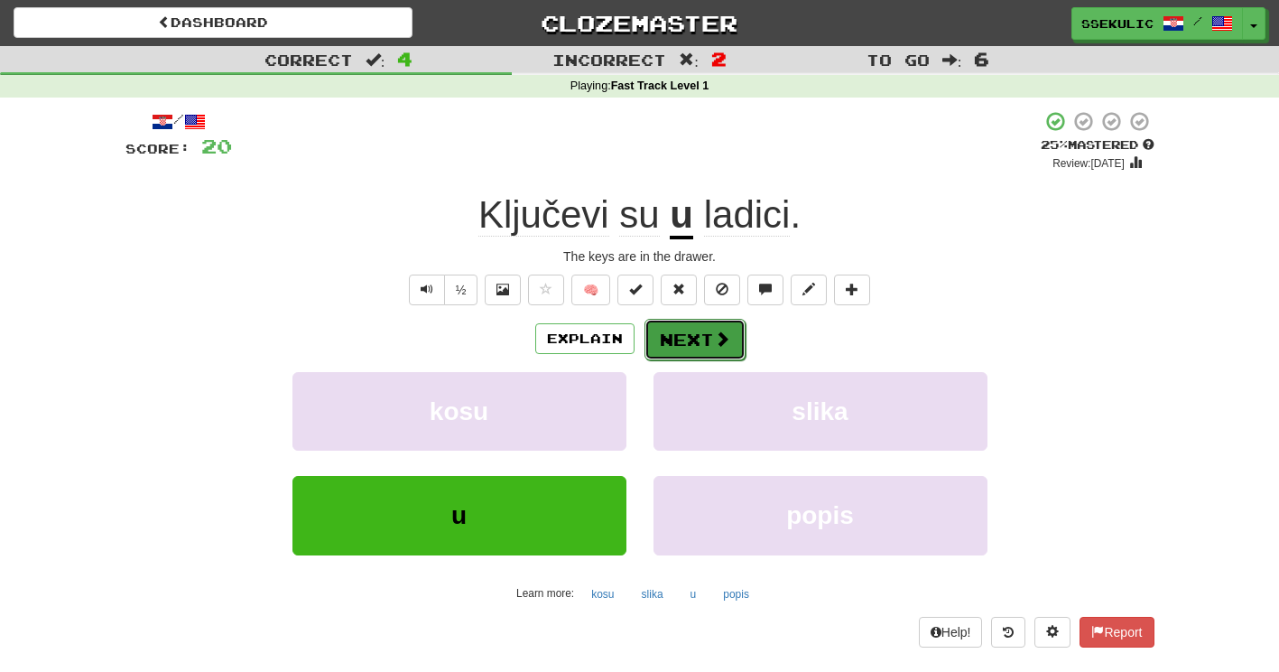
click at [718, 343] on span at bounding box center [722, 338] width 16 height 16
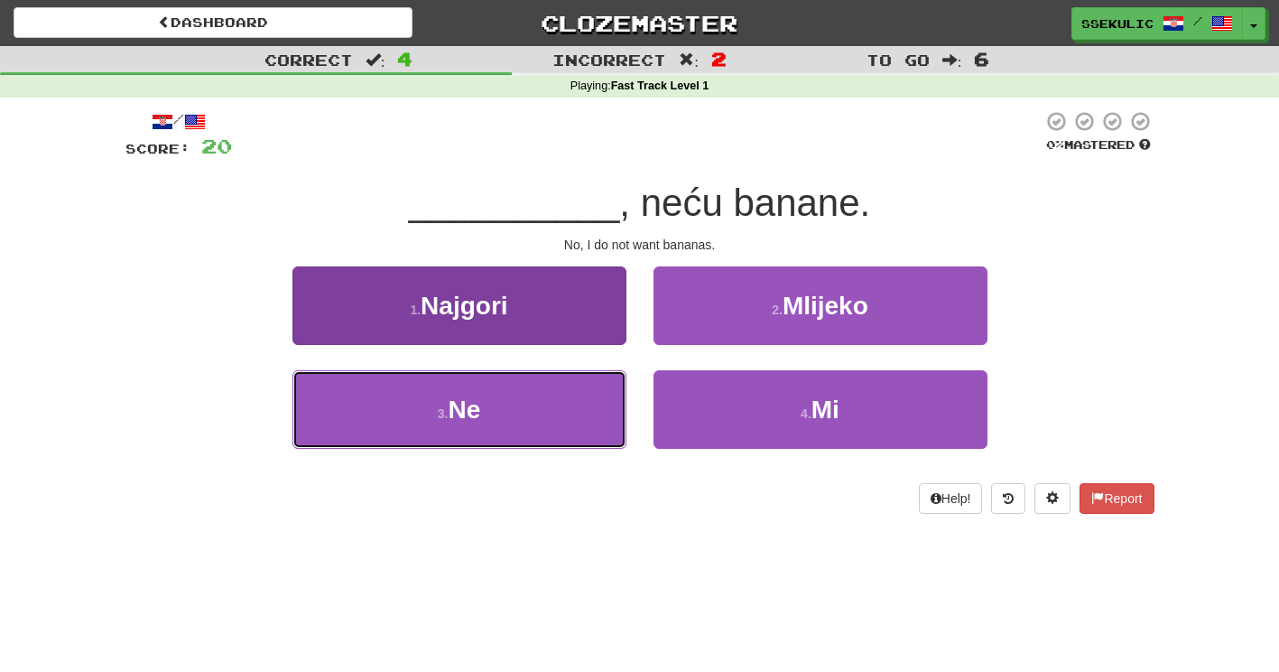
drag, startPoint x: 529, startPoint y: 417, endPoint x: 394, endPoint y: 413, distance: 135.5
click at [394, 413] on button "3 . Ne" at bounding box center [460, 409] width 334 height 79
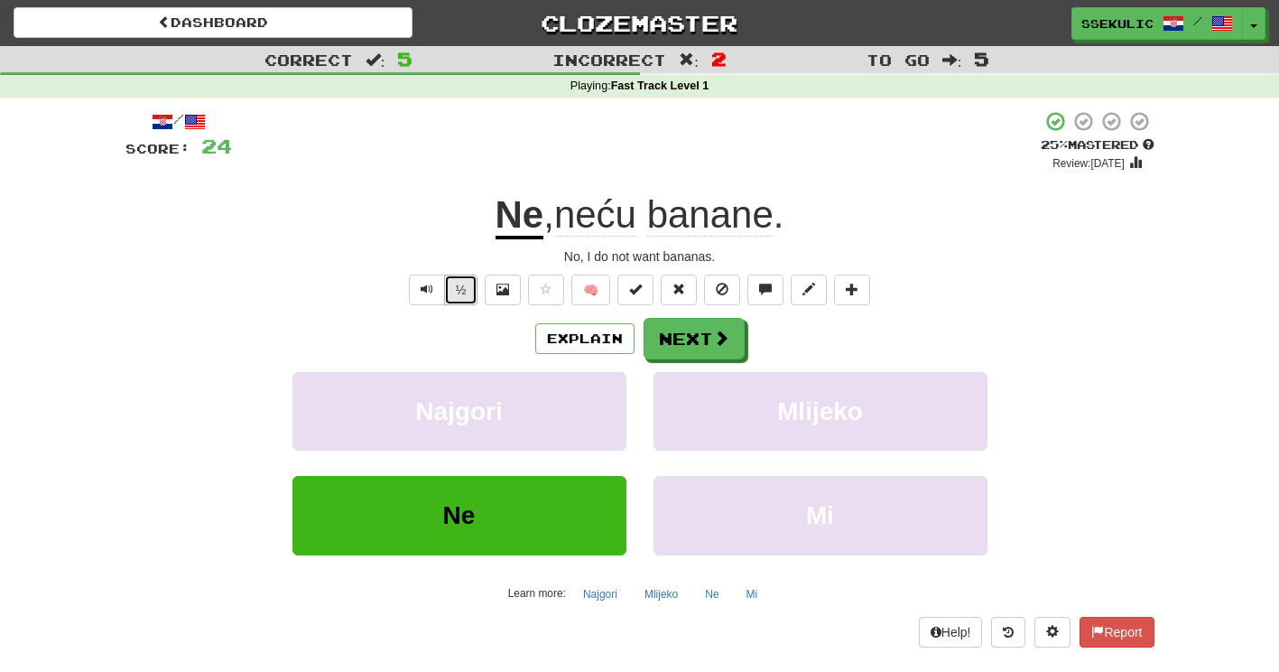
click at [457, 291] on button "½" at bounding box center [461, 289] width 34 height 31
click at [718, 330] on span at bounding box center [722, 338] width 16 height 16
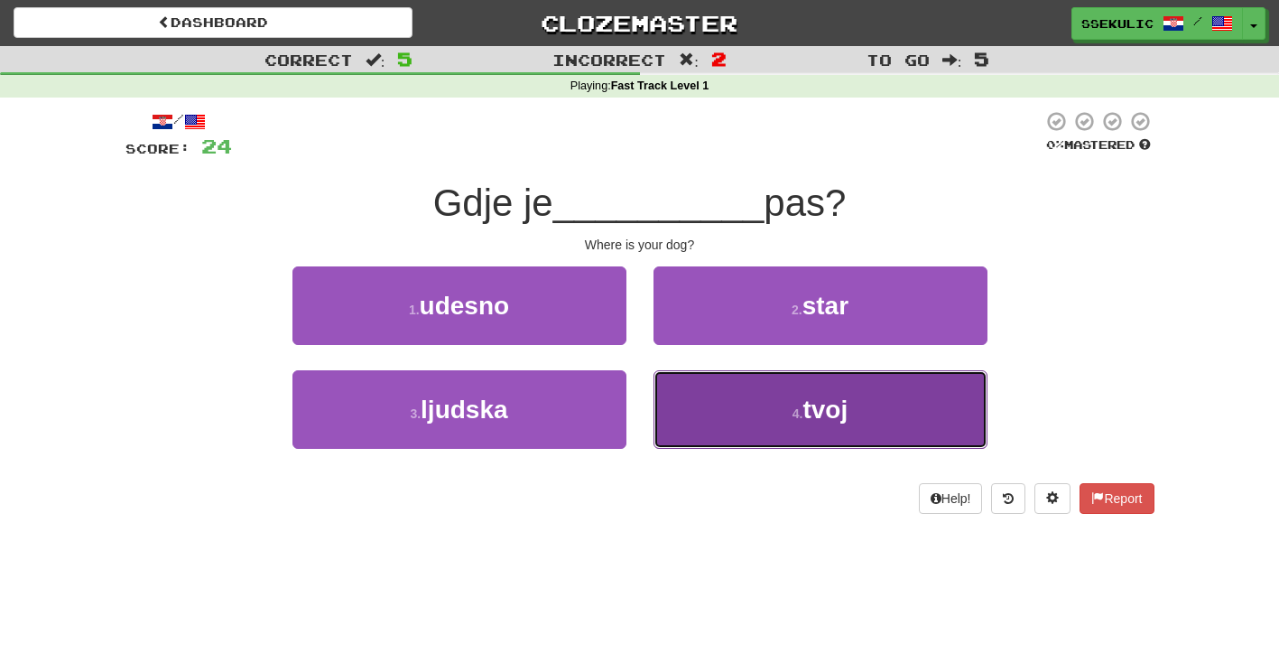
click at [793, 422] on button "4 . tvoj" at bounding box center [821, 409] width 334 height 79
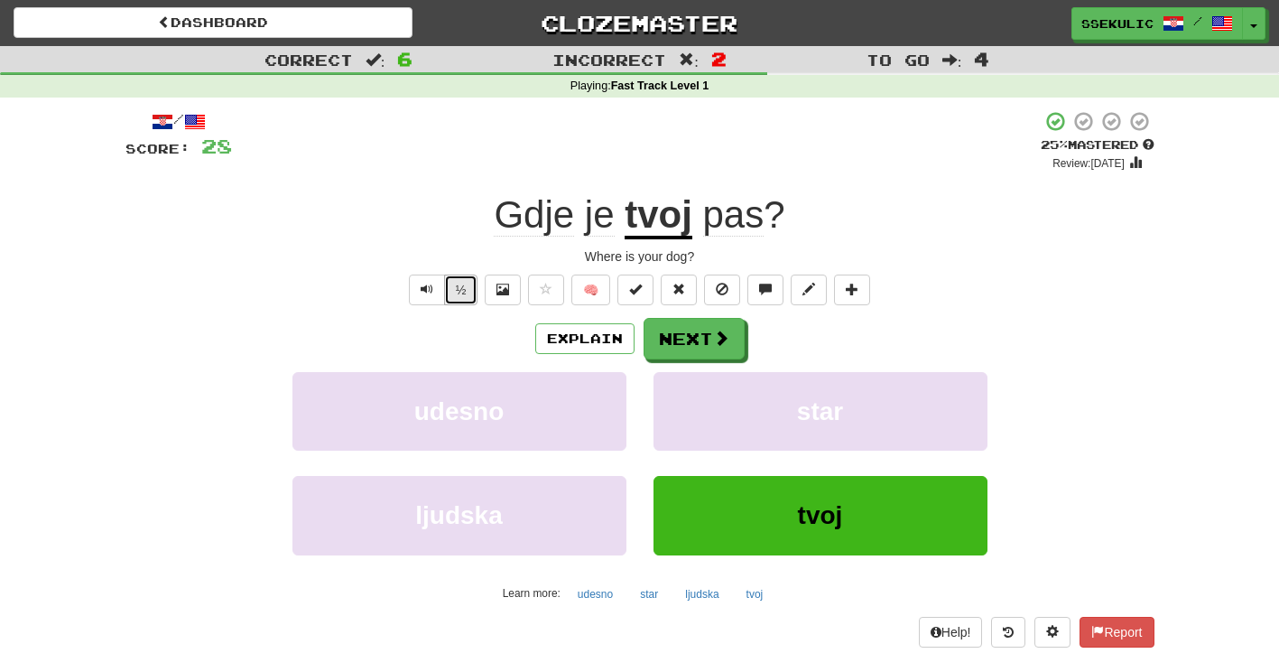
click at [454, 300] on button "½" at bounding box center [461, 289] width 34 height 31
click at [473, 300] on button "½" at bounding box center [461, 289] width 34 height 31
click at [459, 299] on button "½" at bounding box center [461, 289] width 34 height 31
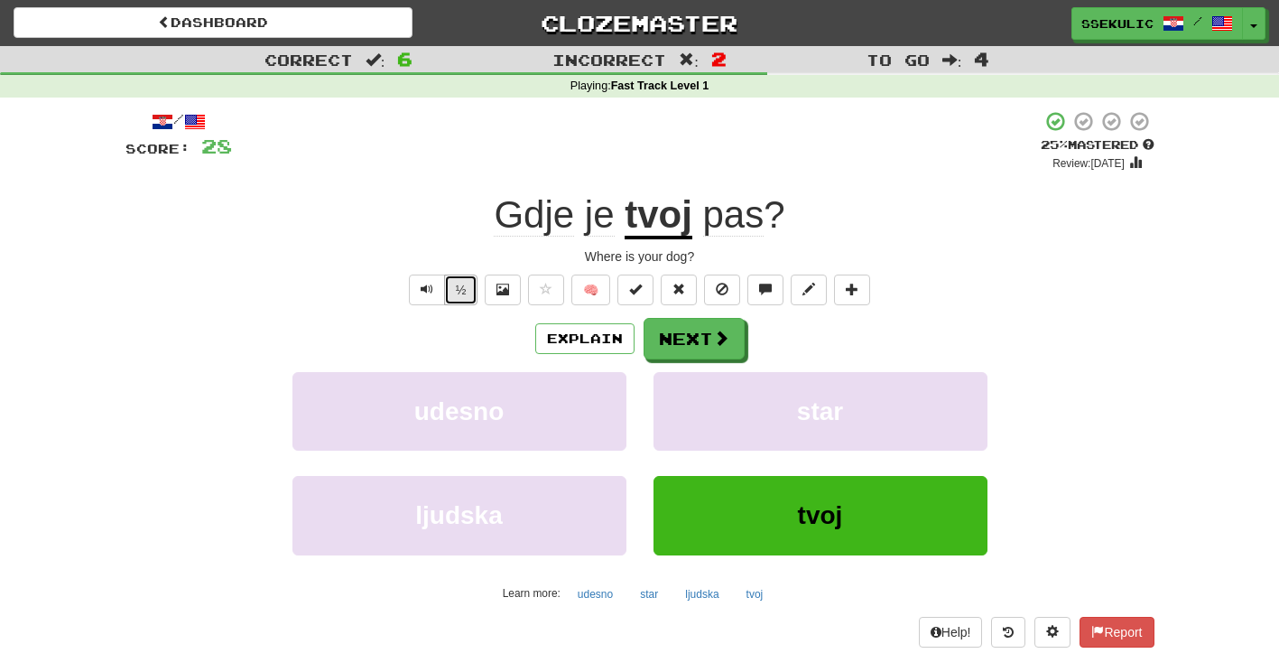
click at [459, 299] on button "½" at bounding box center [461, 289] width 34 height 31
click at [687, 341] on button "Next" at bounding box center [695, 340] width 101 height 42
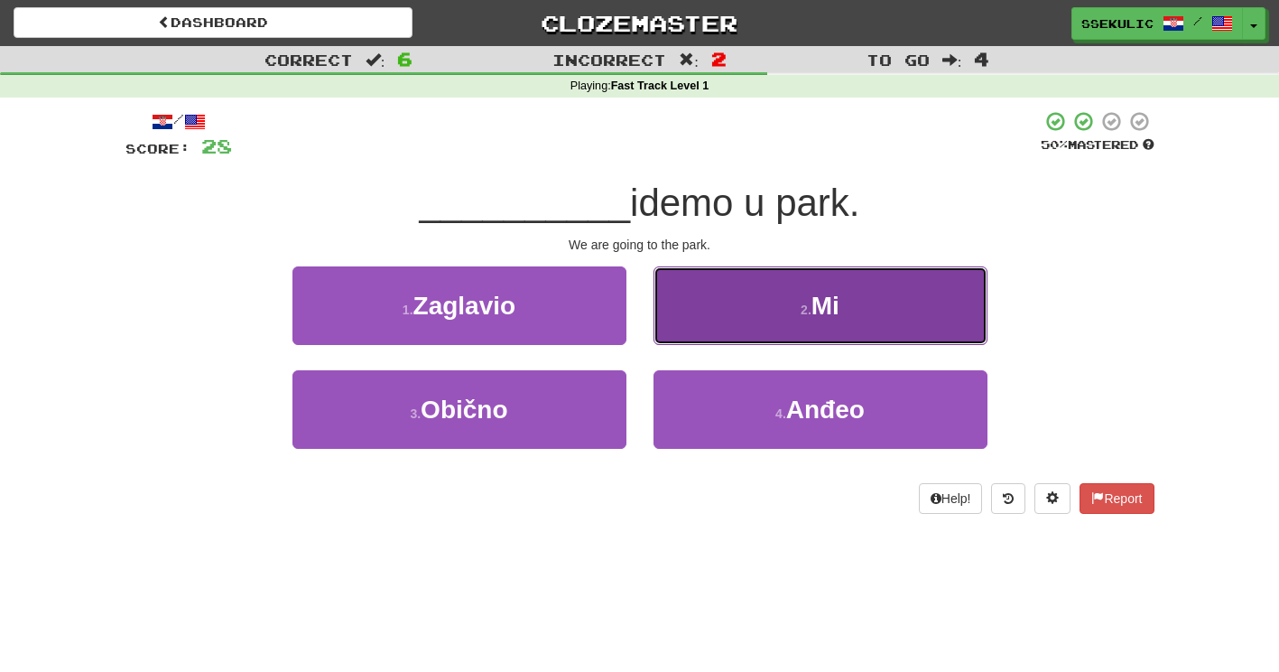
click at [841, 303] on button "2 . Mi" at bounding box center [821, 305] width 334 height 79
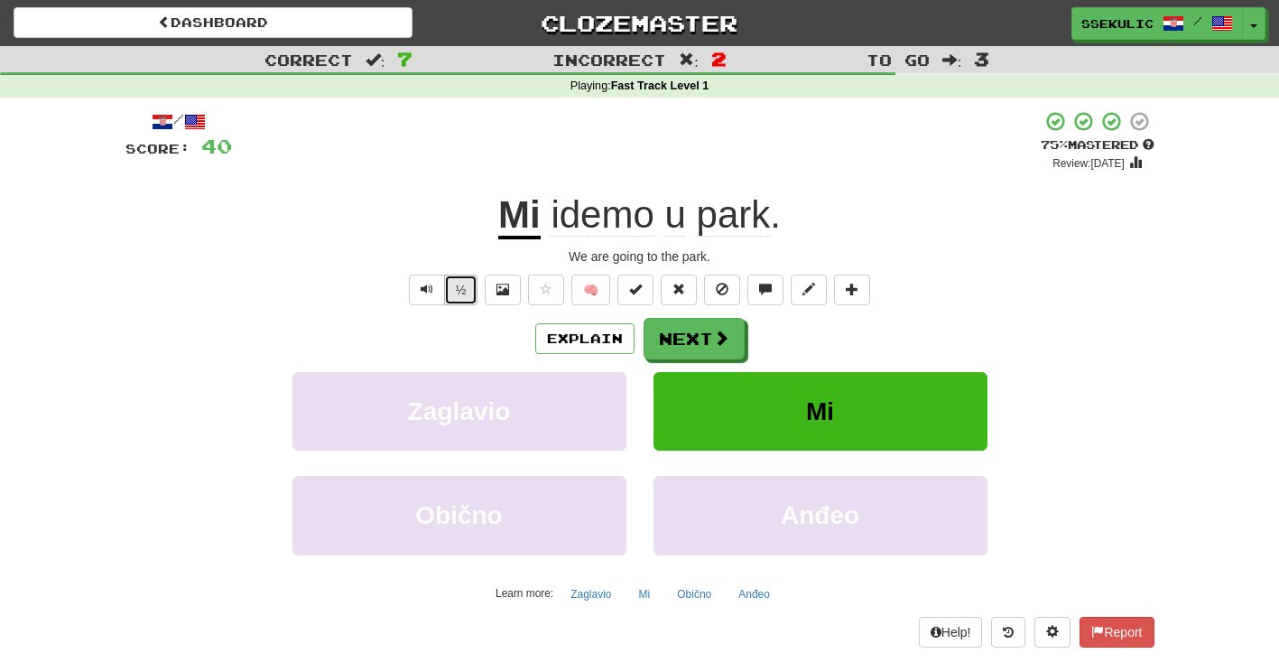
click at [455, 302] on button "½" at bounding box center [461, 289] width 34 height 31
click at [720, 344] on span at bounding box center [722, 338] width 16 height 16
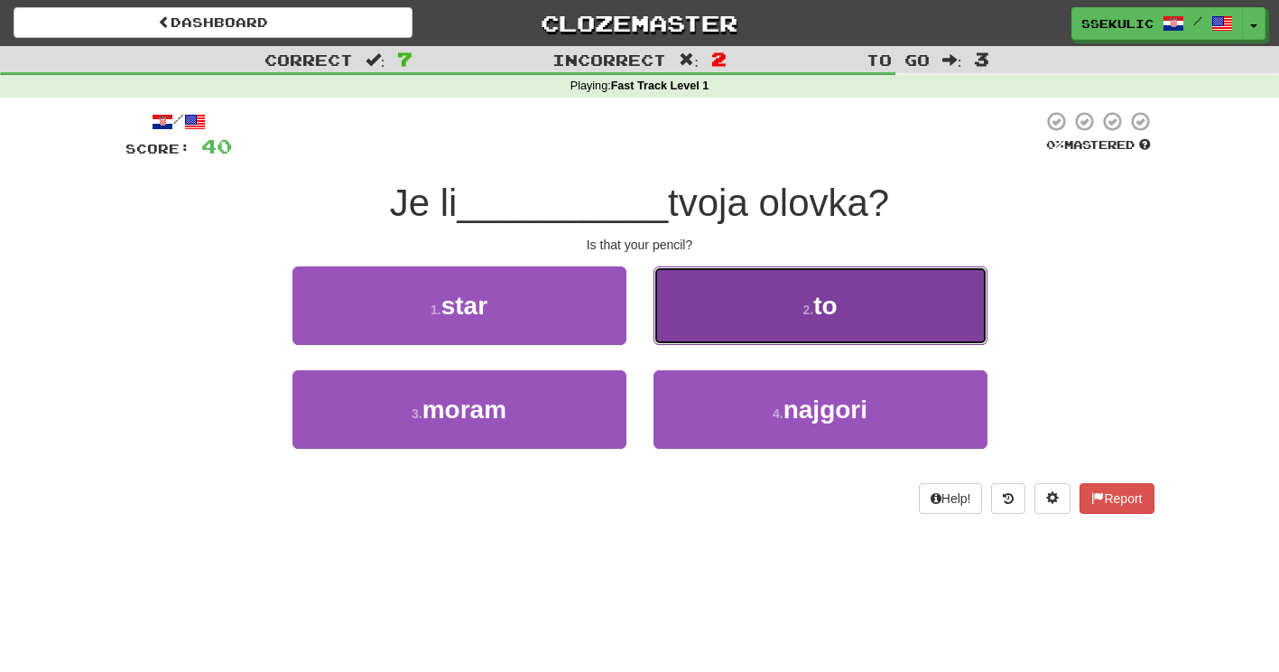
click at [852, 309] on button "2 . to" at bounding box center [821, 305] width 334 height 79
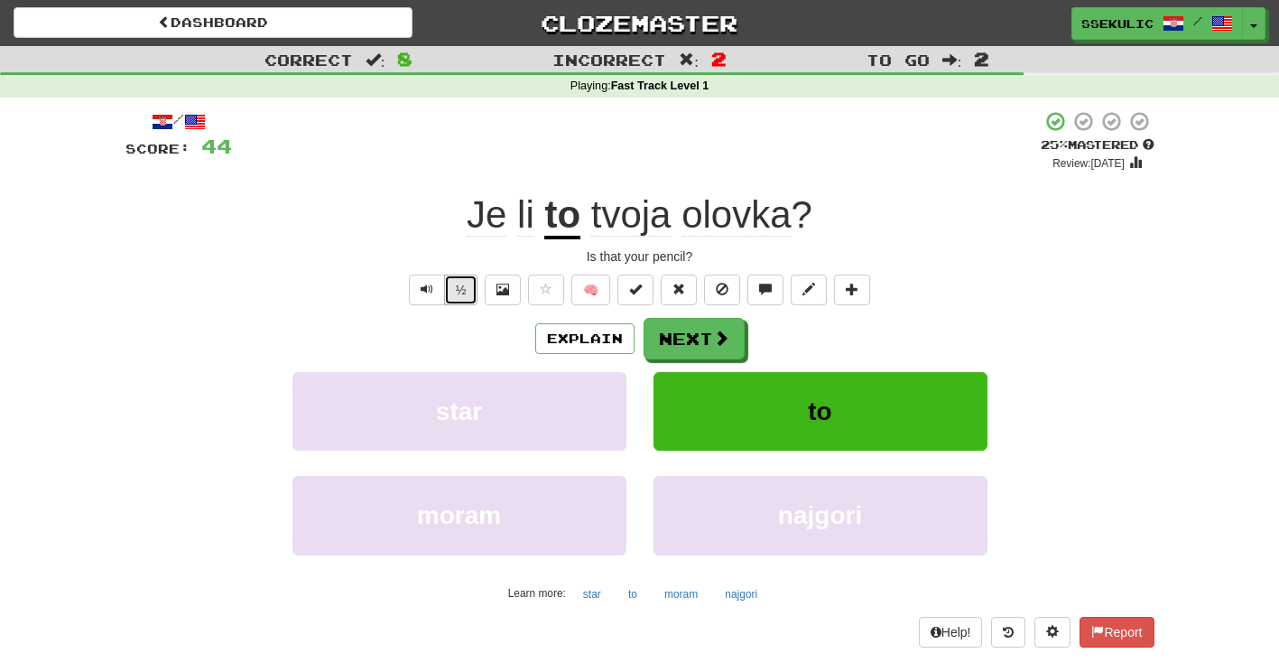
click at [463, 290] on button "½" at bounding box center [461, 289] width 34 height 31
drag, startPoint x: 463, startPoint y: 290, endPoint x: 454, endPoint y: 289, distance: 9.1
click at [454, 289] on button "½" at bounding box center [461, 289] width 34 height 31
click at [453, 282] on button "½" at bounding box center [461, 289] width 34 height 31
drag, startPoint x: 453, startPoint y: 282, endPoint x: 415, endPoint y: 351, distance: 79.2
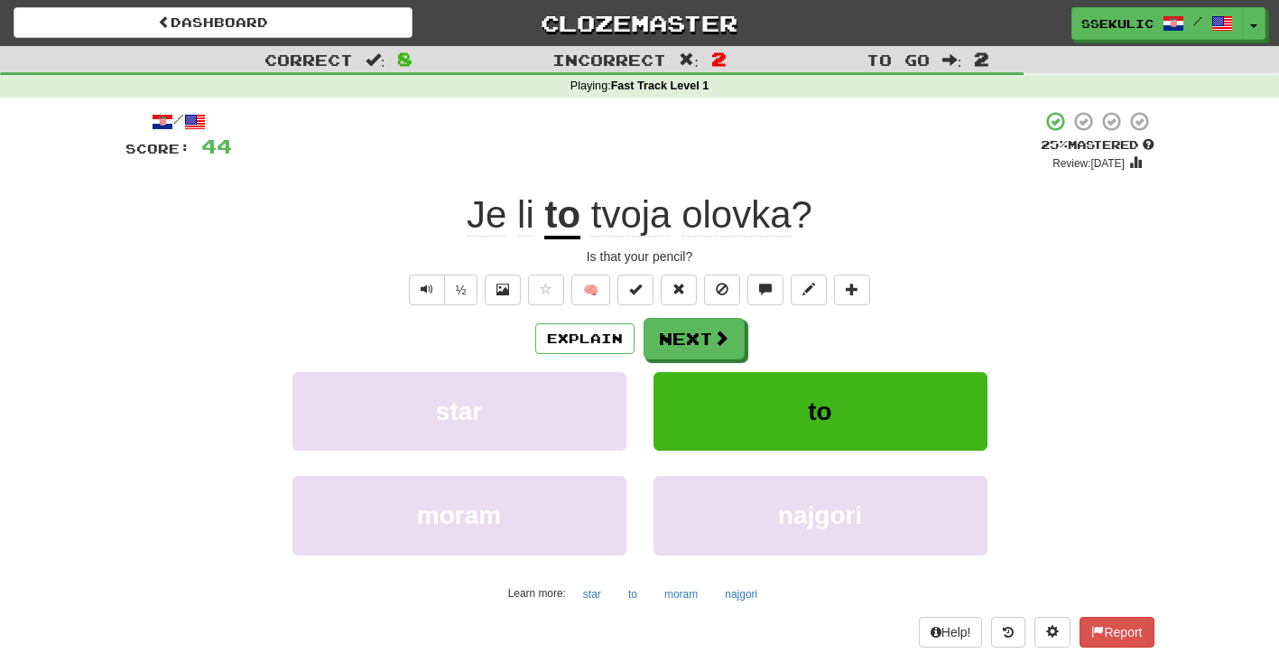
click at [415, 351] on div "Explain Next" at bounding box center [639, 339] width 1029 height 42
click at [460, 293] on button "½" at bounding box center [461, 289] width 34 height 31
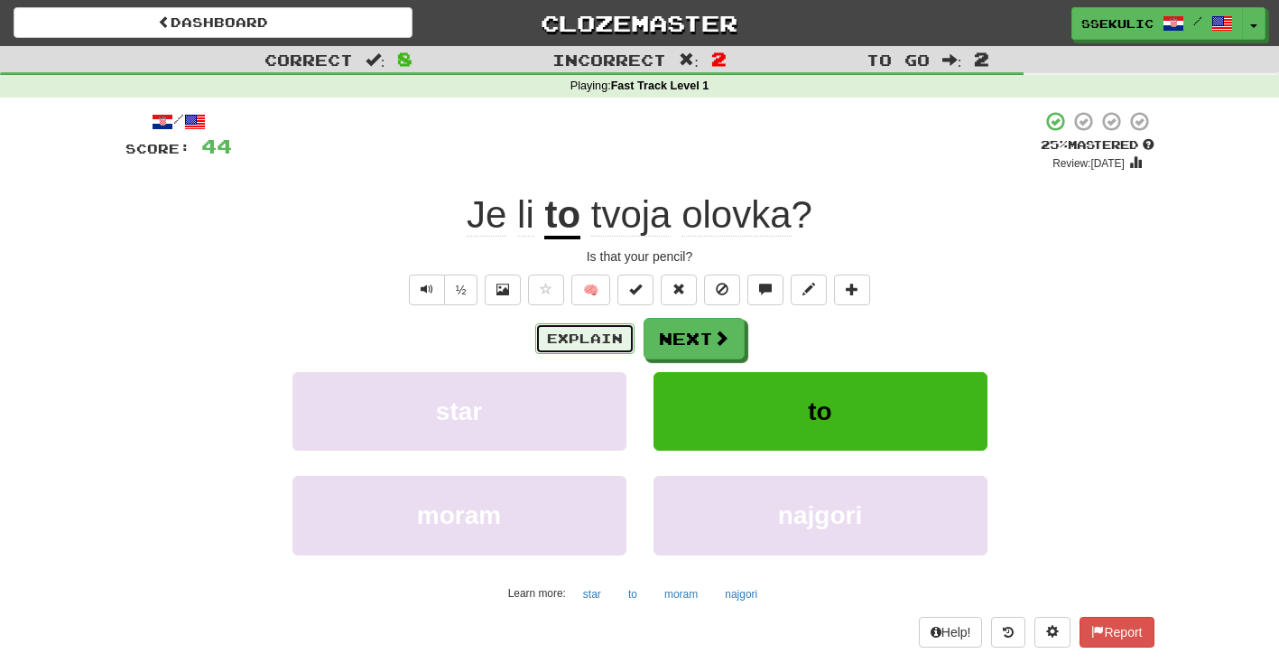
click at [579, 333] on button "Explain" at bounding box center [584, 338] width 99 height 31
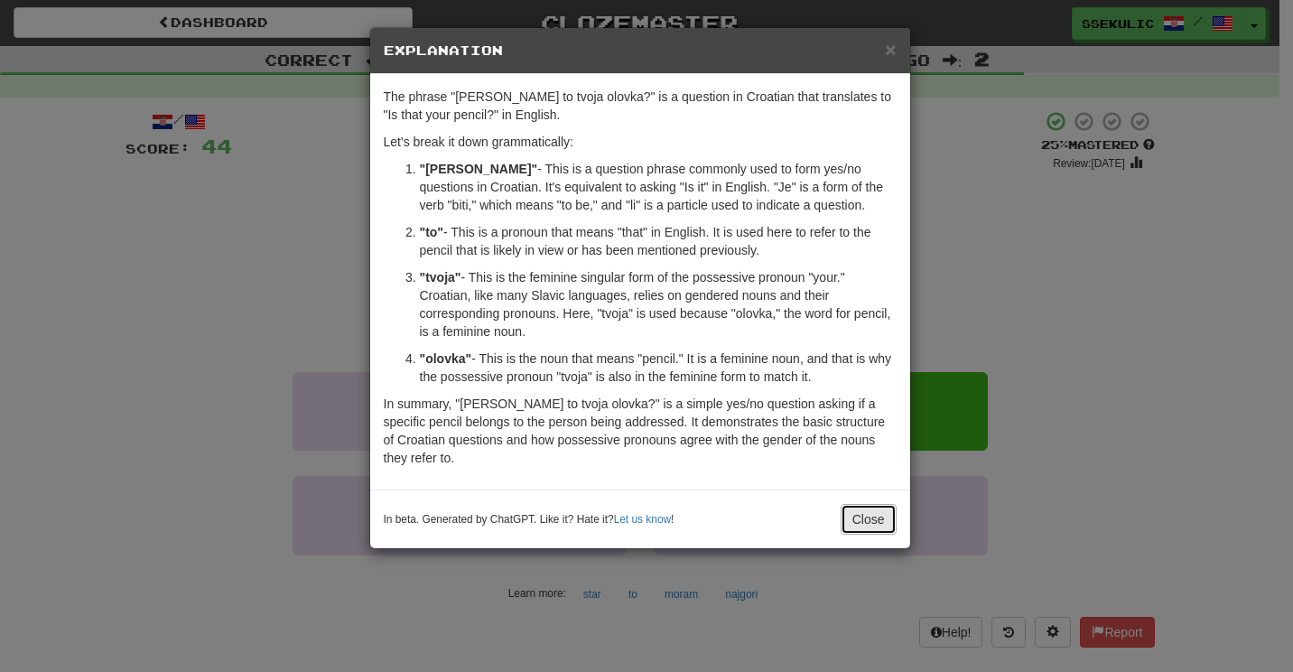
click at [869, 506] on button "Close" at bounding box center [868, 519] width 56 height 31
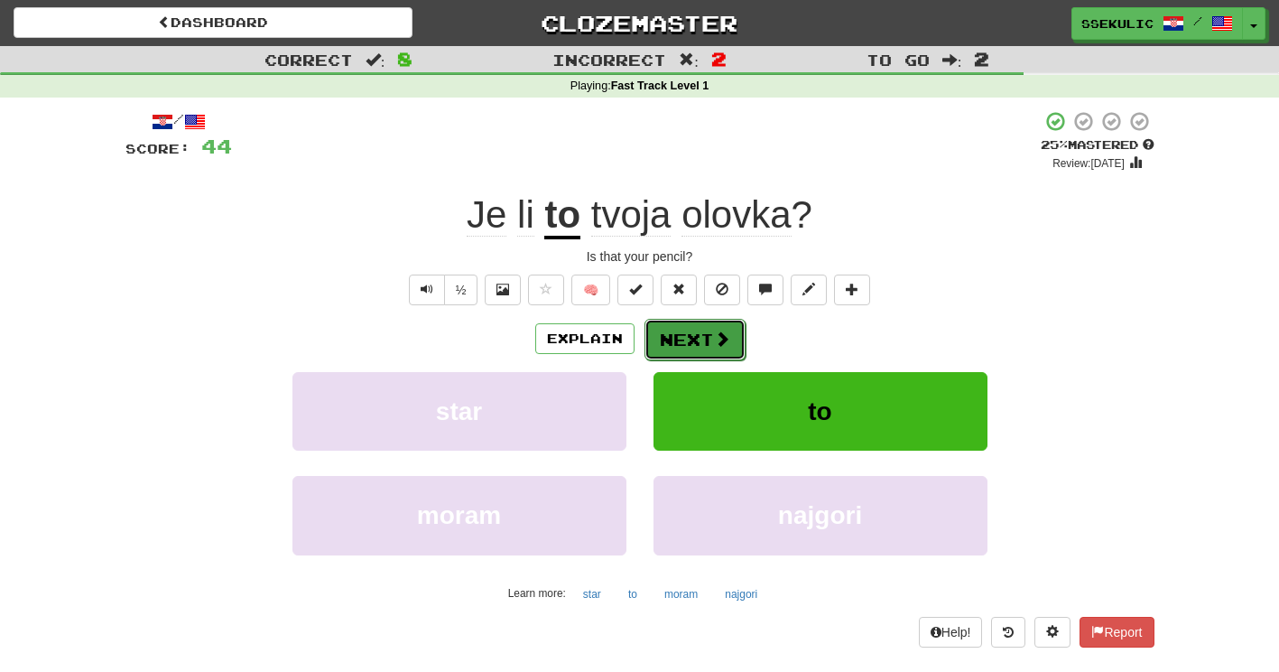
click at [701, 330] on button "Next" at bounding box center [695, 340] width 101 height 42
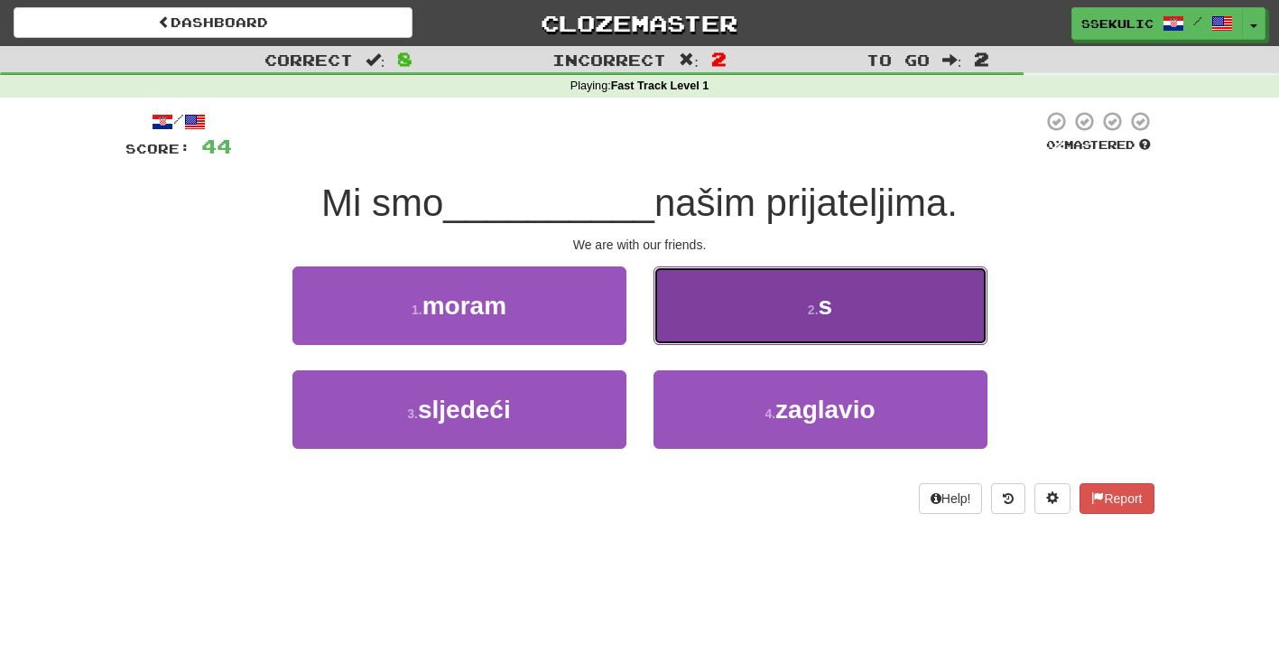
click at [860, 313] on button "2 . s" at bounding box center [821, 305] width 334 height 79
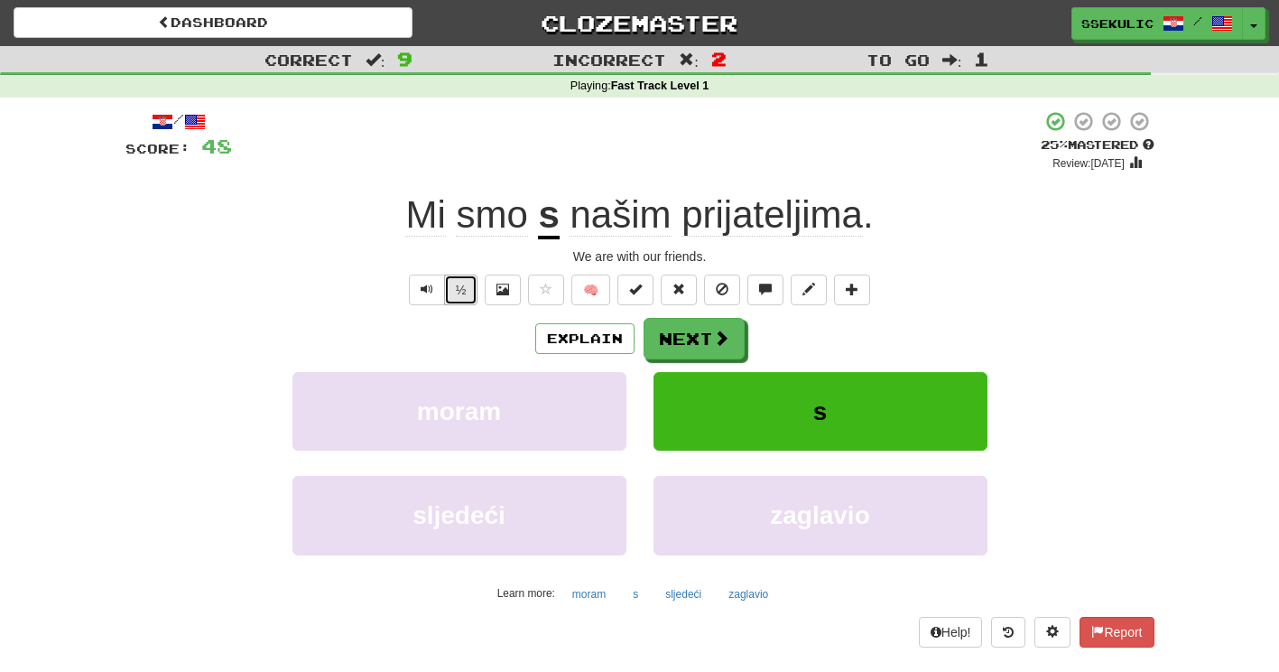
click at [459, 296] on button "½" at bounding box center [461, 289] width 34 height 31
drag, startPoint x: 459, startPoint y: 296, endPoint x: 460, endPoint y: 286, distance: 10.1
click at [460, 286] on button "½" at bounding box center [461, 289] width 34 height 31
click at [570, 332] on button "Explain" at bounding box center [584, 338] width 99 height 31
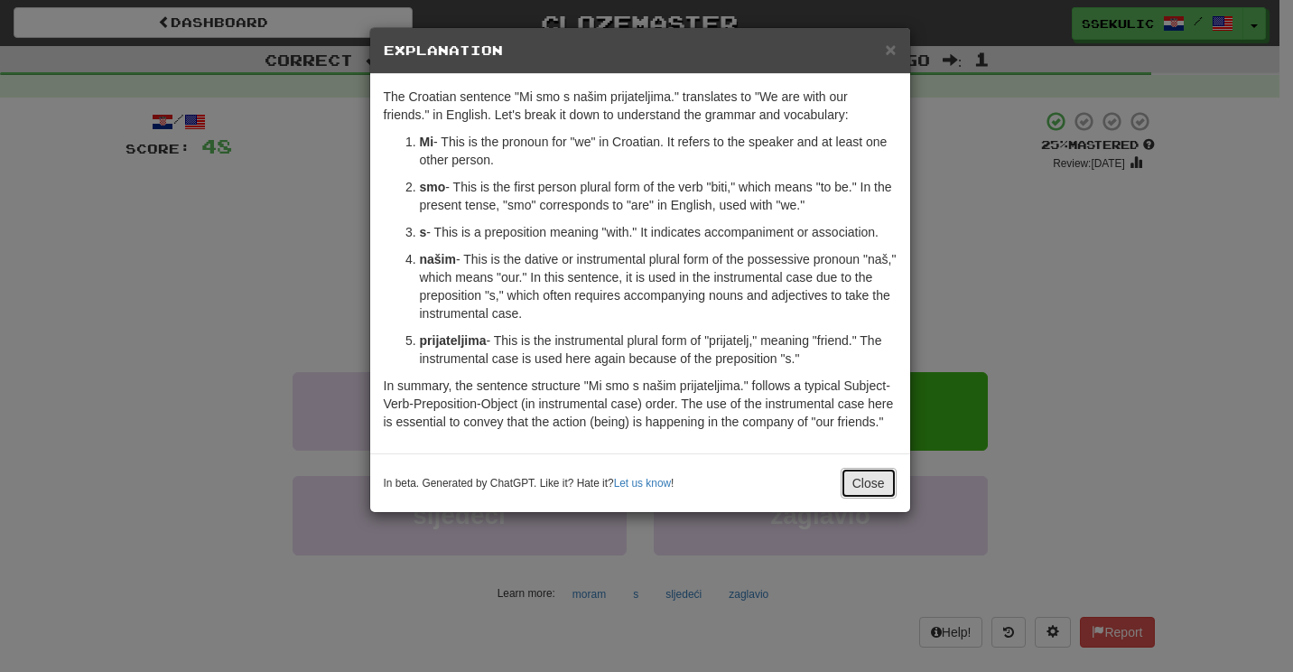
click at [877, 481] on button "Close" at bounding box center [868, 483] width 56 height 31
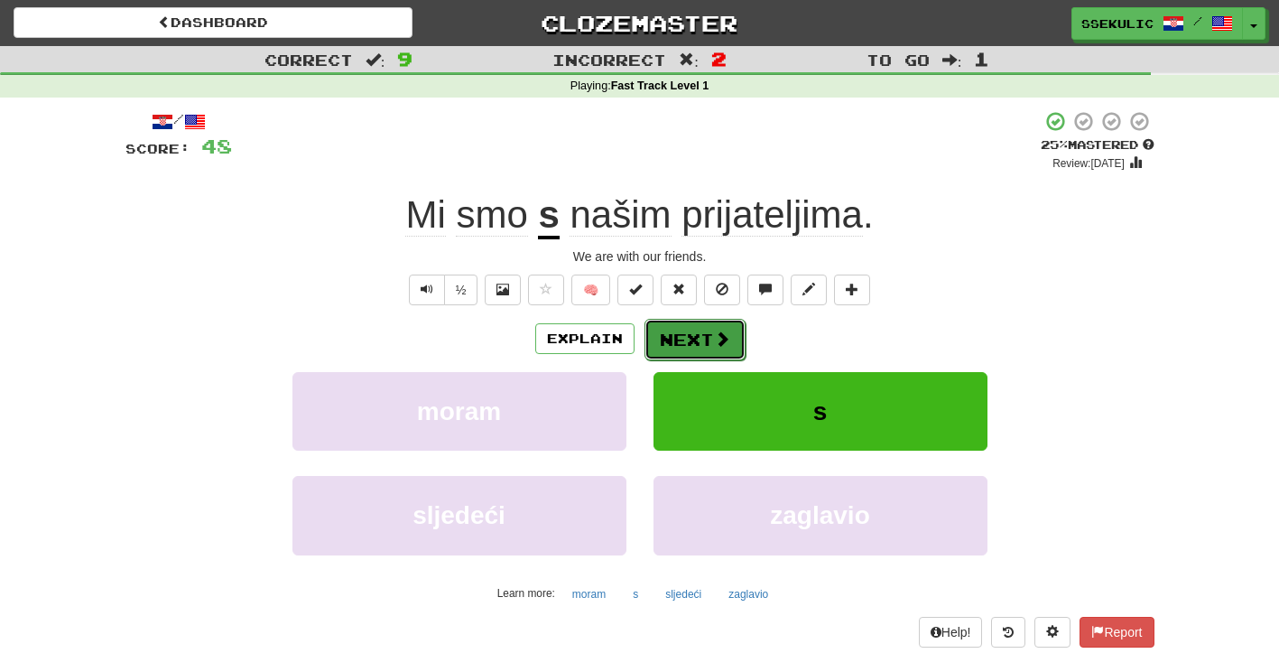
click at [691, 337] on button "Next" at bounding box center [695, 340] width 101 height 42
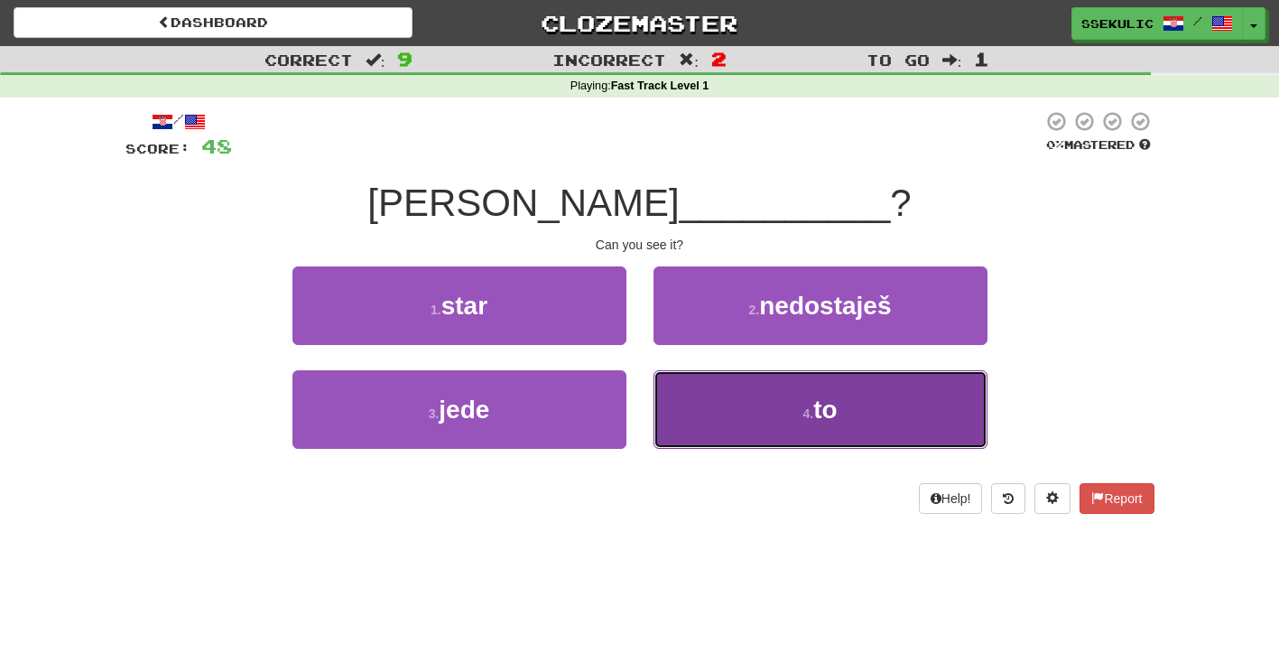
click at [798, 400] on button "4 . to" at bounding box center [821, 409] width 334 height 79
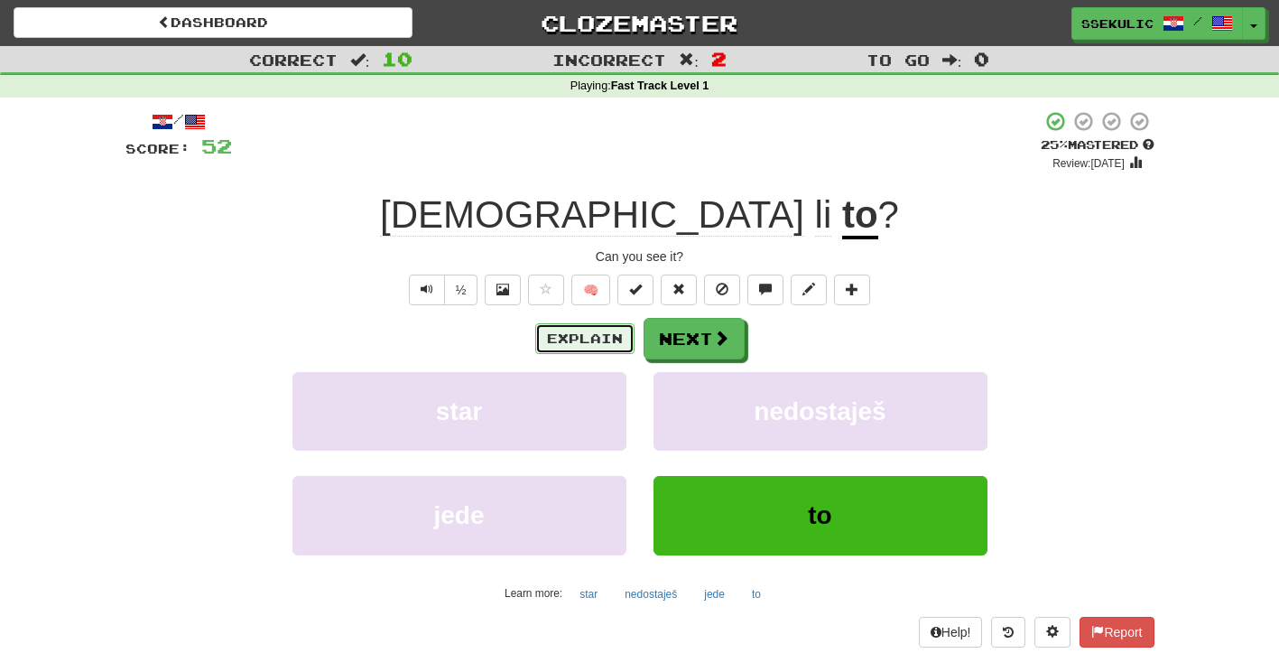
click at [582, 341] on button "Explain" at bounding box center [584, 338] width 99 height 31
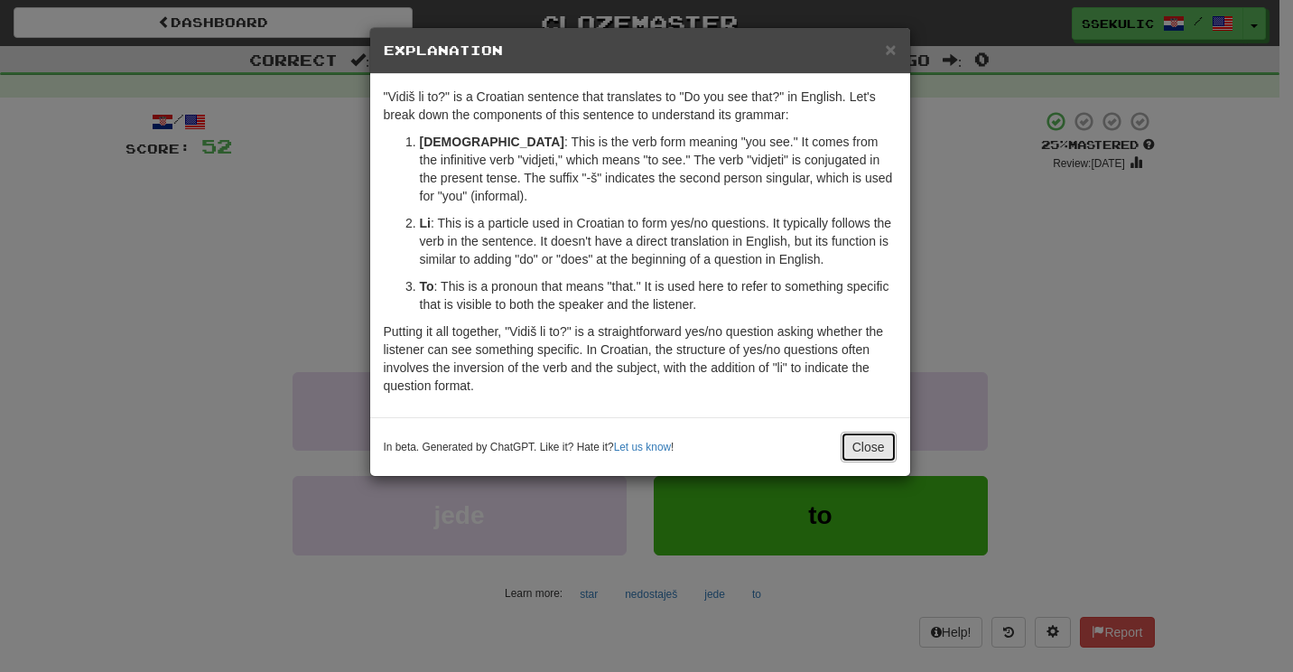
click at [870, 446] on button "Close" at bounding box center [868, 447] width 56 height 31
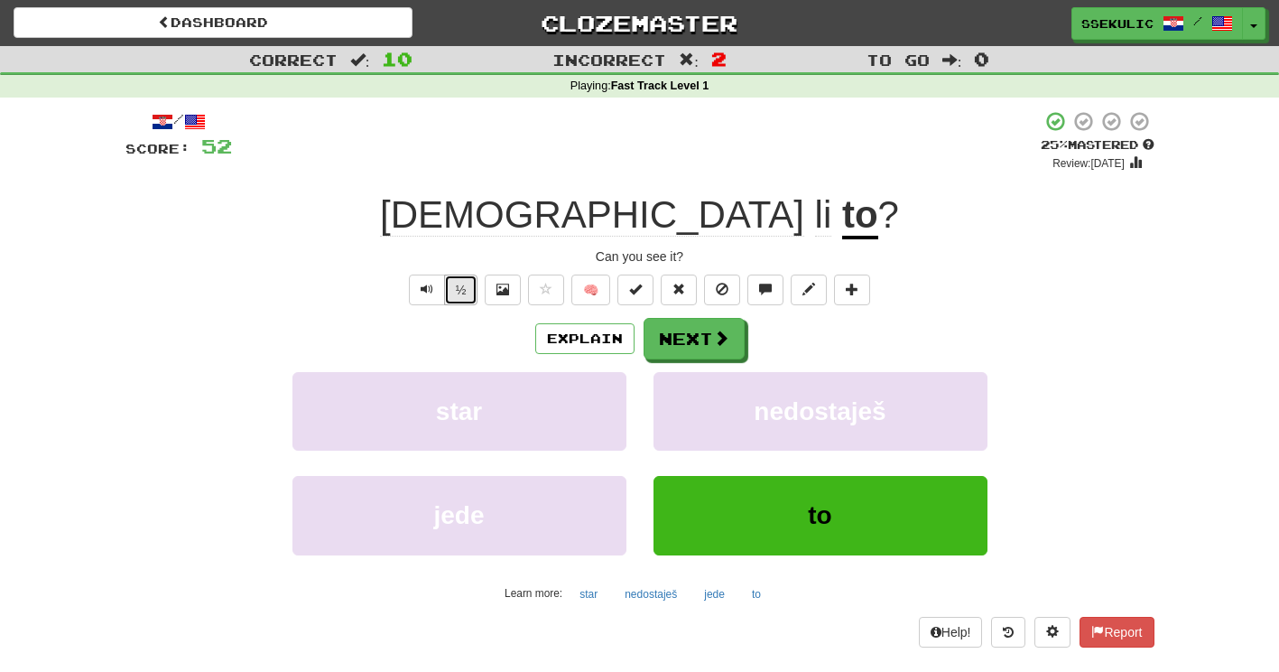
drag, startPoint x: 456, startPoint y: 287, endPoint x: 451, endPoint y: 299, distance: 12.6
click at [451, 299] on button "½" at bounding box center [461, 289] width 34 height 31
click at [462, 288] on button "½" at bounding box center [461, 289] width 34 height 31
click at [459, 291] on button "½" at bounding box center [461, 289] width 34 height 31
click at [460, 291] on button "½" at bounding box center [461, 289] width 34 height 31
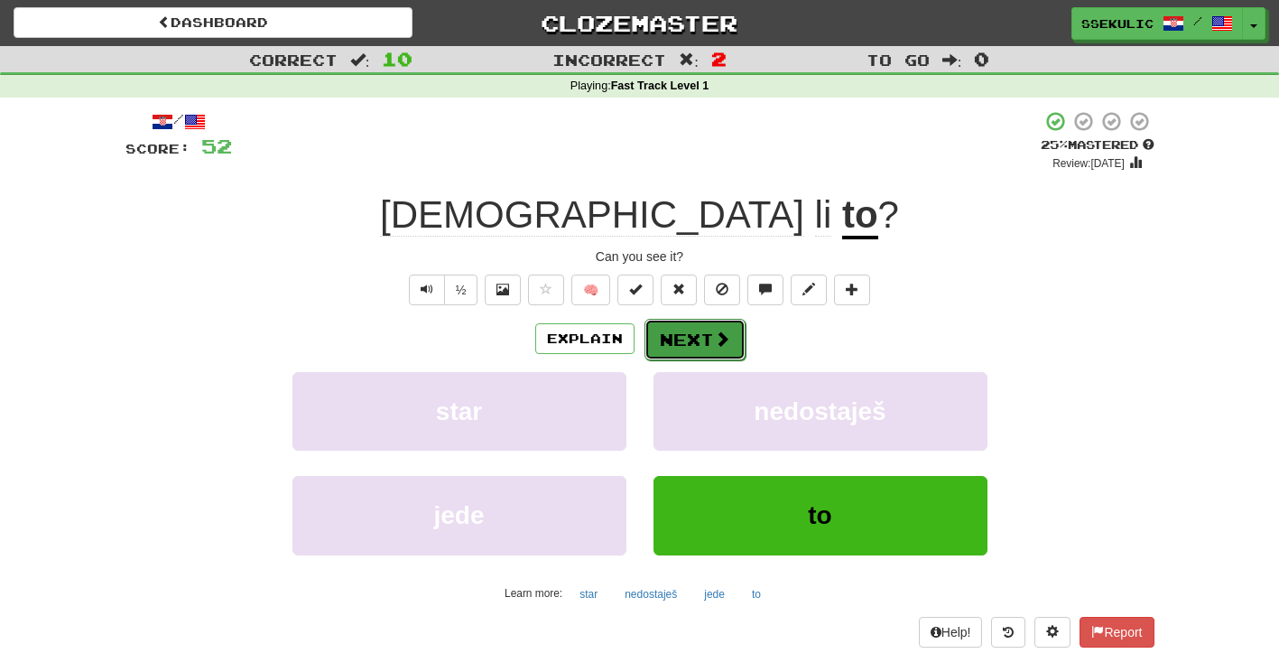
click at [690, 349] on button "Next" at bounding box center [695, 340] width 101 height 42
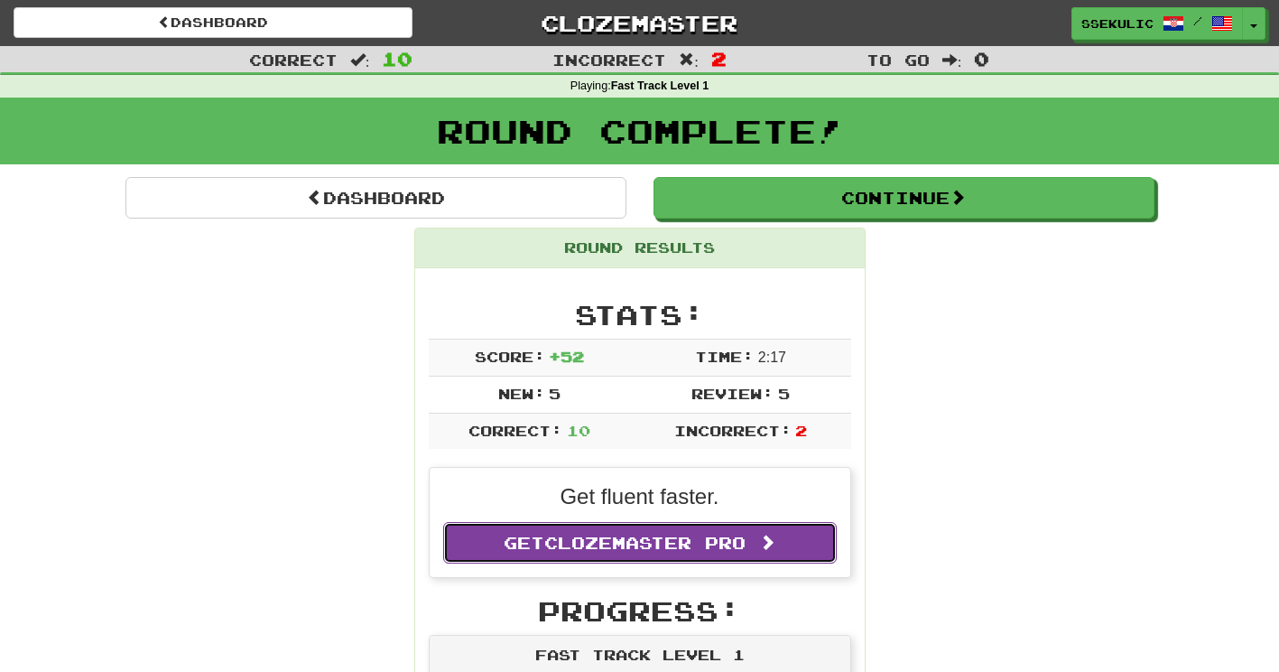
click at [585, 551] on span "Clozemaster Pro" at bounding box center [644, 543] width 201 height 20
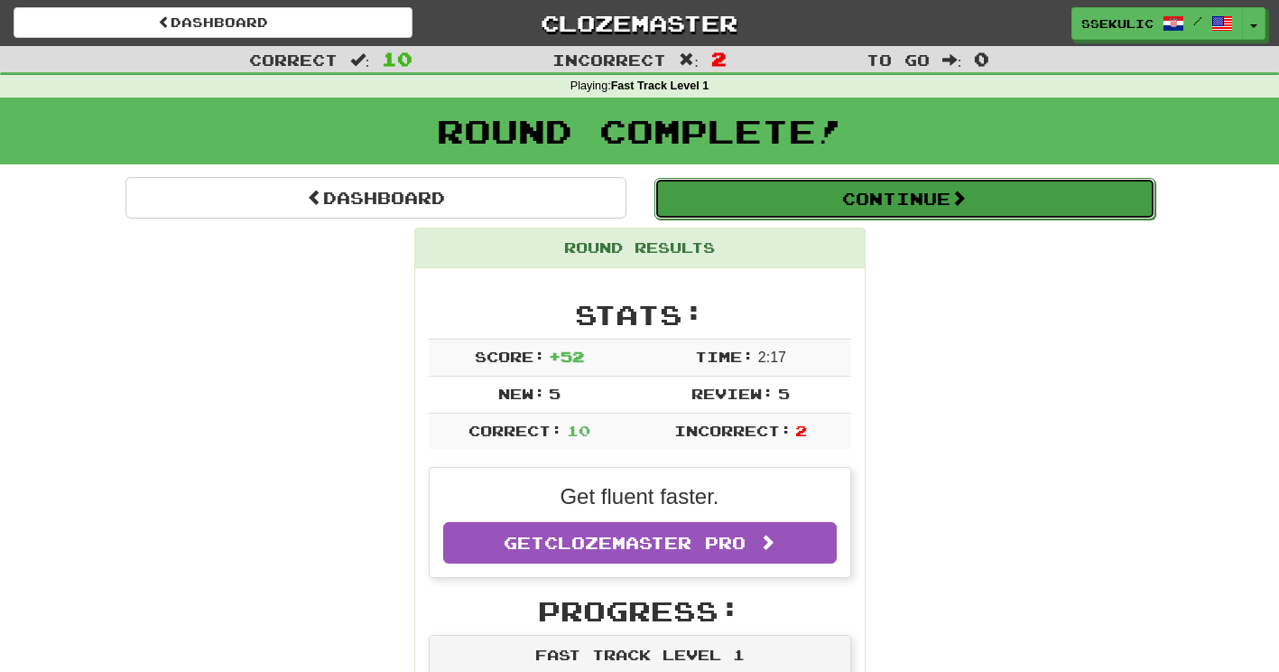
click at [850, 192] on button "Continue" at bounding box center [905, 199] width 501 height 42
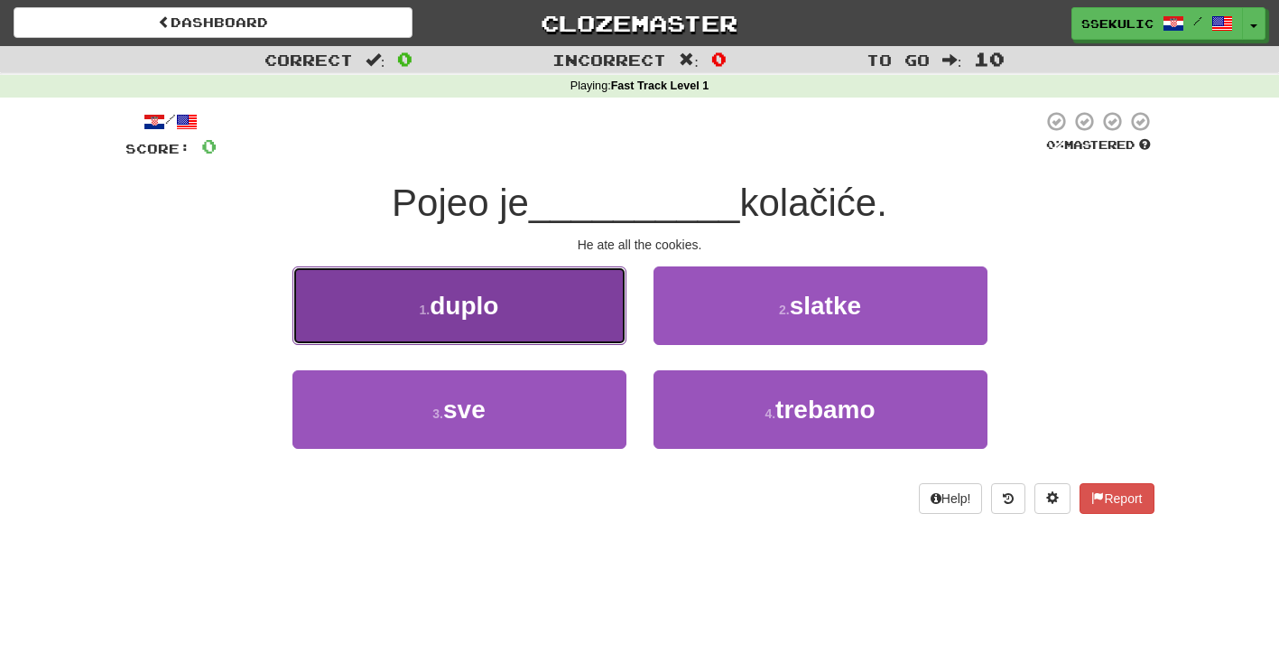
click at [463, 312] on span "duplo" at bounding box center [464, 306] width 69 height 28
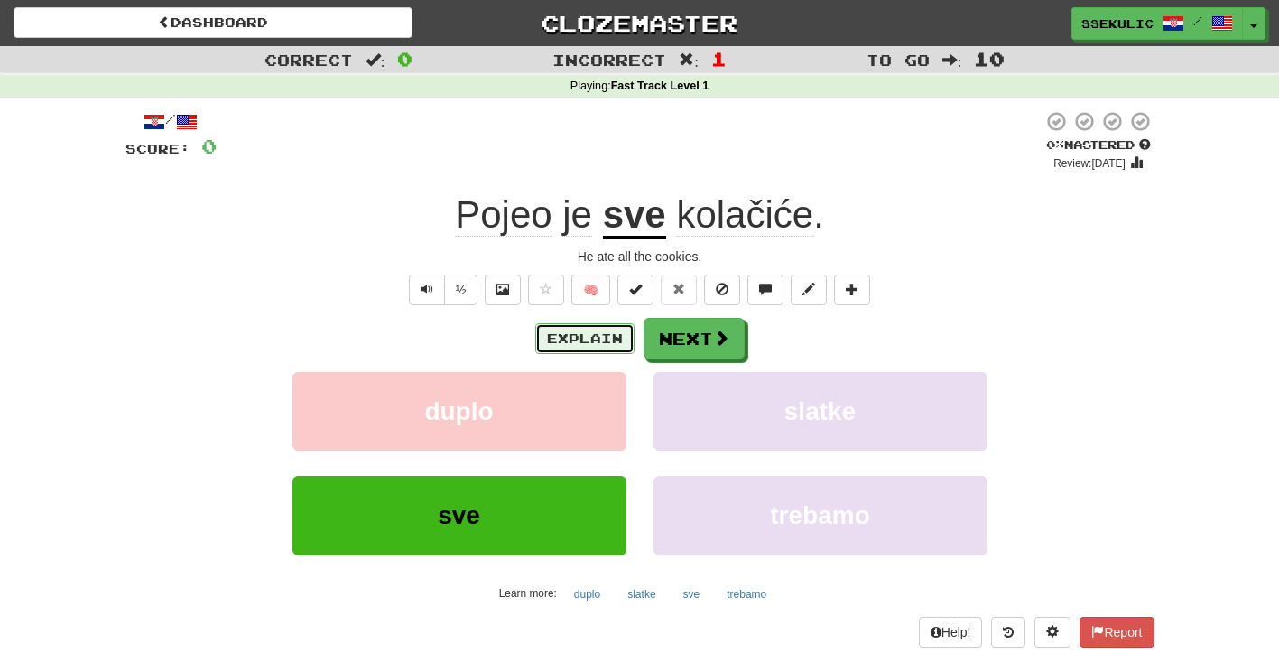
click at [575, 339] on button "Explain" at bounding box center [584, 338] width 99 height 31
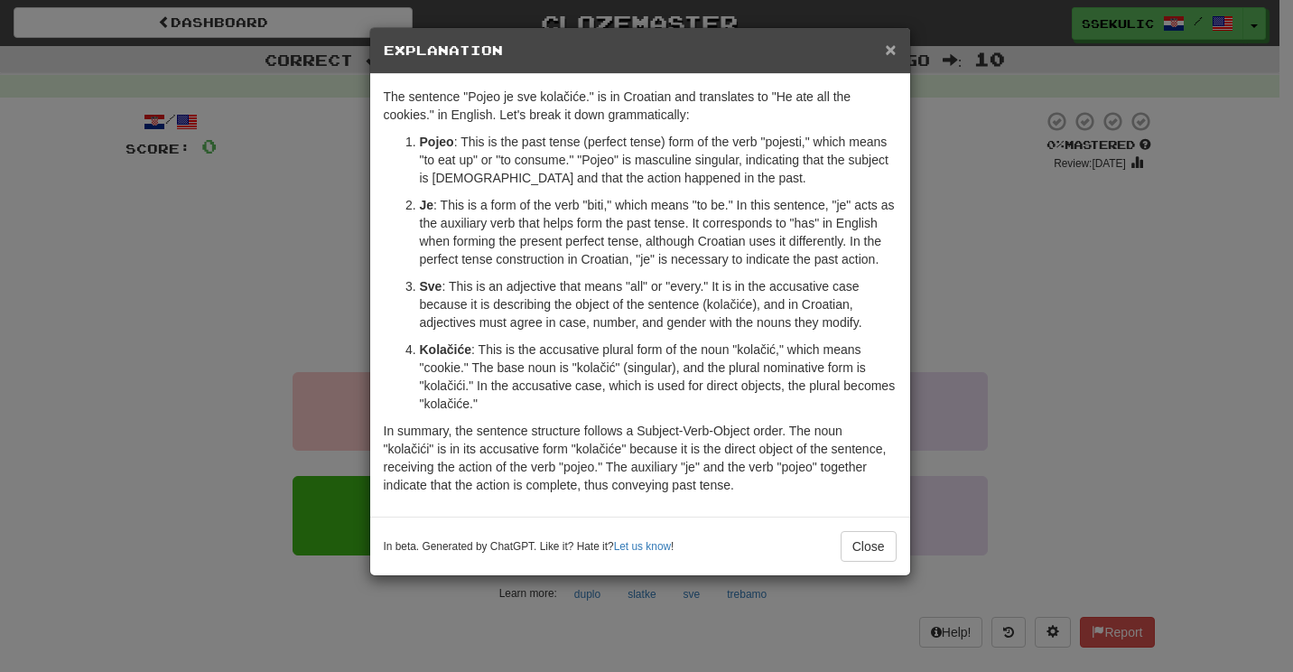
click at [891, 46] on span "×" at bounding box center [890, 49] width 11 height 21
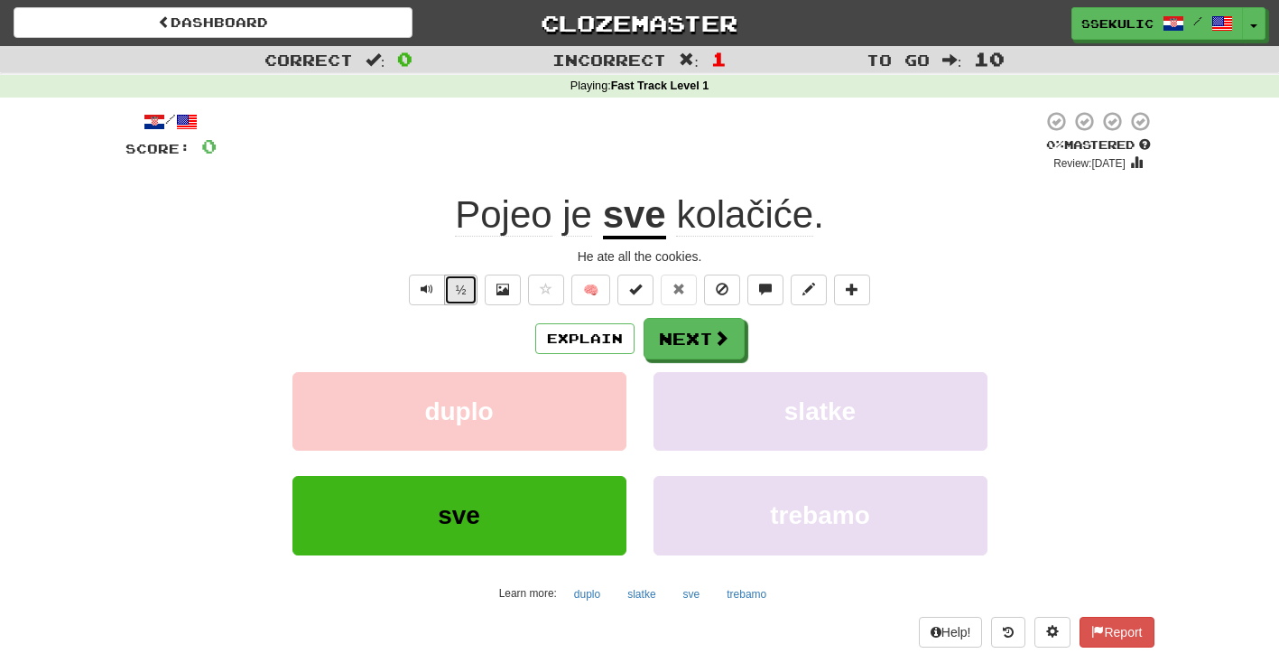
click at [461, 290] on button "½" at bounding box center [461, 289] width 34 height 31
click at [466, 294] on button "½" at bounding box center [461, 289] width 34 height 31
click at [466, 295] on button "½" at bounding box center [461, 289] width 34 height 31
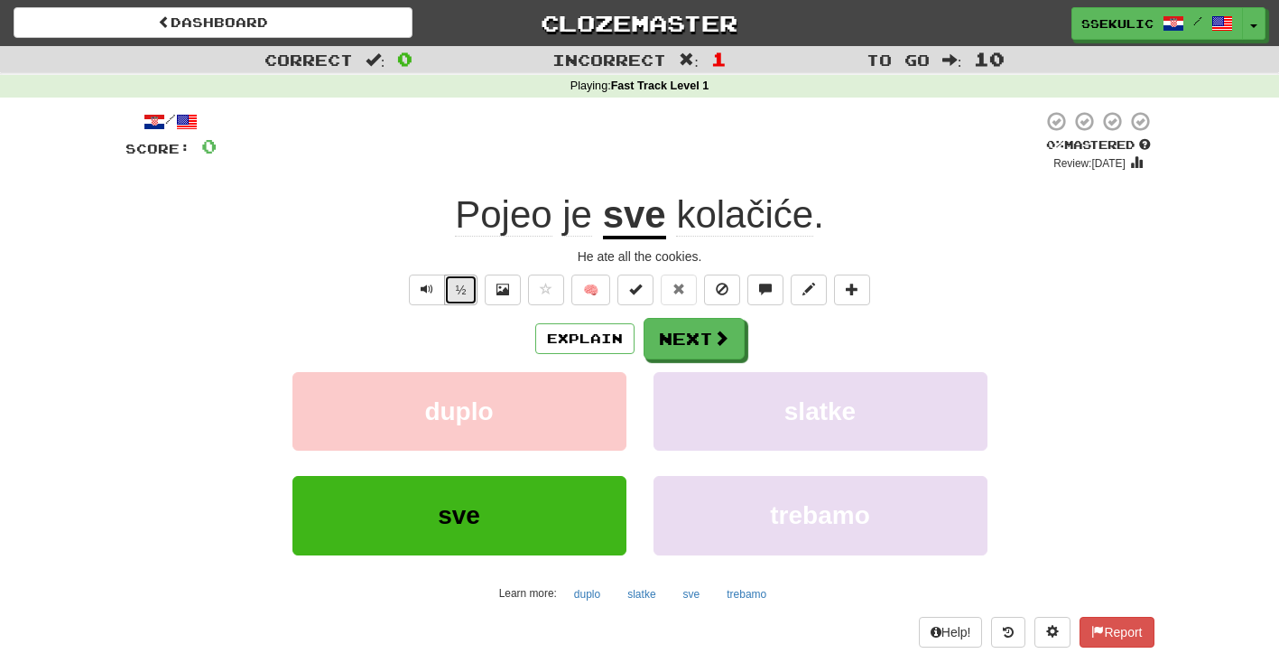
click at [466, 295] on button "½" at bounding box center [461, 289] width 34 height 31
click at [700, 338] on button "Next" at bounding box center [695, 340] width 101 height 42
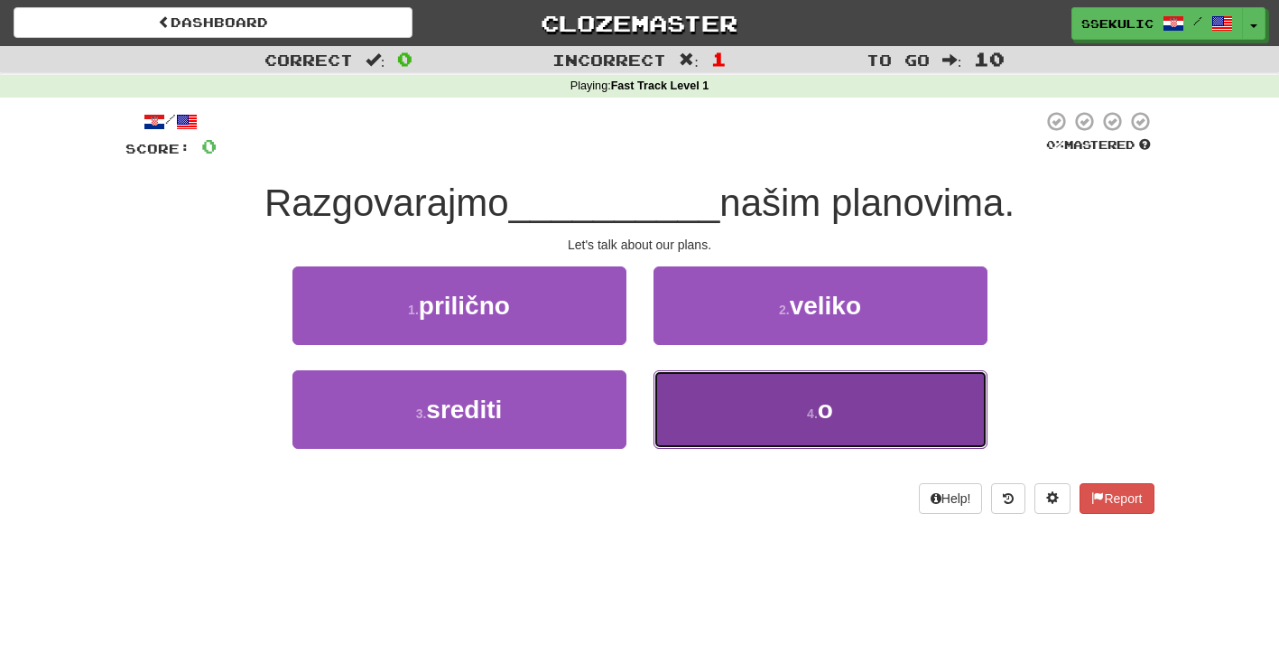
click at [818, 417] on small "4 ." at bounding box center [812, 413] width 11 height 14
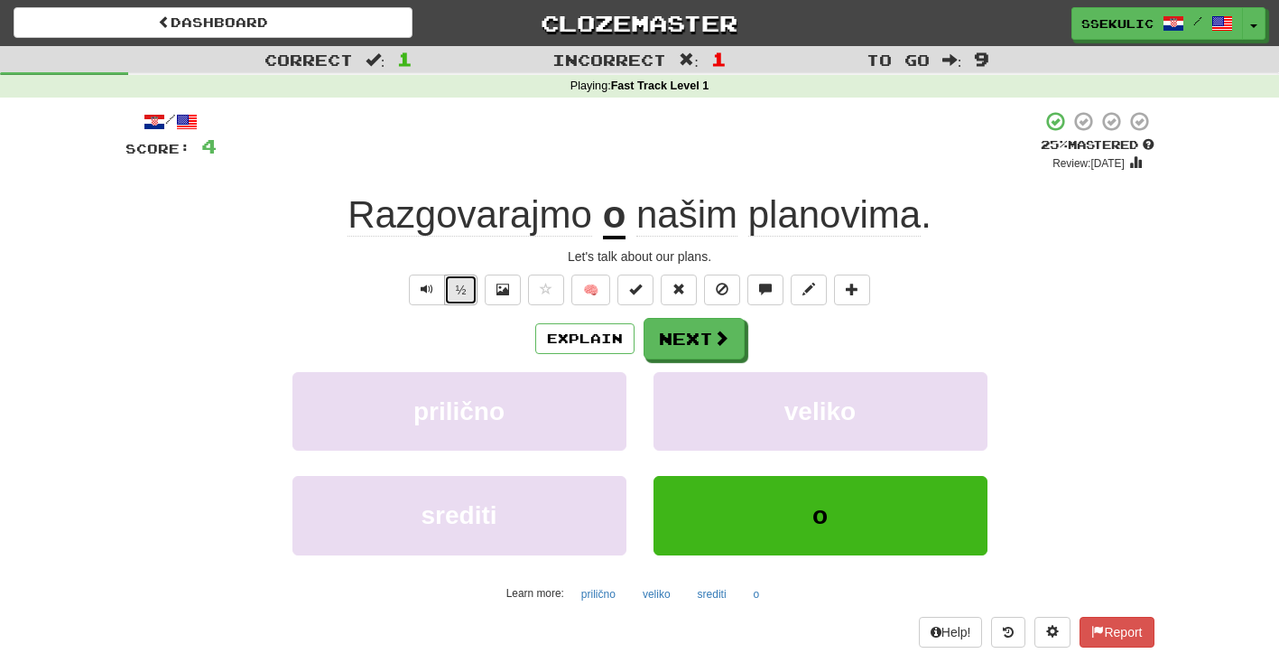
click at [453, 294] on button "½" at bounding box center [461, 289] width 34 height 31
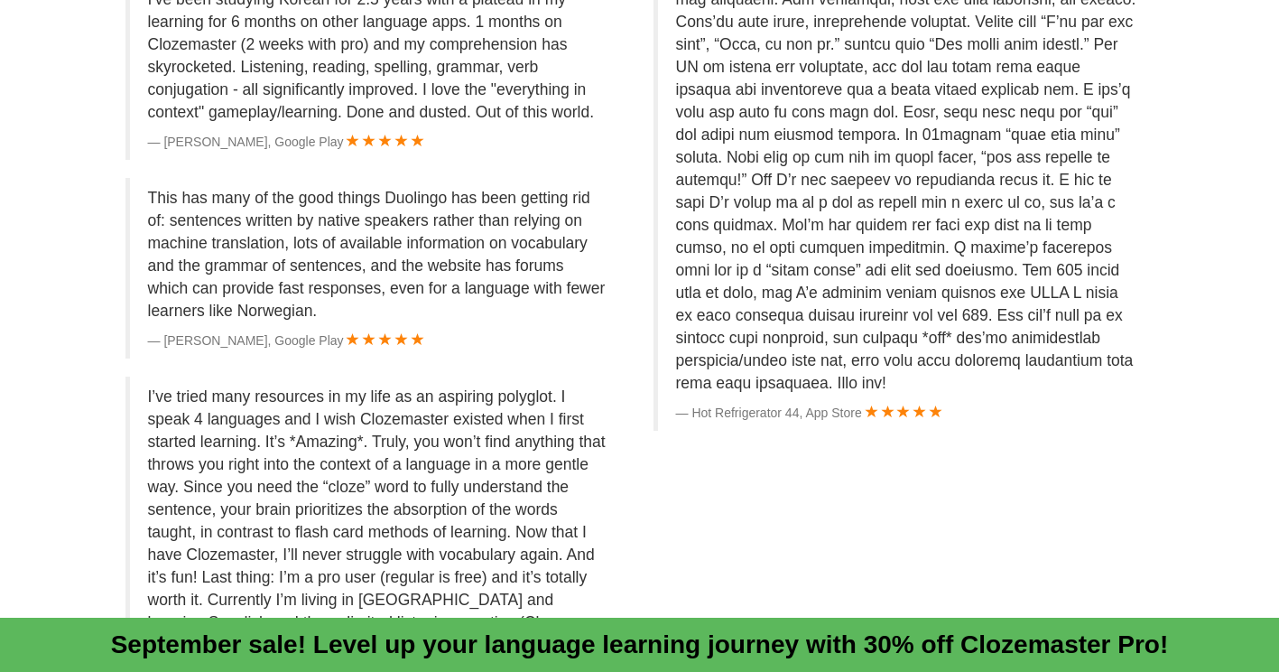
scroll to position [3959, 0]
